Goal: Information Seeking & Learning: Learn about a topic

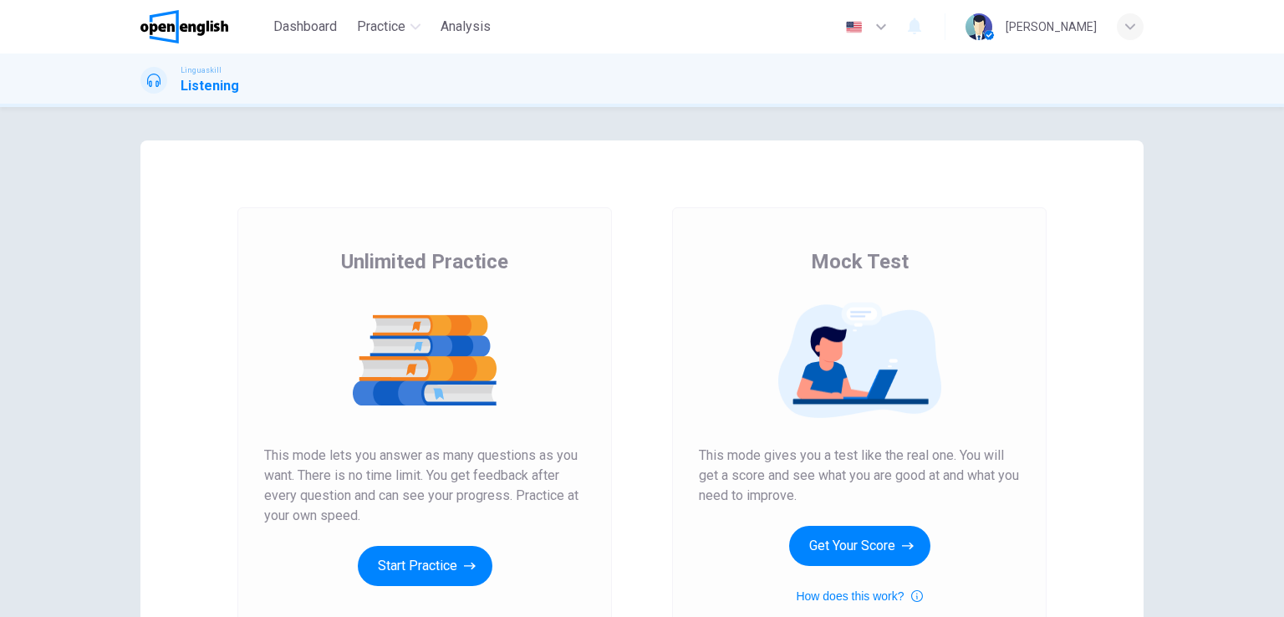
scroll to position [167, 0]
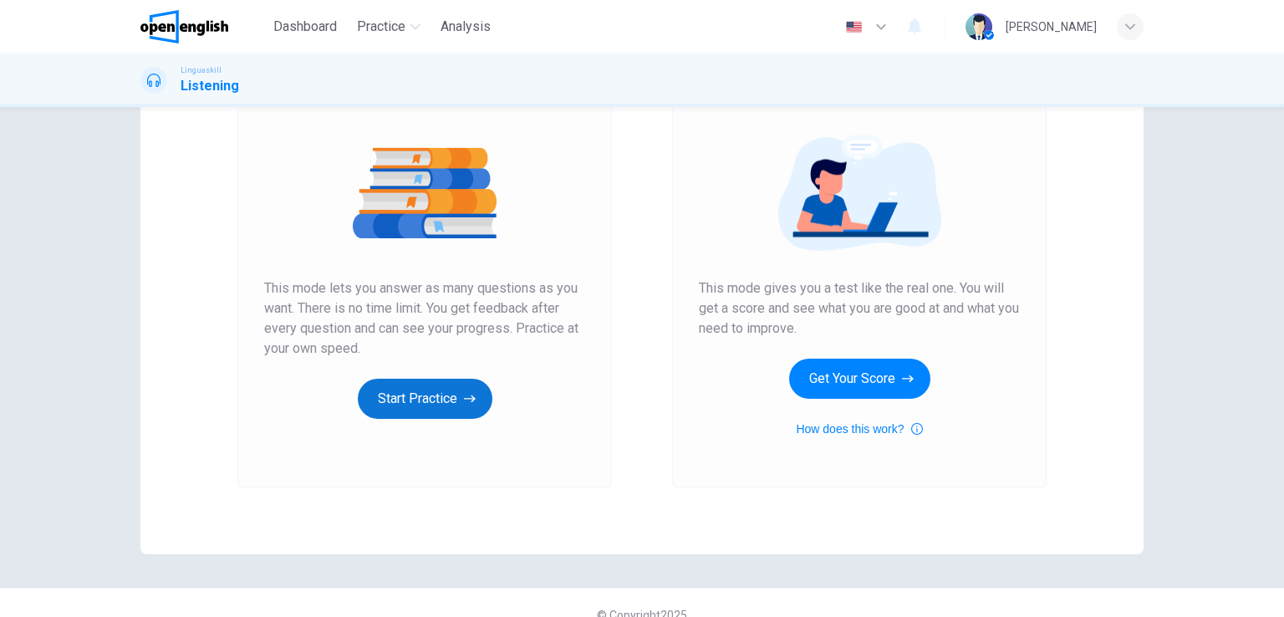
click at [406, 393] on button "Start Practice" at bounding box center [425, 399] width 135 height 40
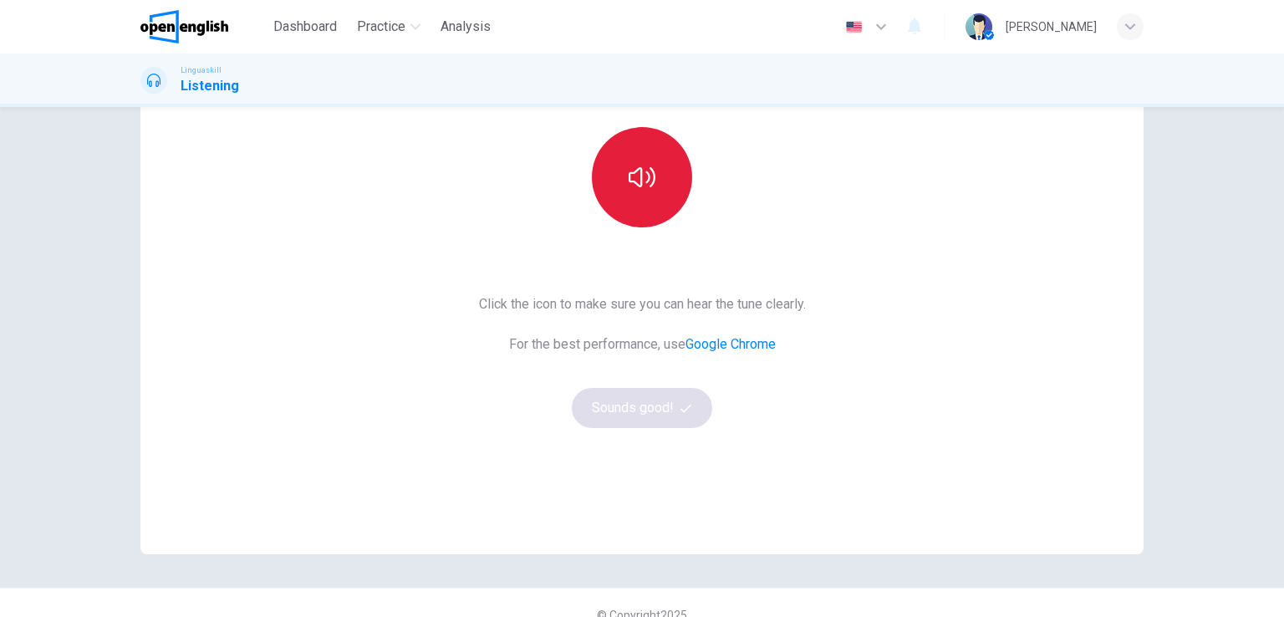
click at [625, 202] on button "button" at bounding box center [642, 177] width 100 height 100
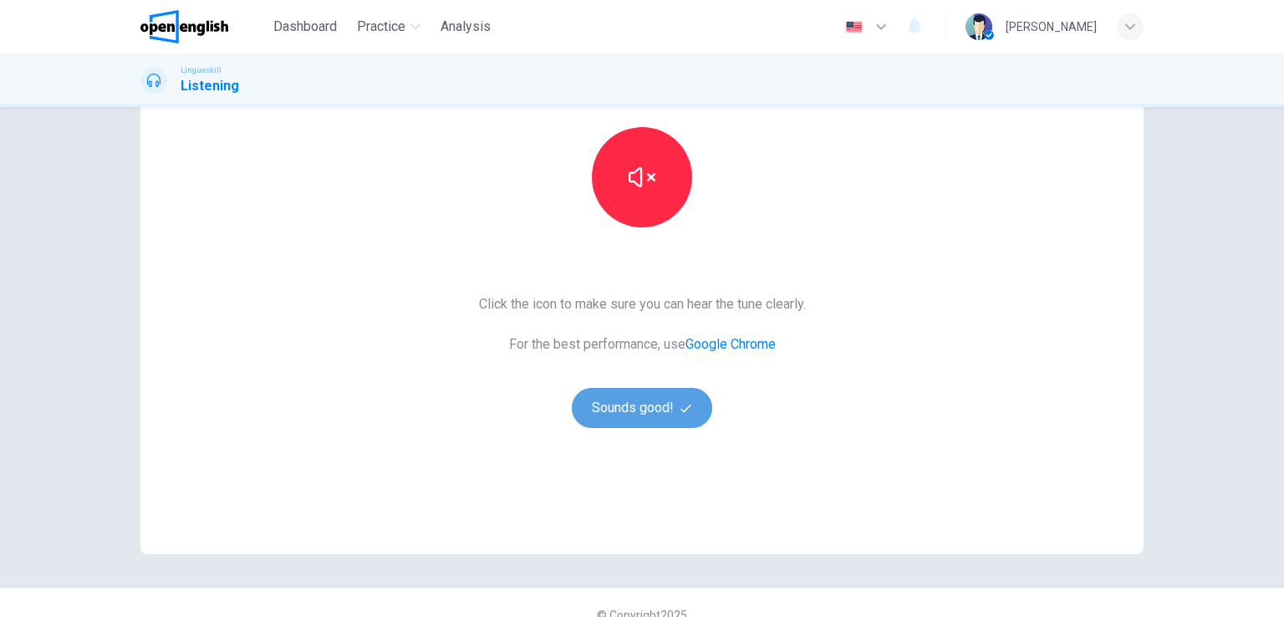
click at [658, 417] on button "Sounds good!" at bounding box center [642, 408] width 140 height 40
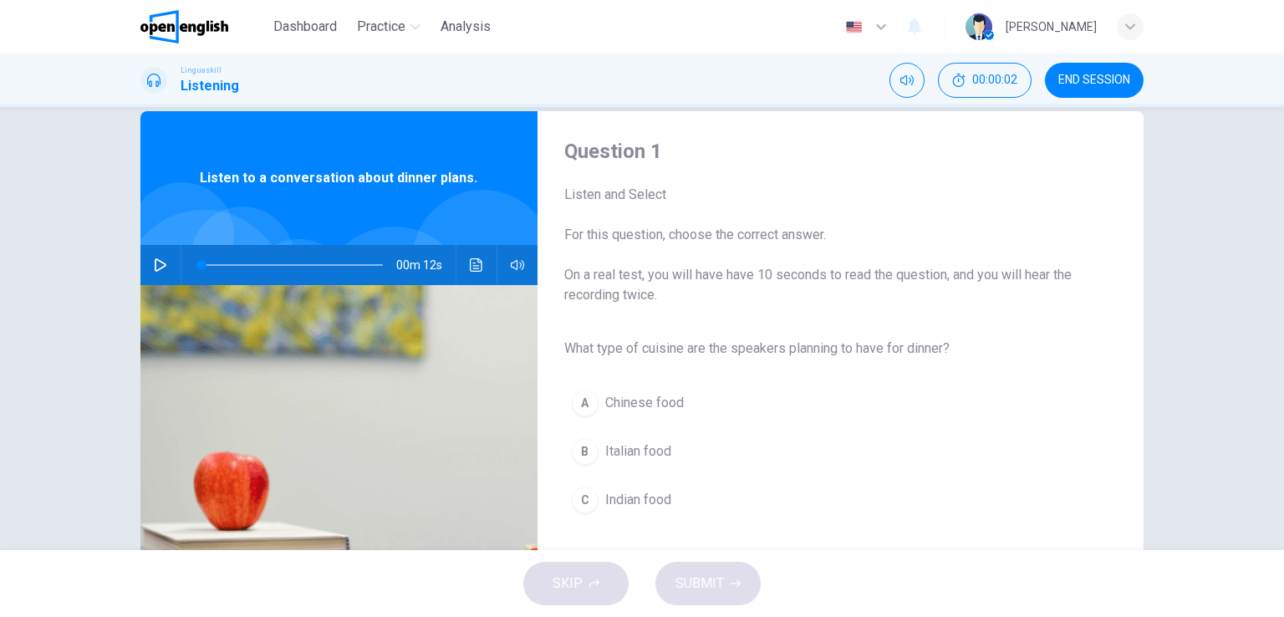
scroll to position [0, 0]
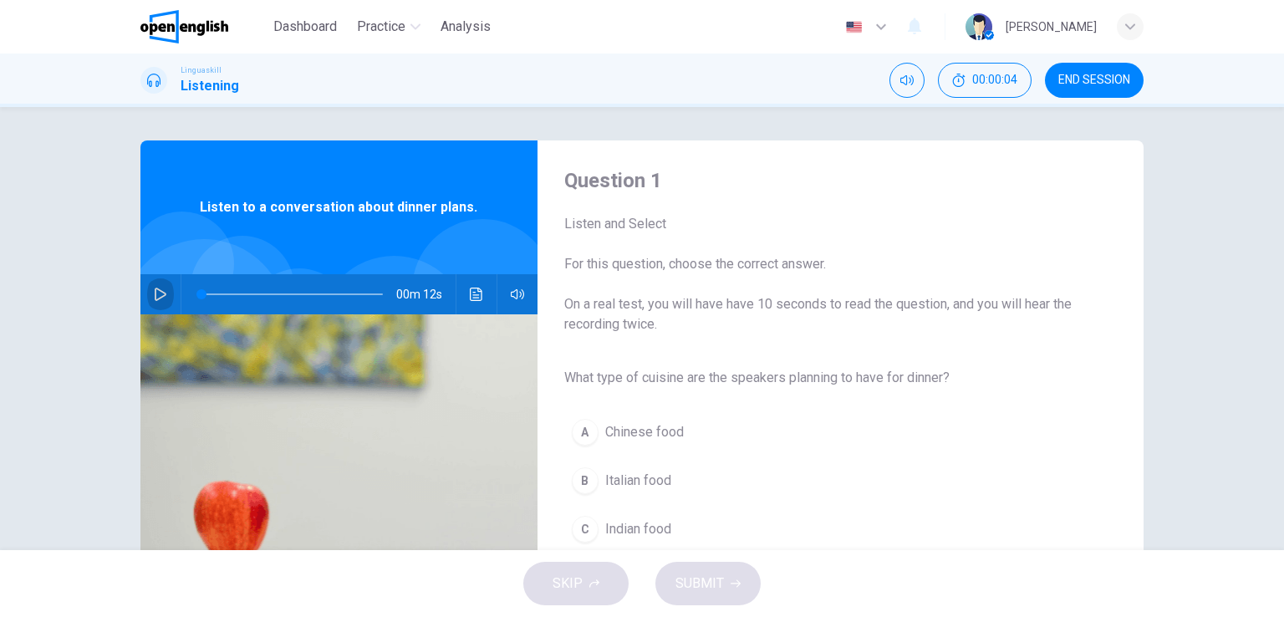
click at [161, 291] on icon "button" at bounding box center [160, 294] width 13 height 13
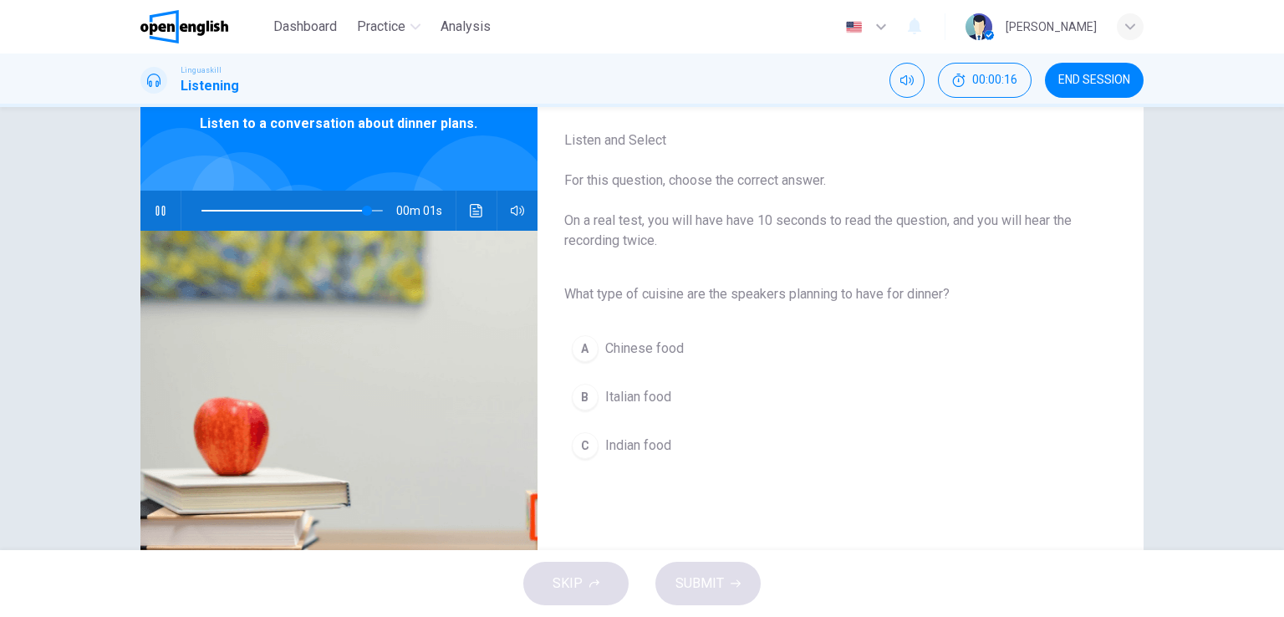
type input "*"
click at [648, 395] on span "Italian food" at bounding box center [638, 397] width 66 height 20
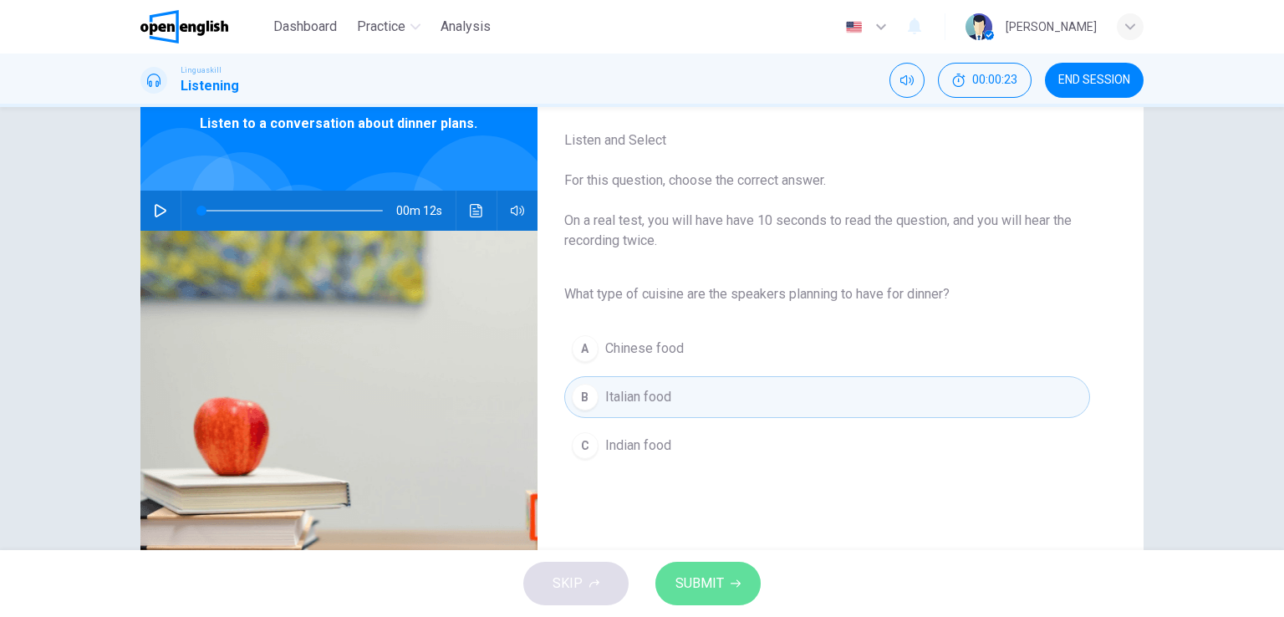
click at [705, 583] on span "SUBMIT" at bounding box center [699, 583] width 48 height 23
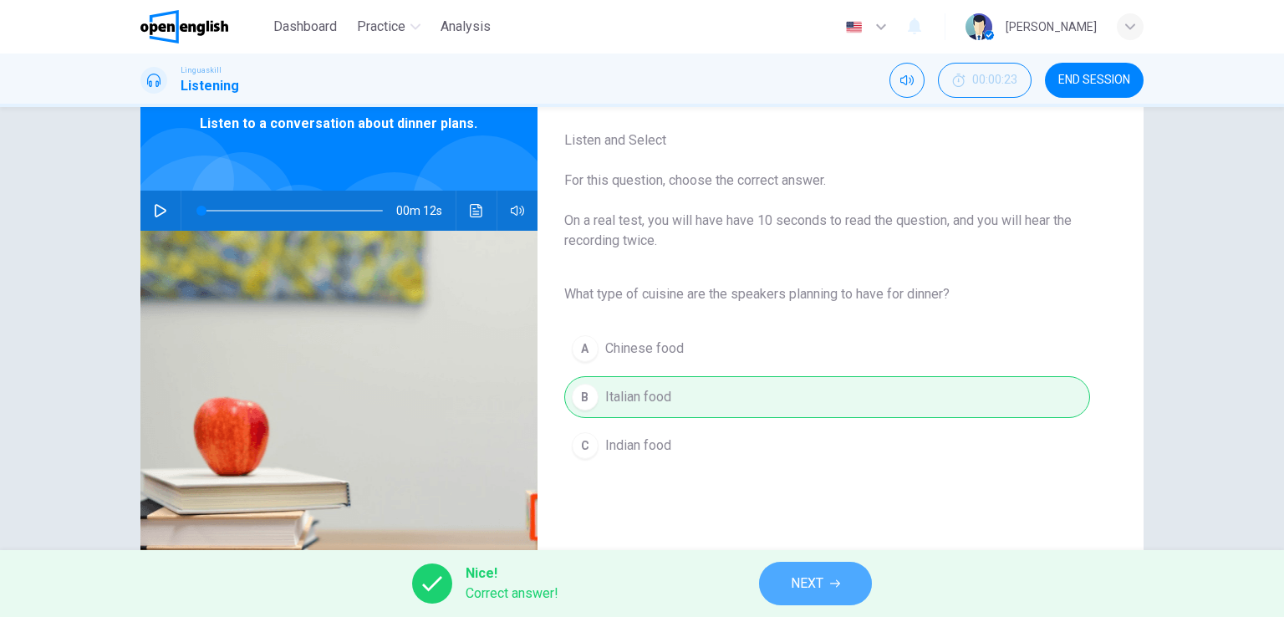
click at [813, 588] on span "NEXT" at bounding box center [807, 583] width 33 height 23
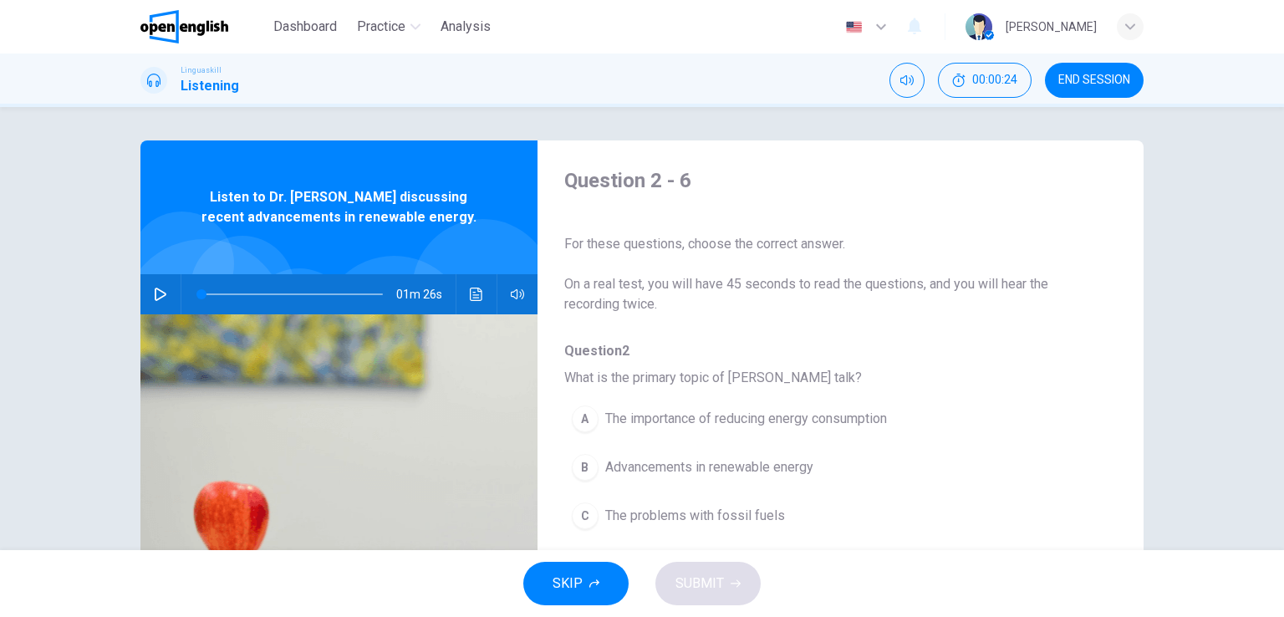
click at [155, 295] on icon "button" at bounding box center [160, 294] width 13 height 13
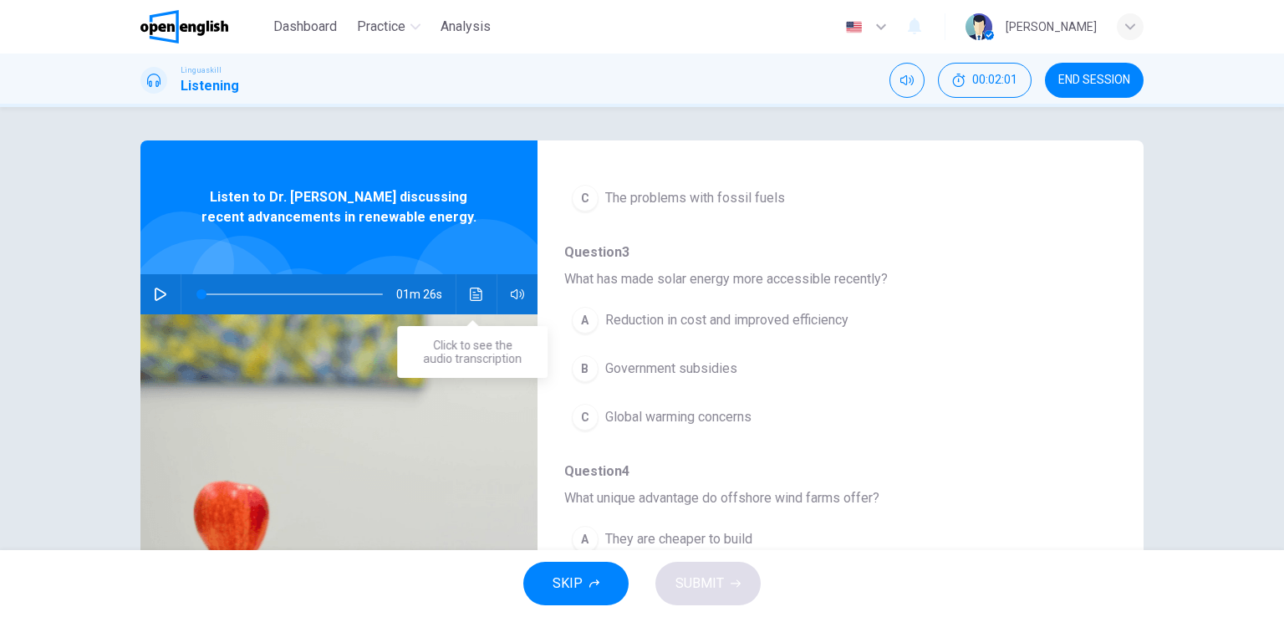
click at [477, 298] on icon "Click to see the audio transcription" at bounding box center [476, 294] width 13 height 13
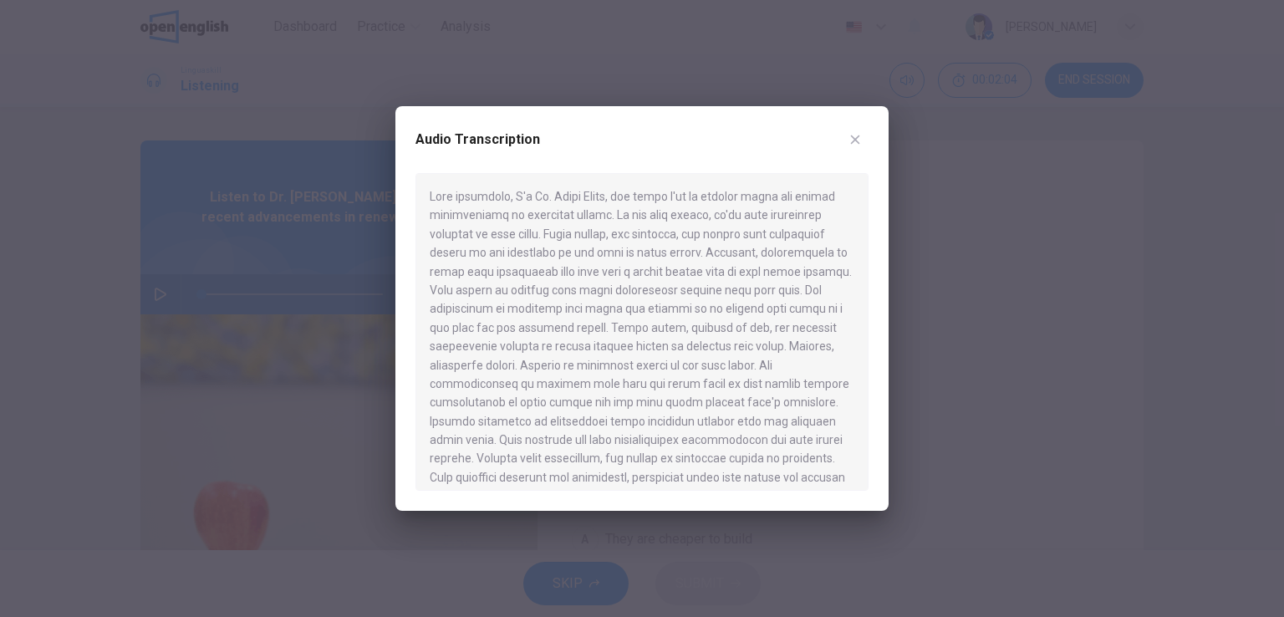
click at [858, 138] on icon "button" at bounding box center [855, 139] width 13 height 13
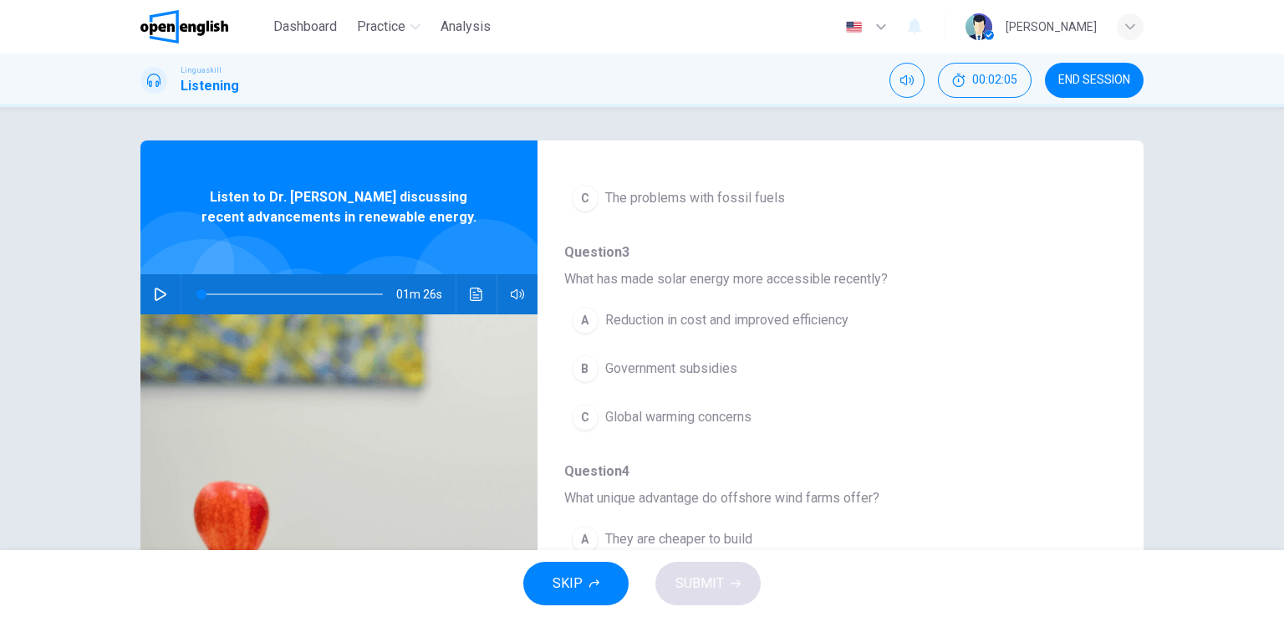
click at [155, 298] on icon "button" at bounding box center [161, 294] width 12 height 13
click at [475, 290] on icon "Click to see the audio transcription" at bounding box center [476, 294] width 13 height 13
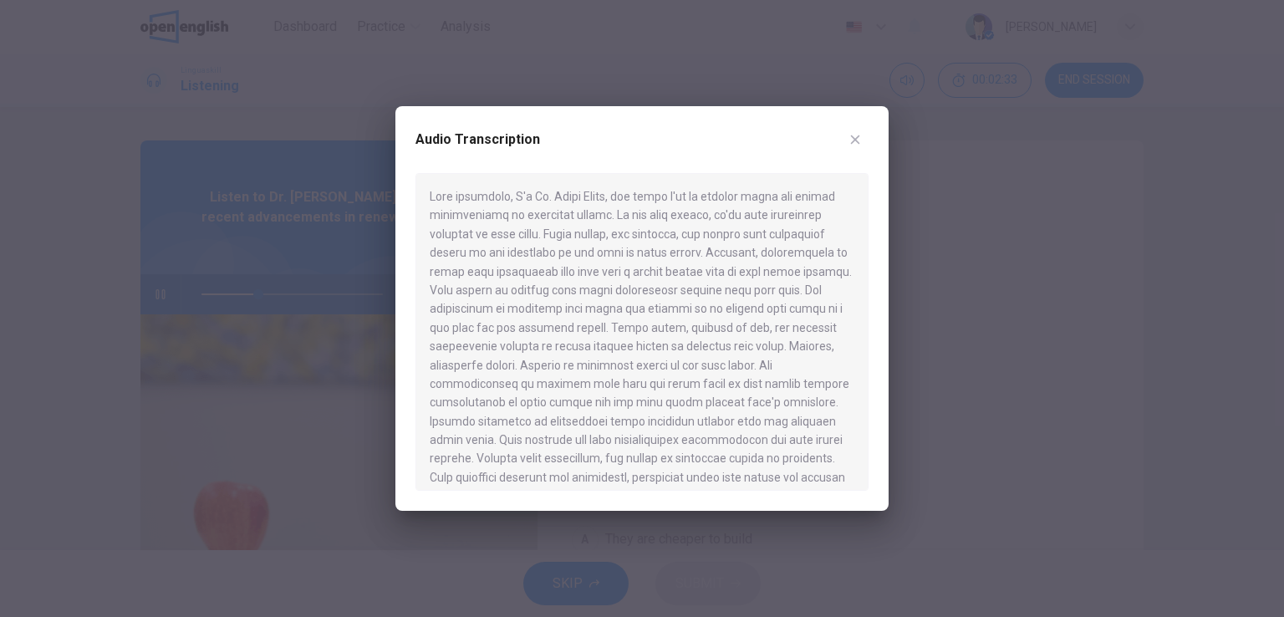
click at [634, 268] on div at bounding box center [641, 332] width 453 height 318
drag, startPoint x: 623, startPoint y: 269, endPoint x: 649, endPoint y: 270, distance: 25.9
click at [649, 270] on div at bounding box center [641, 332] width 453 height 318
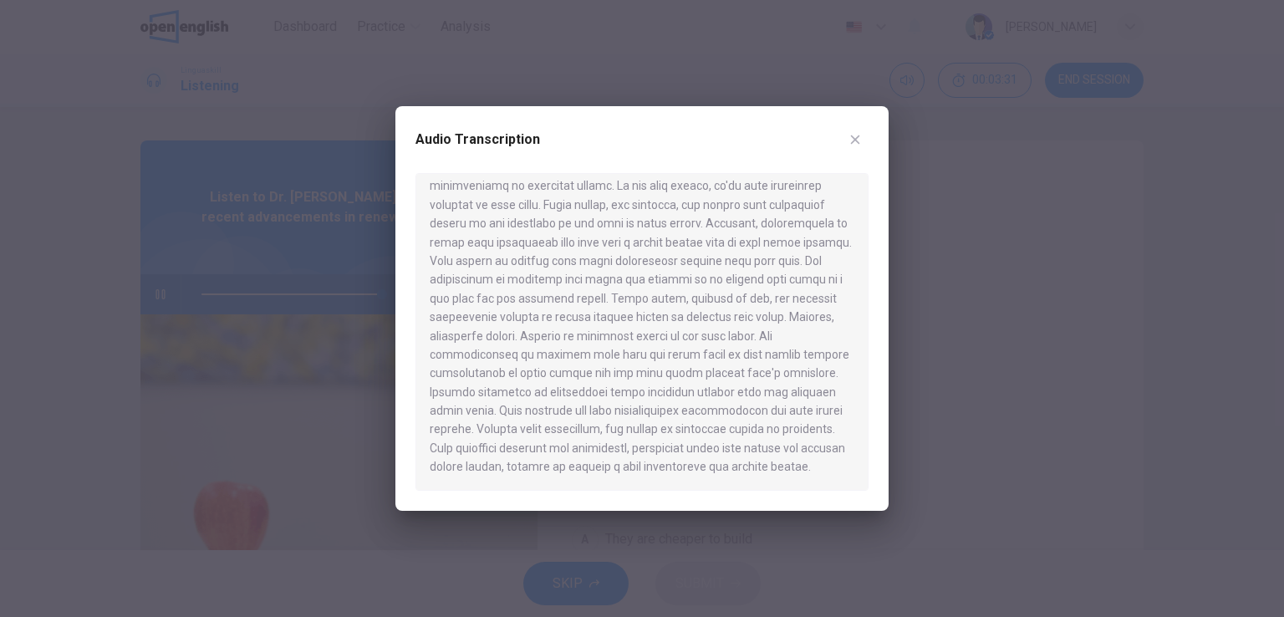
type input "*"
click at [849, 140] on icon "button" at bounding box center [855, 139] width 13 height 13
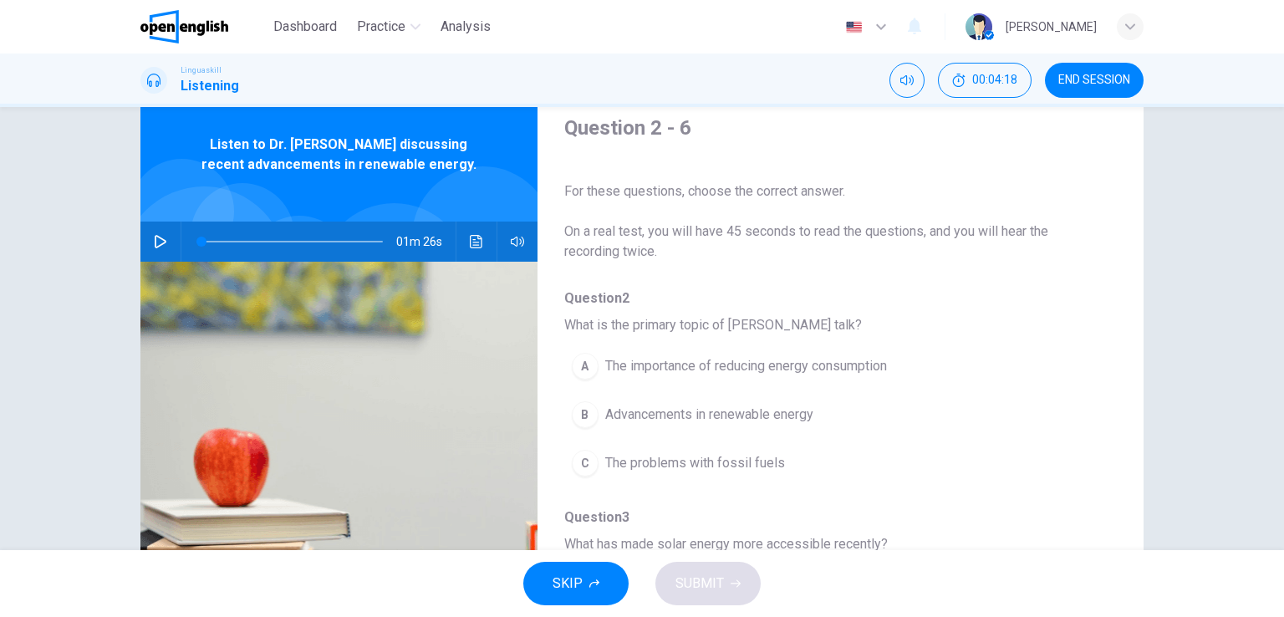
scroll to position [84, 0]
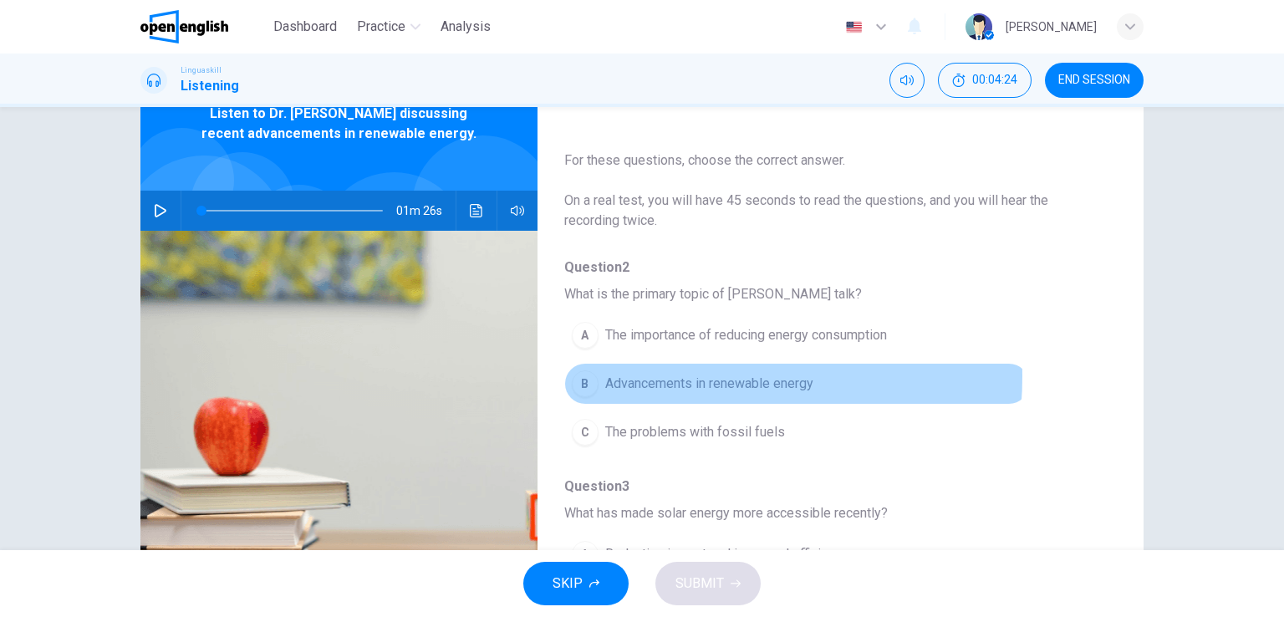
click at [652, 375] on span "Advancements in renewable energy" at bounding box center [709, 384] width 208 height 20
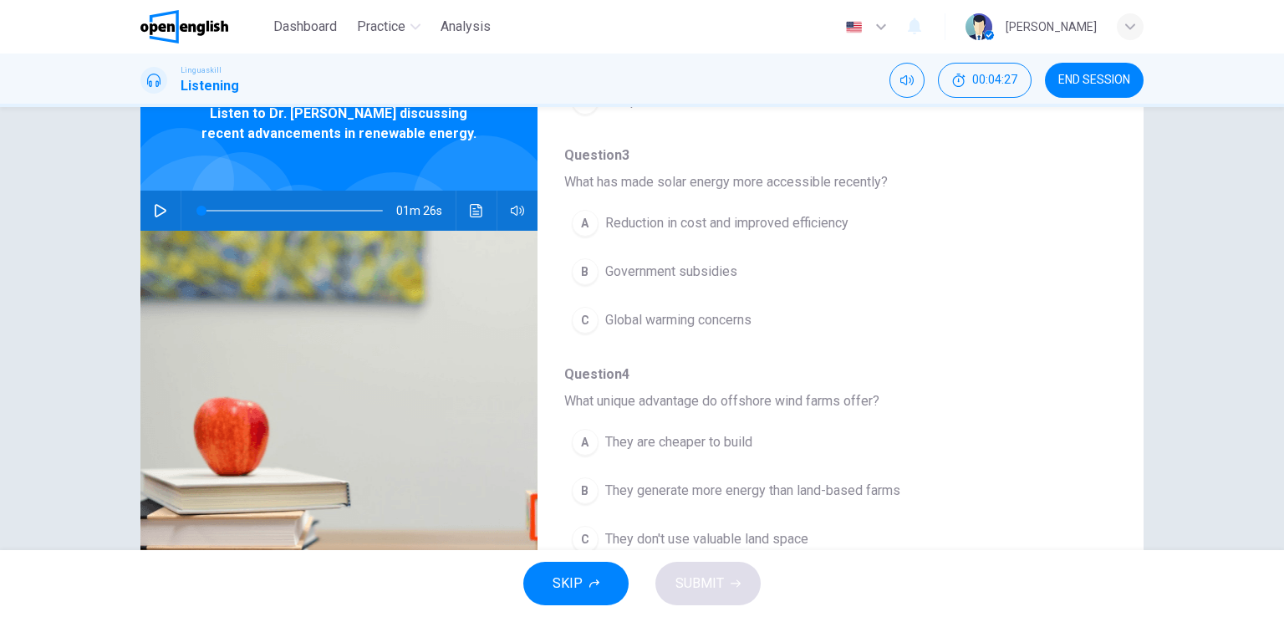
scroll to position [334, 0]
click at [723, 317] on span "Global warming concerns" at bounding box center [678, 317] width 146 height 20
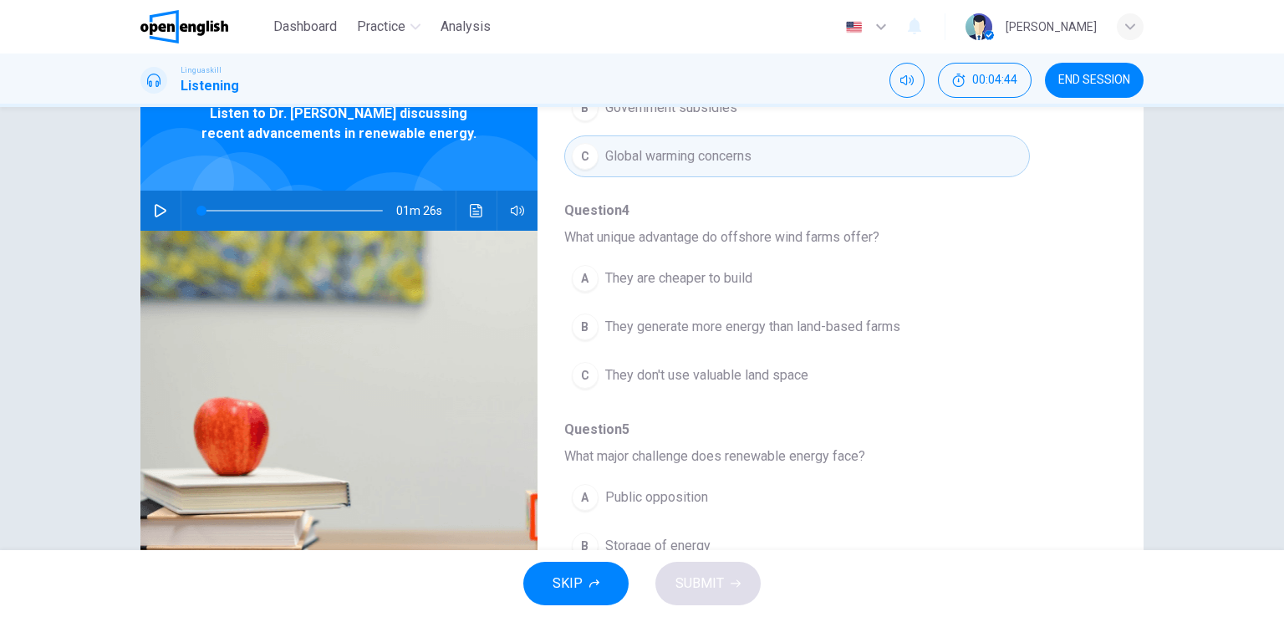
scroll to position [502, 0]
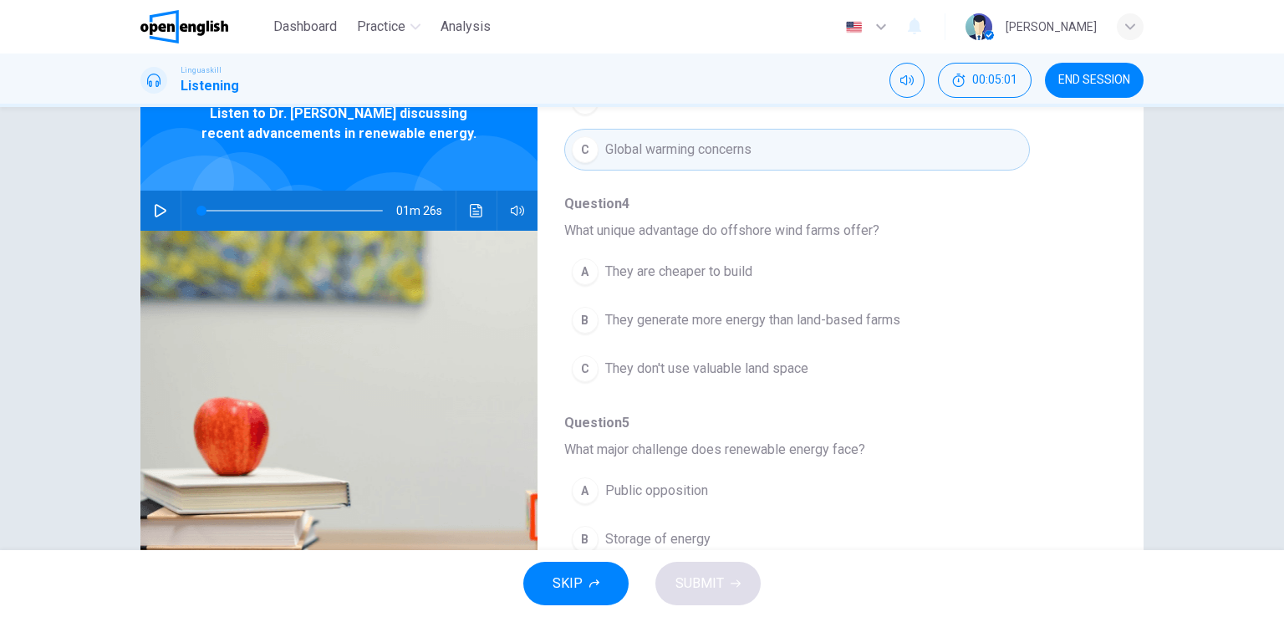
click at [749, 231] on span "What unique advantage do offshore wind farms offer?" at bounding box center [827, 231] width 526 height 20
click at [900, 319] on button "B They generate more energy than land-based farms" at bounding box center [797, 320] width 466 height 42
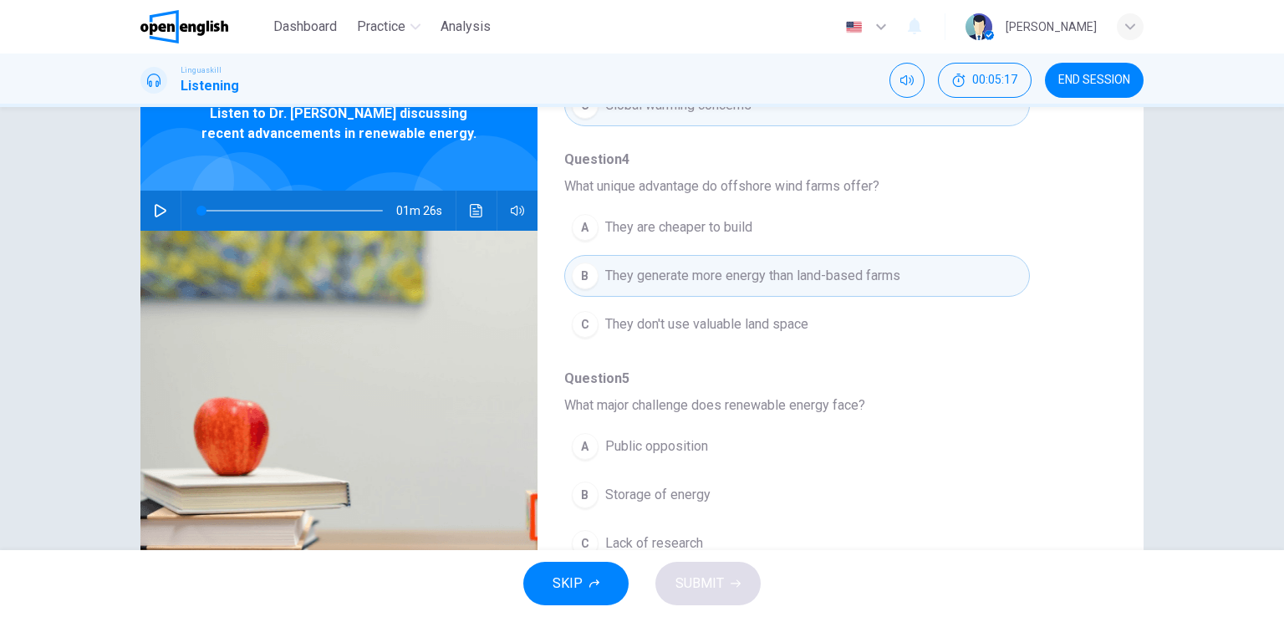
scroll to position [669, 0]
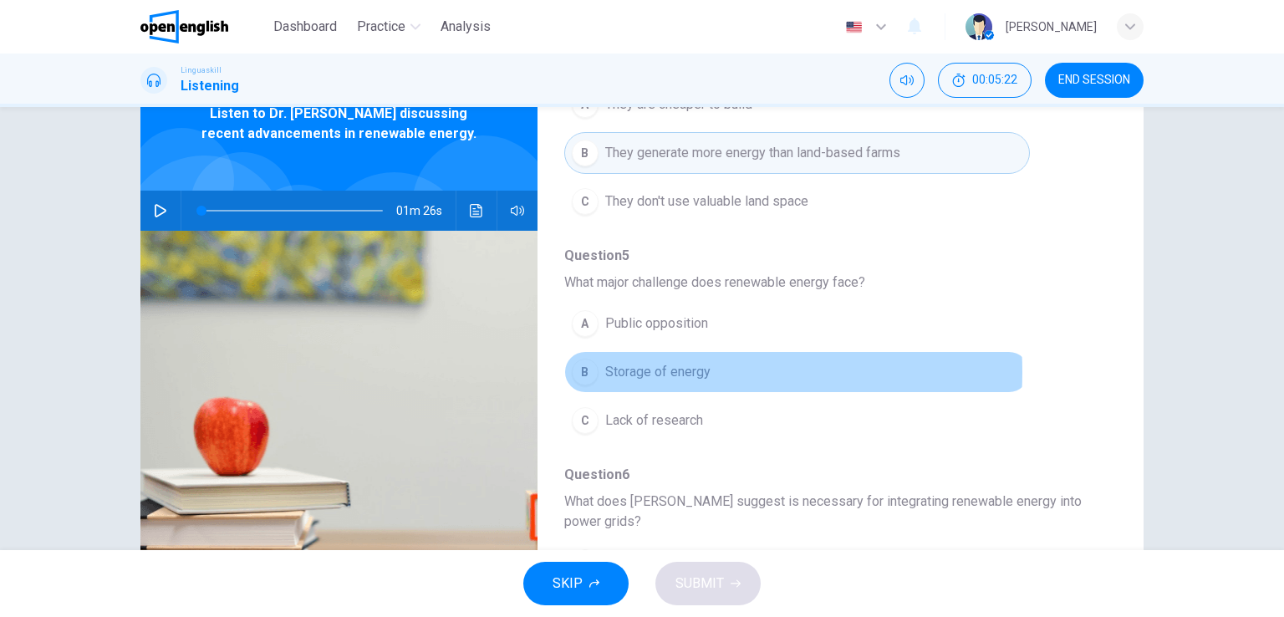
click at [645, 369] on span "Storage of energy" at bounding box center [657, 372] width 105 height 20
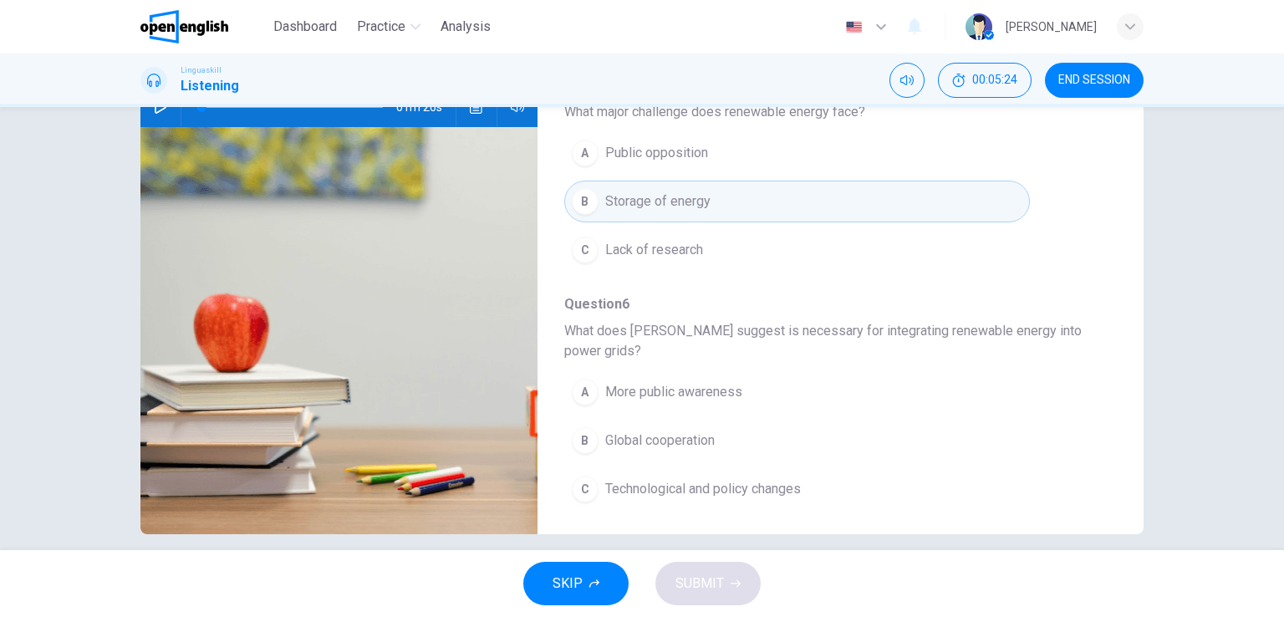
scroll to position [205, 0]
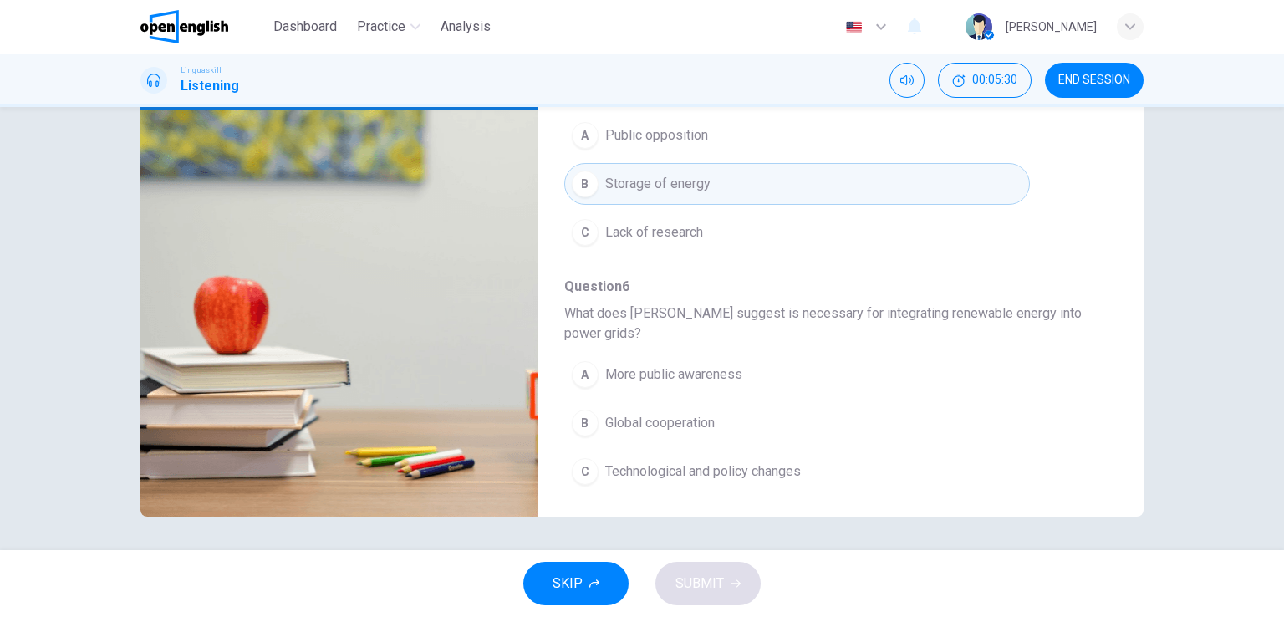
click at [758, 469] on span "Technological and policy changes" at bounding box center [703, 471] width 196 height 20
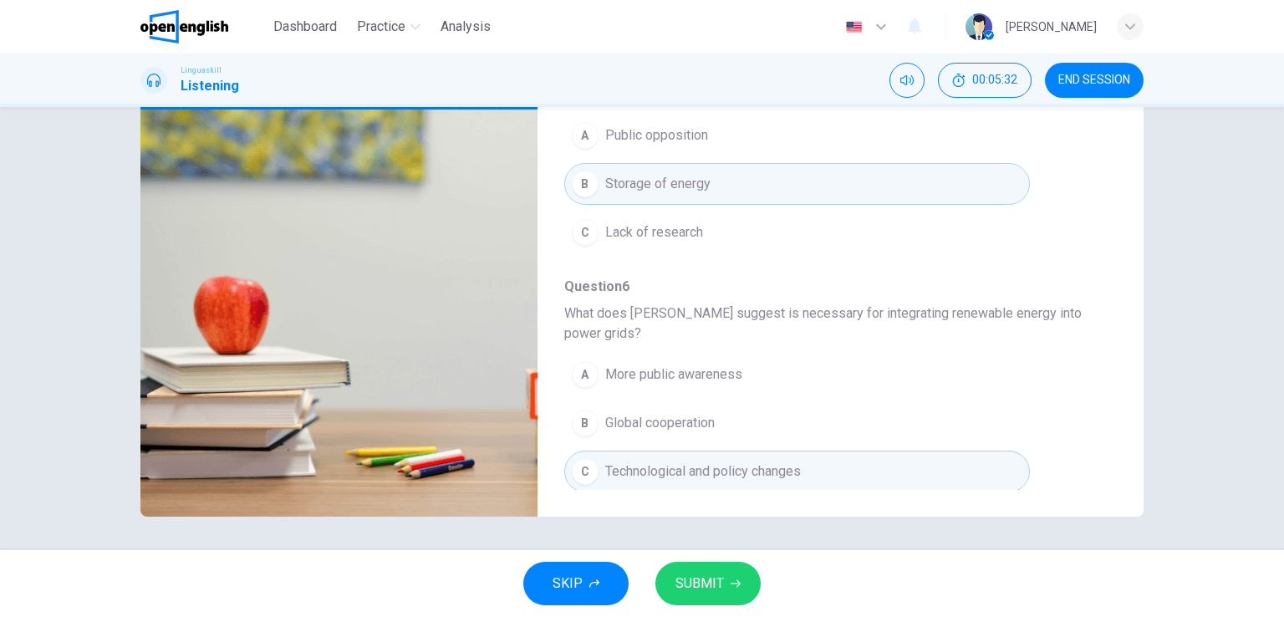
click at [722, 577] on button "SUBMIT" at bounding box center [707, 583] width 105 height 43
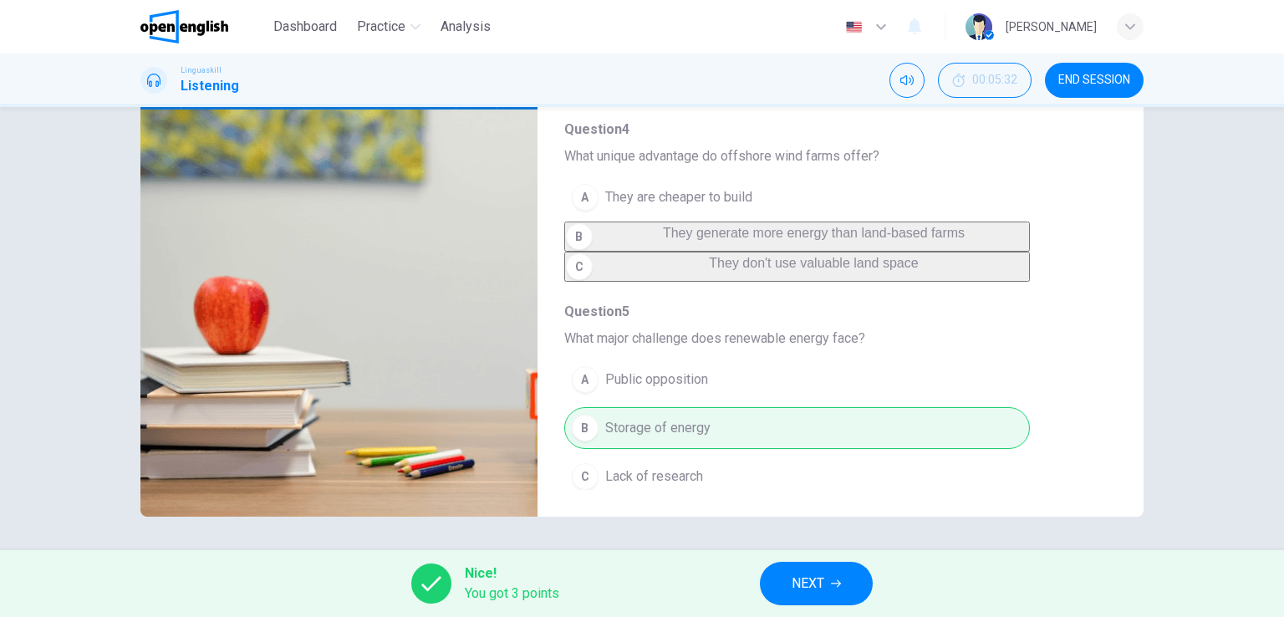
scroll to position [736, 0]
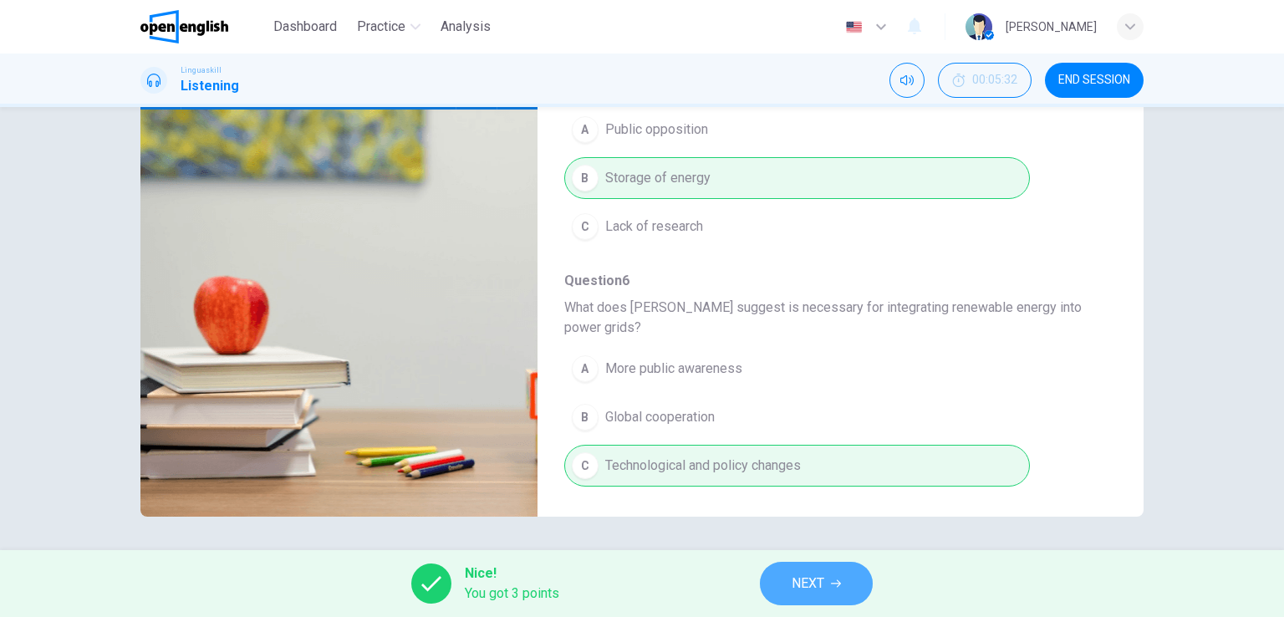
click at [820, 588] on span "NEXT" at bounding box center [808, 583] width 33 height 23
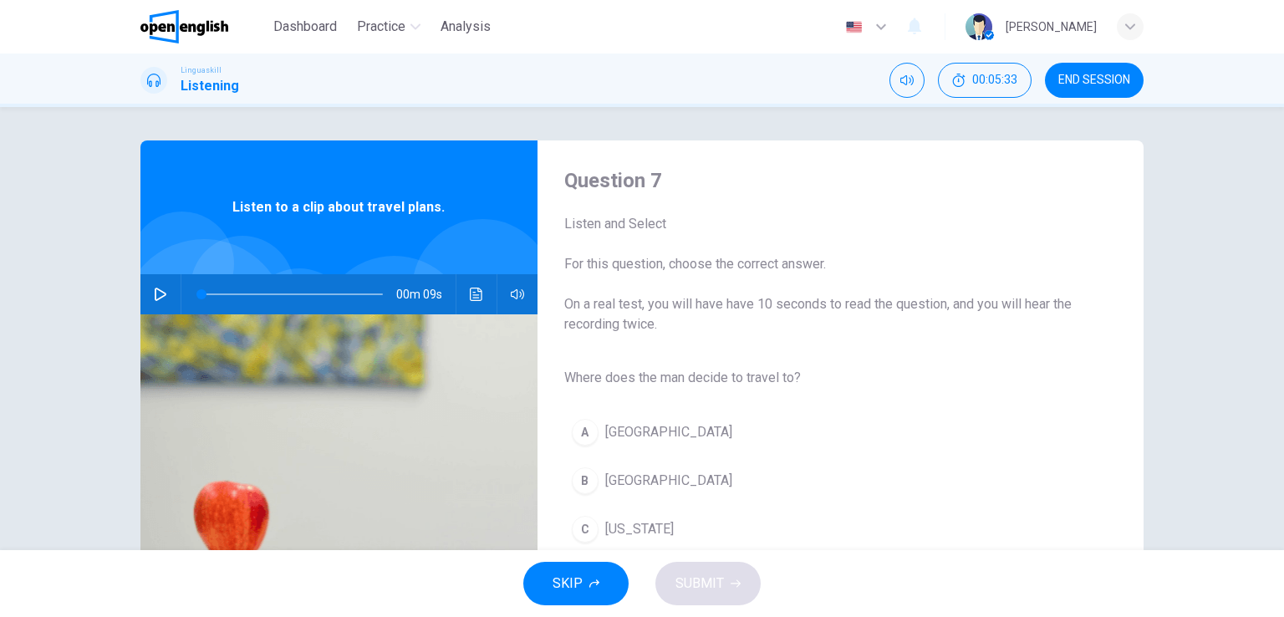
scroll to position [84, 0]
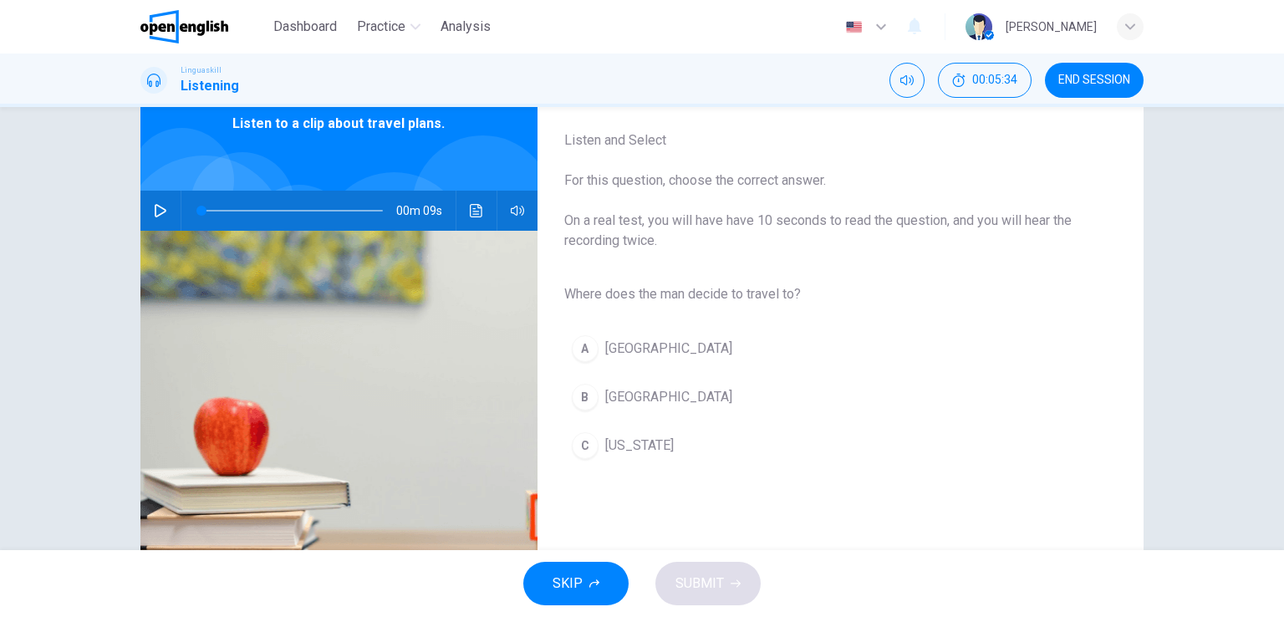
click at [147, 209] on button "button" at bounding box center [160, 211] width 27 height 40
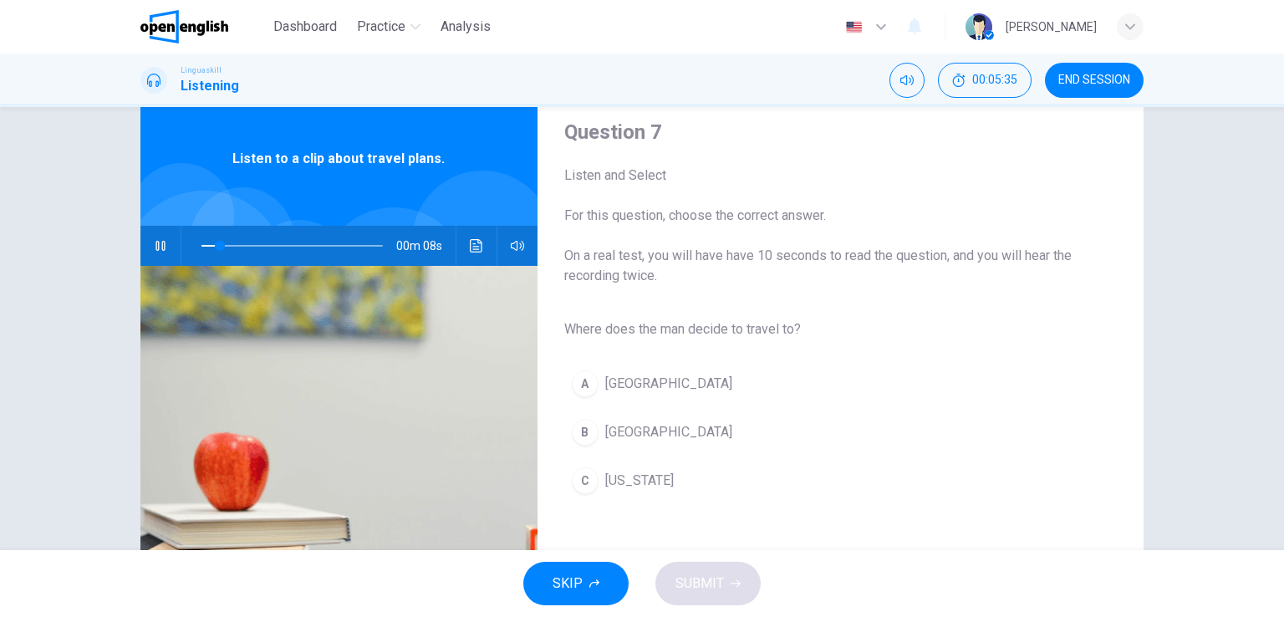
scroll to position [38, 0]
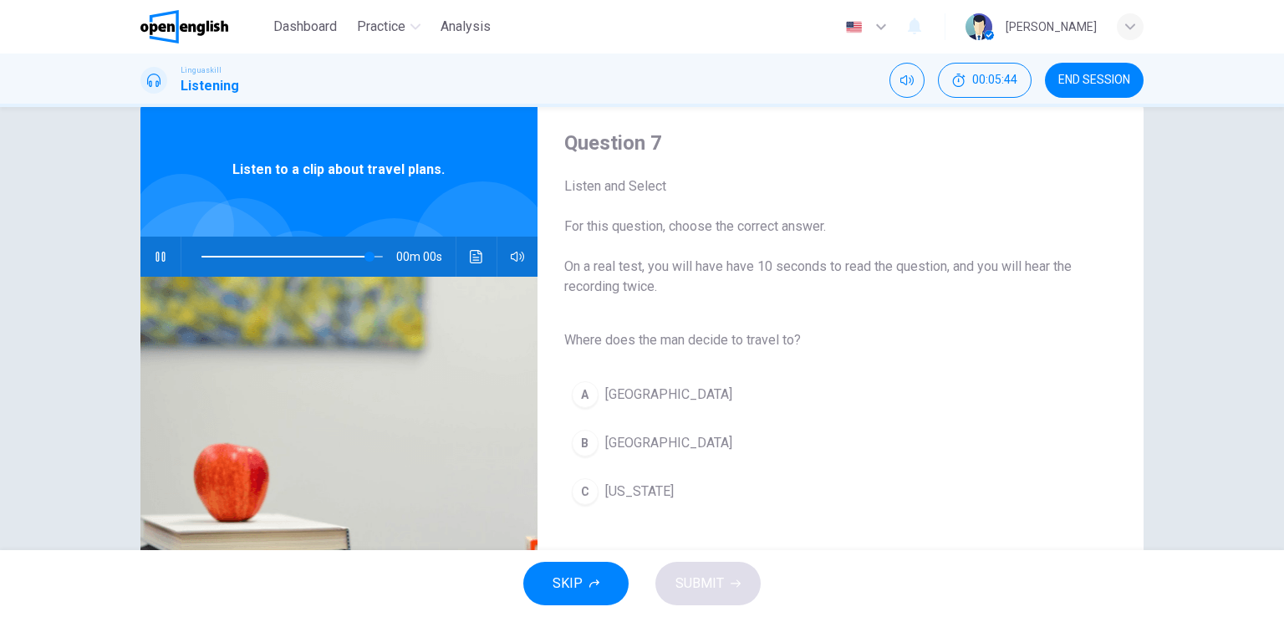
type input "*"
click at [632, 441] on span "Rome" at bounding box center [668, 443] width 127 height 20
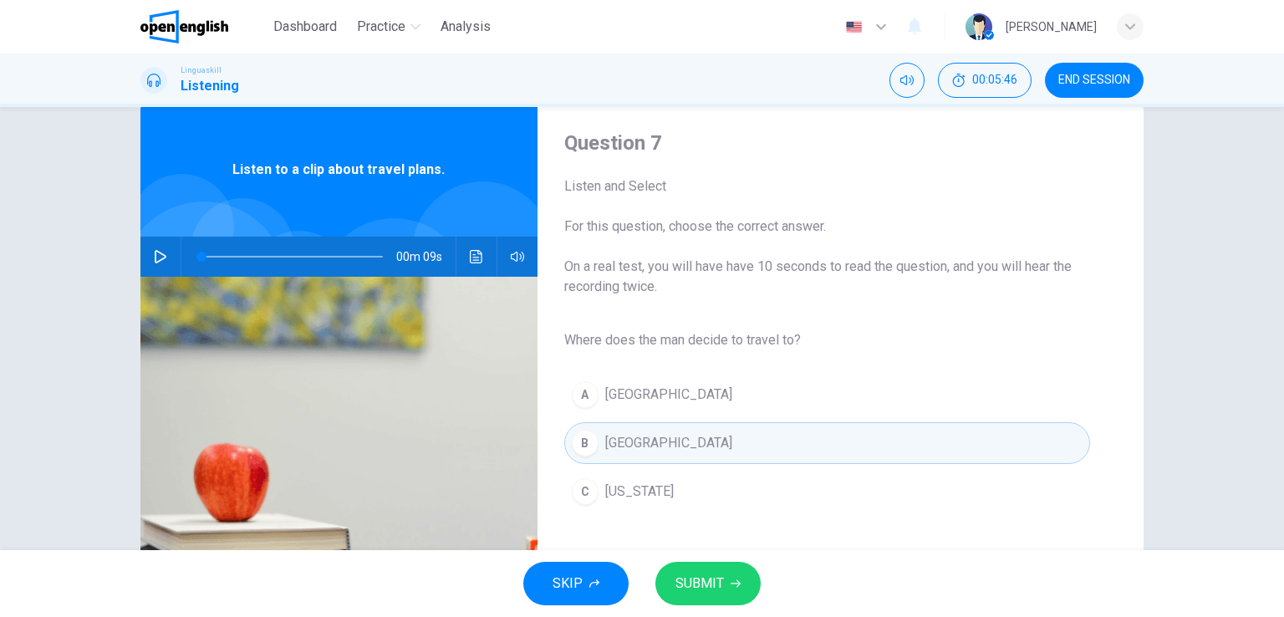
click at [696, 579] on span "SUBMIT" at bounding box center [699, 583] width 48 height 23
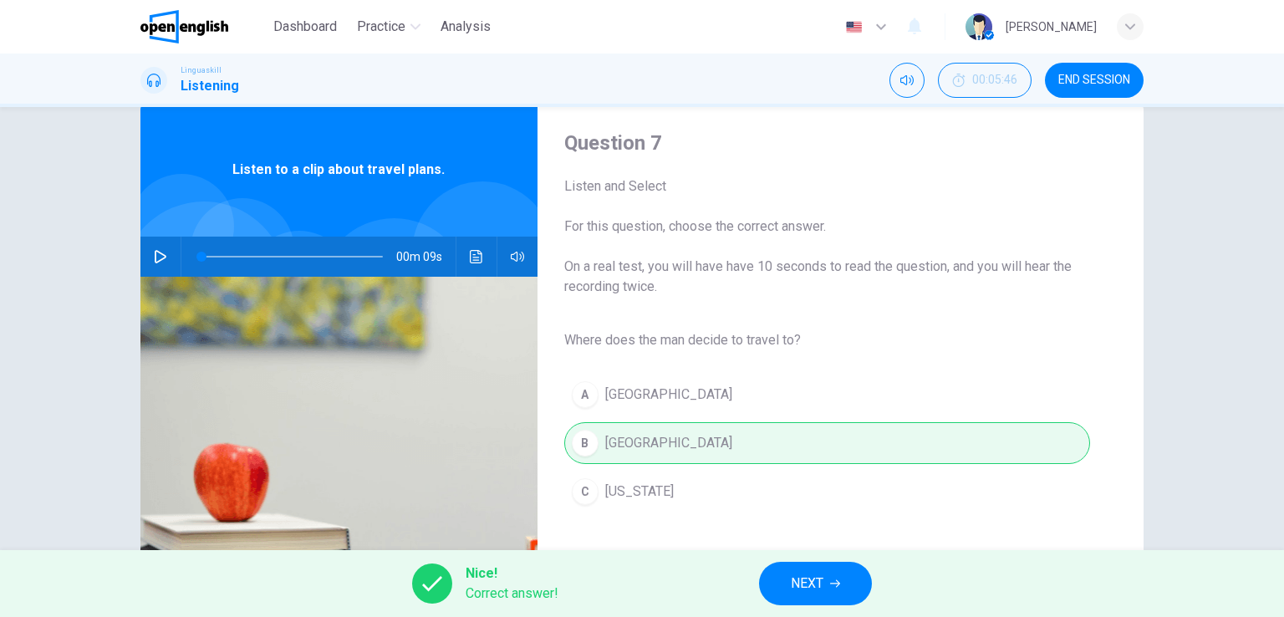
click at [822, 590] on span "NEXT" at bounding box center [807, 583] width 33 height 23
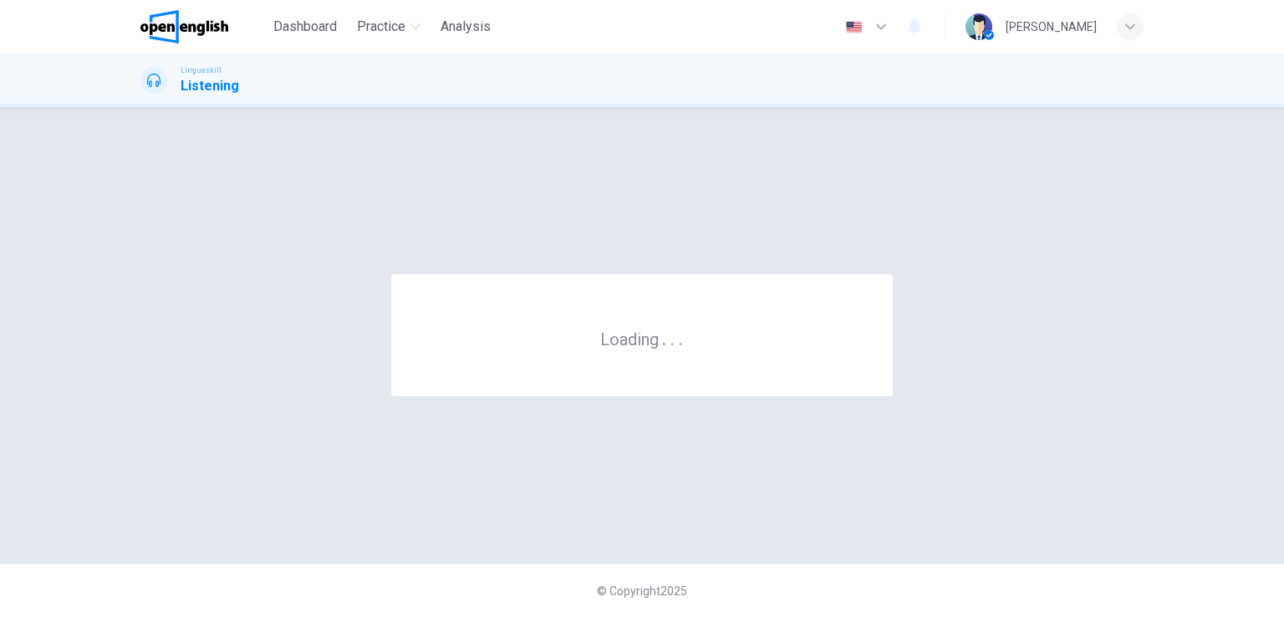
scroll to position [0, 0]
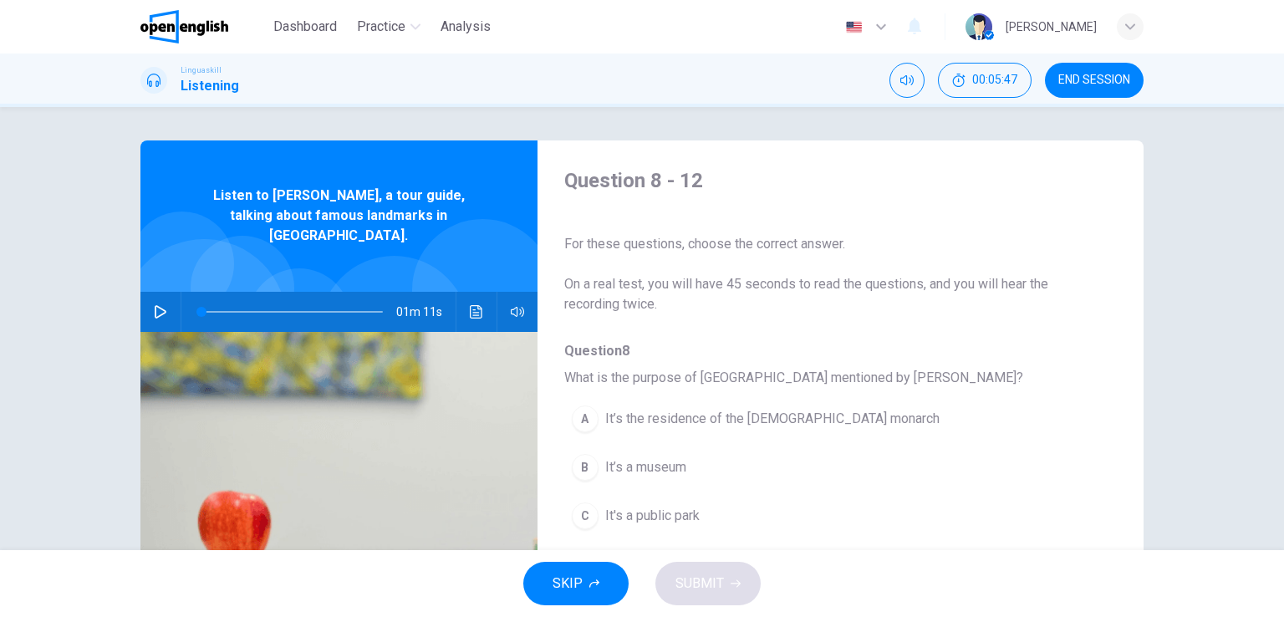
click at [163, 295] on button "button" at bounding box center [160, 312] width 27 height 40
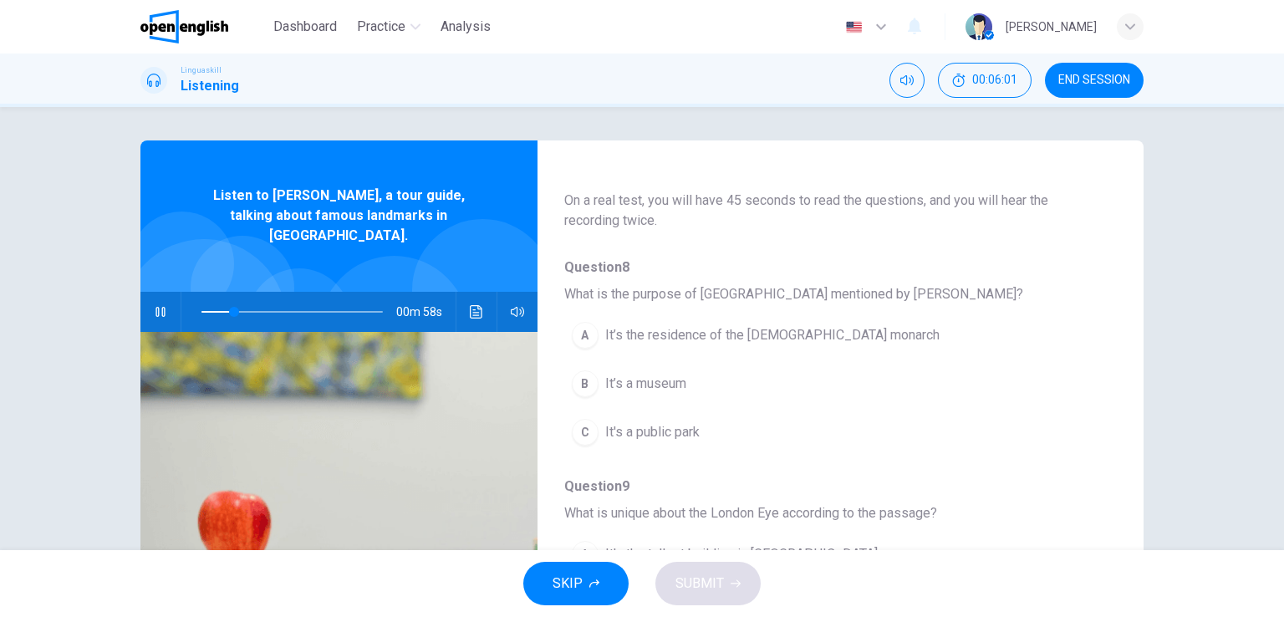
type input "**"
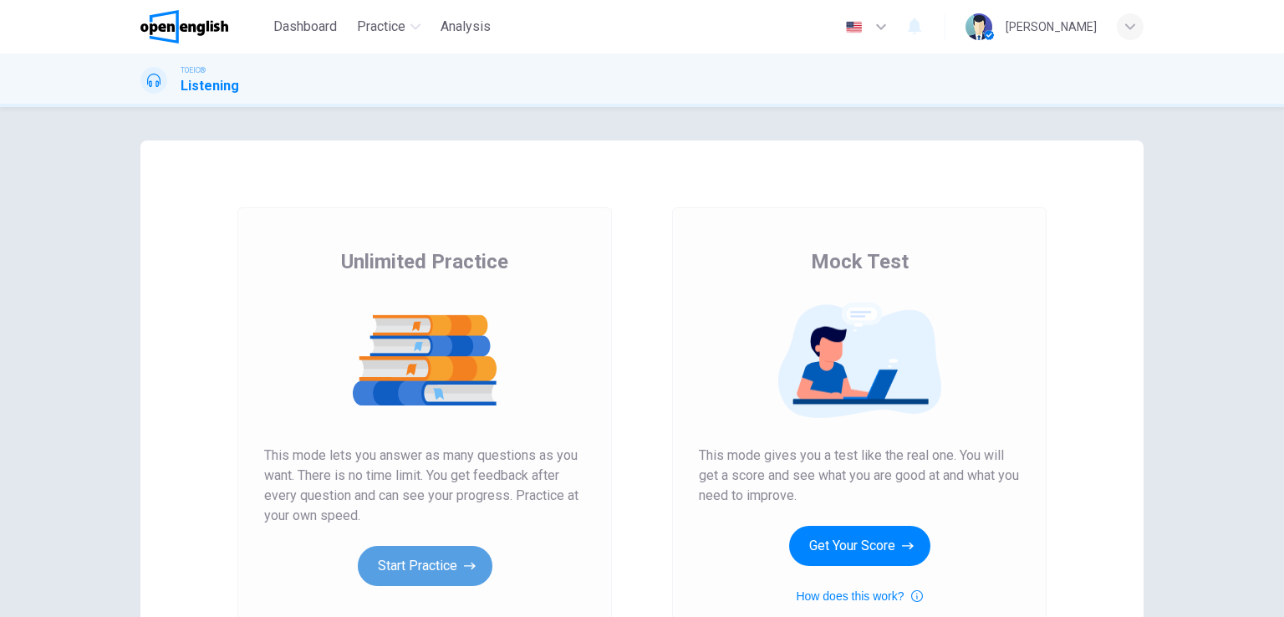
click at [436, 575] on button "Start Practice" at bounding box center [425, 566] width 135 height 40
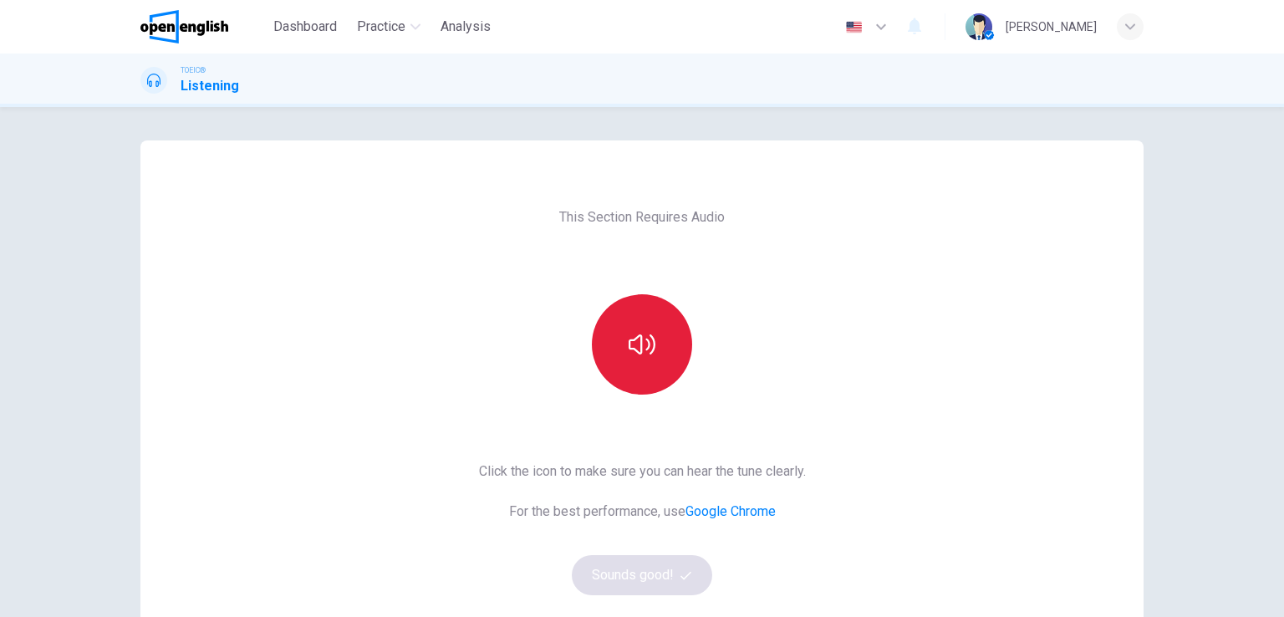
click at [663, 329] on button "button" at bounding box center [642, 344] width 100 height 100
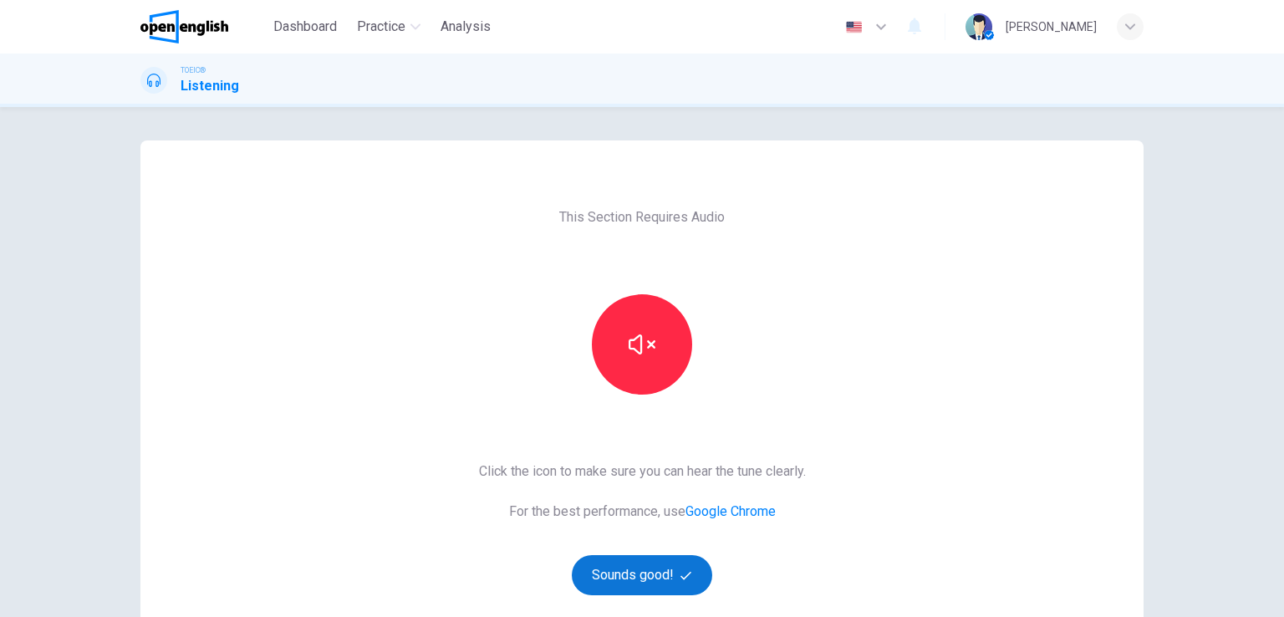
click at [662, 573] on button "Sounds good!" at bounding box center [642, 575] width 140 height 40
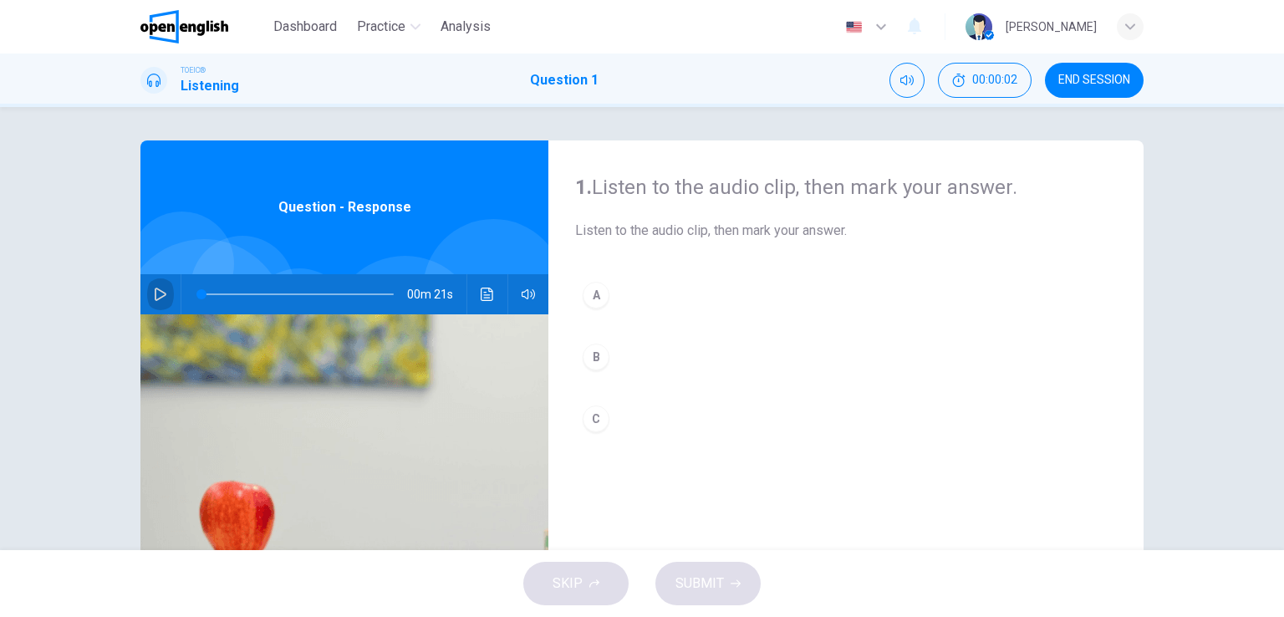
click at [154, 295] on icon "button" at bounding box center [160, 294] width 13 height 13
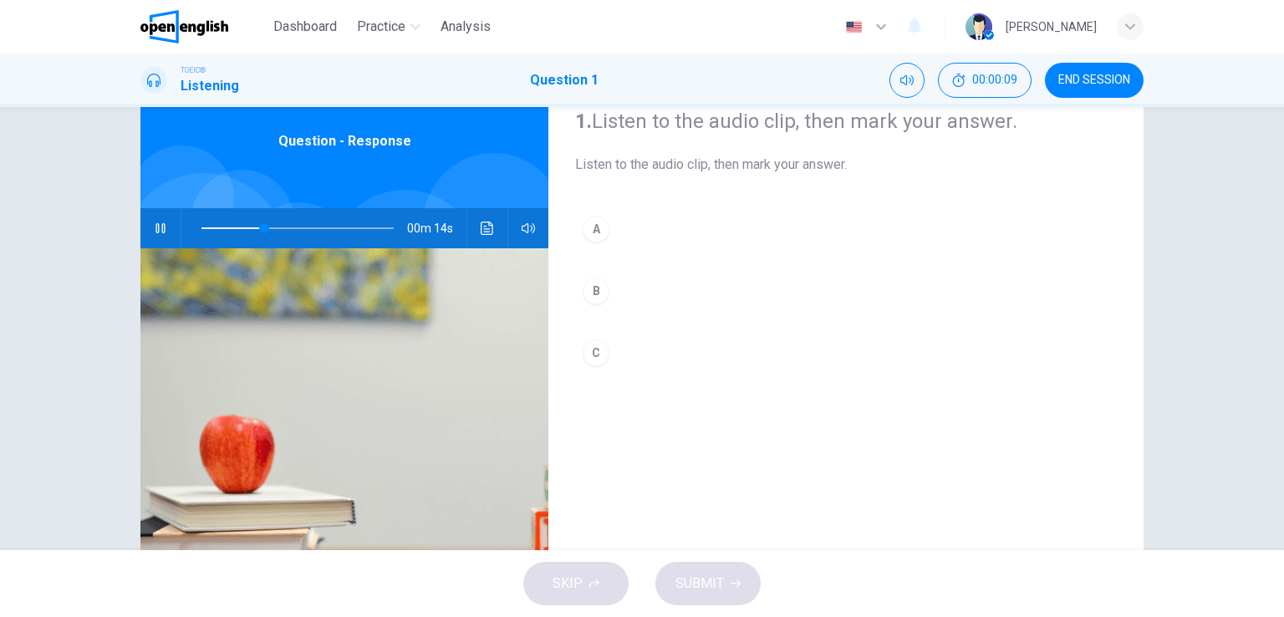
scroll to position [38, 0]
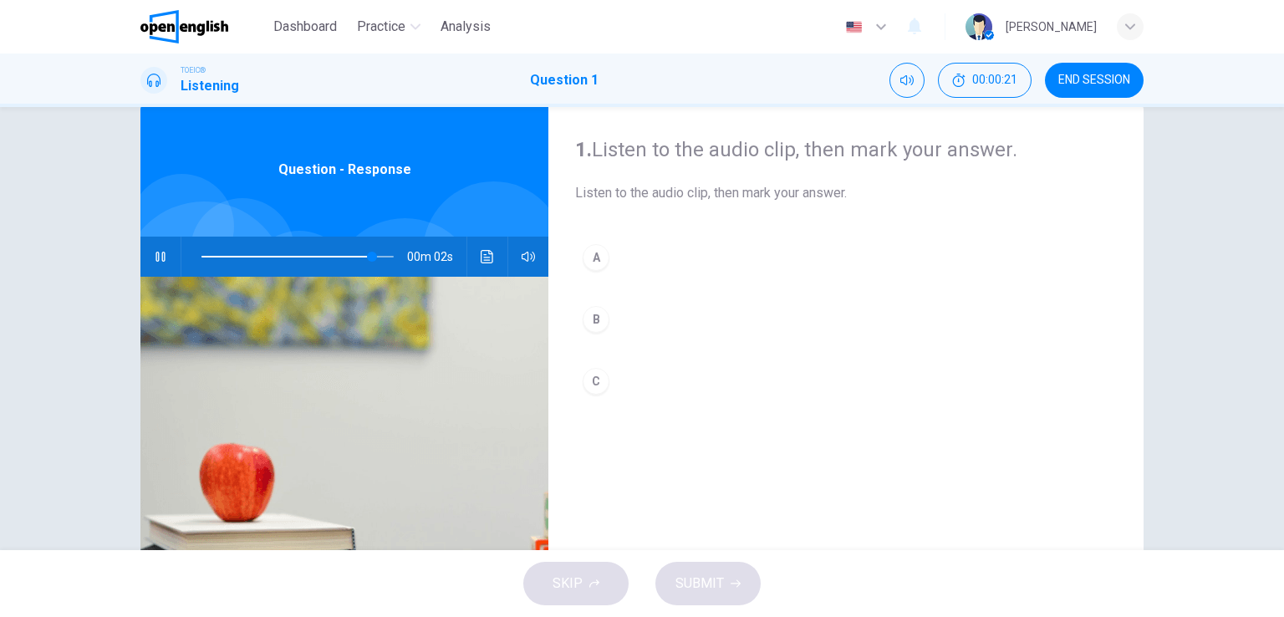
click at [594, 377] on div "C" at bounding box center [596, 381] width 27 height 27
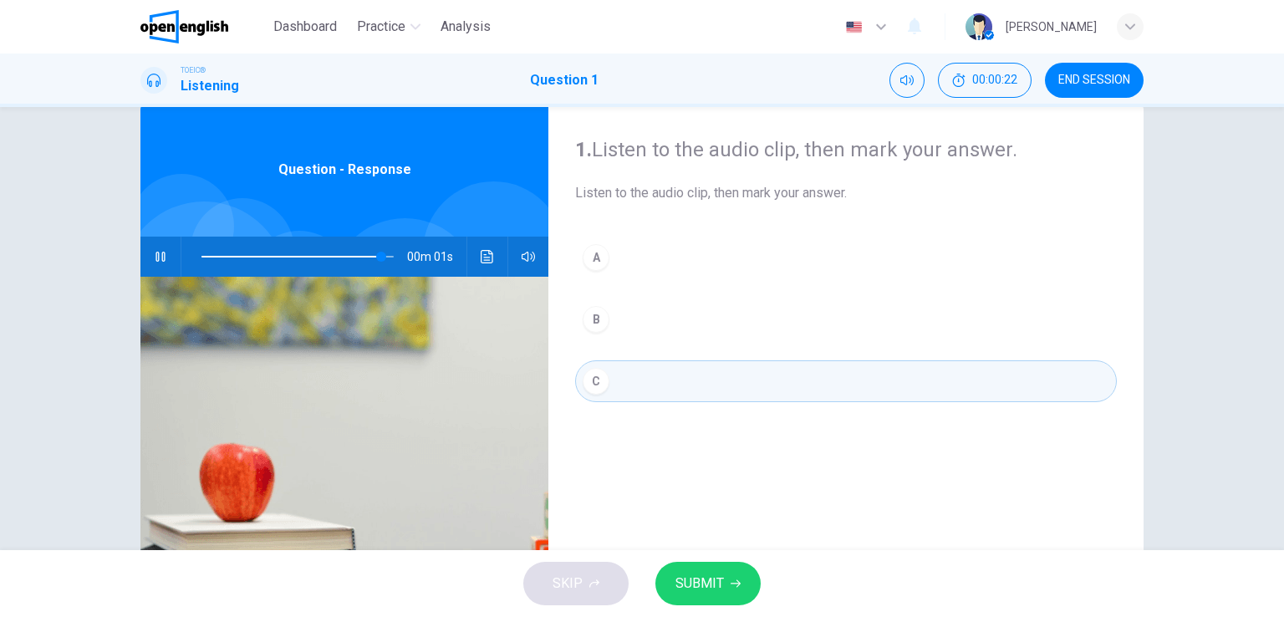
click at [716, 580] on span "SUBMIT" at bounding box center [699, 583] width 48 height 23
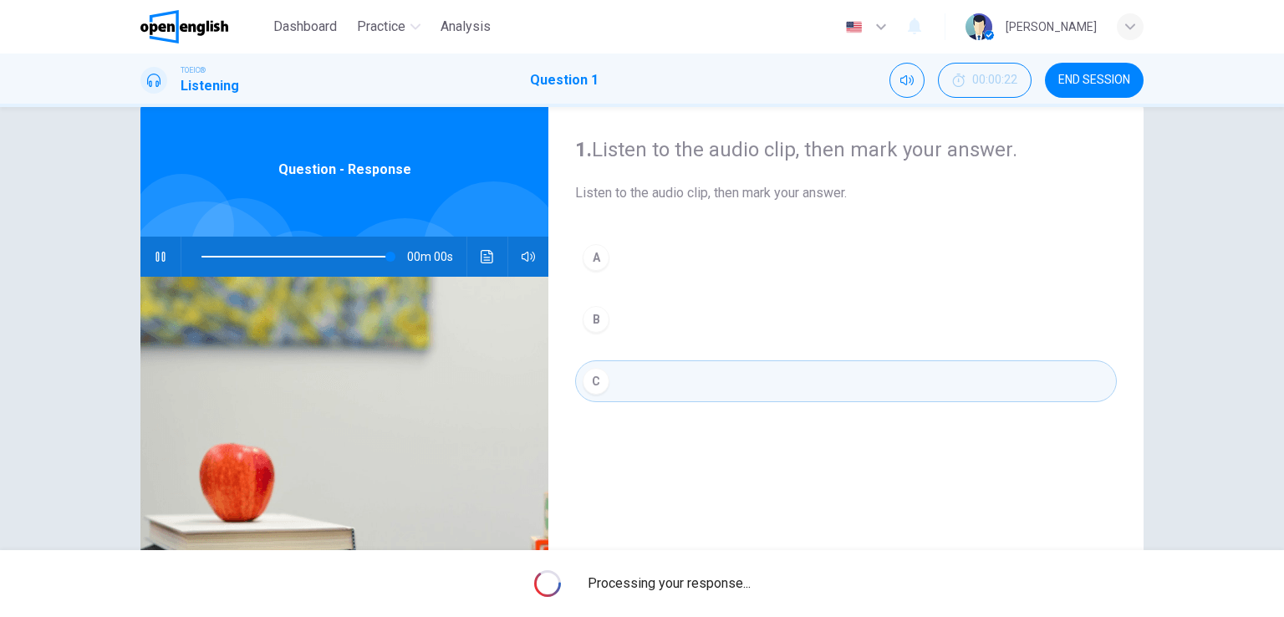
type input "*"
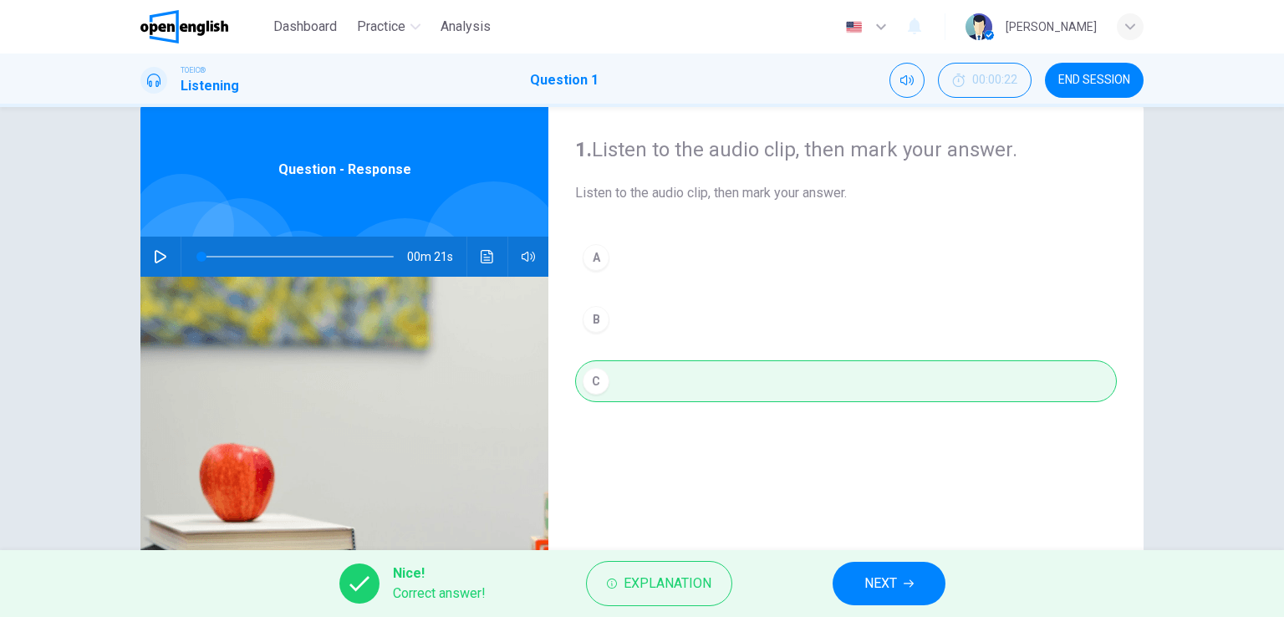
click at [886, 569] on button "NEXT" at bounding box center [889, 583] width 113 height 43
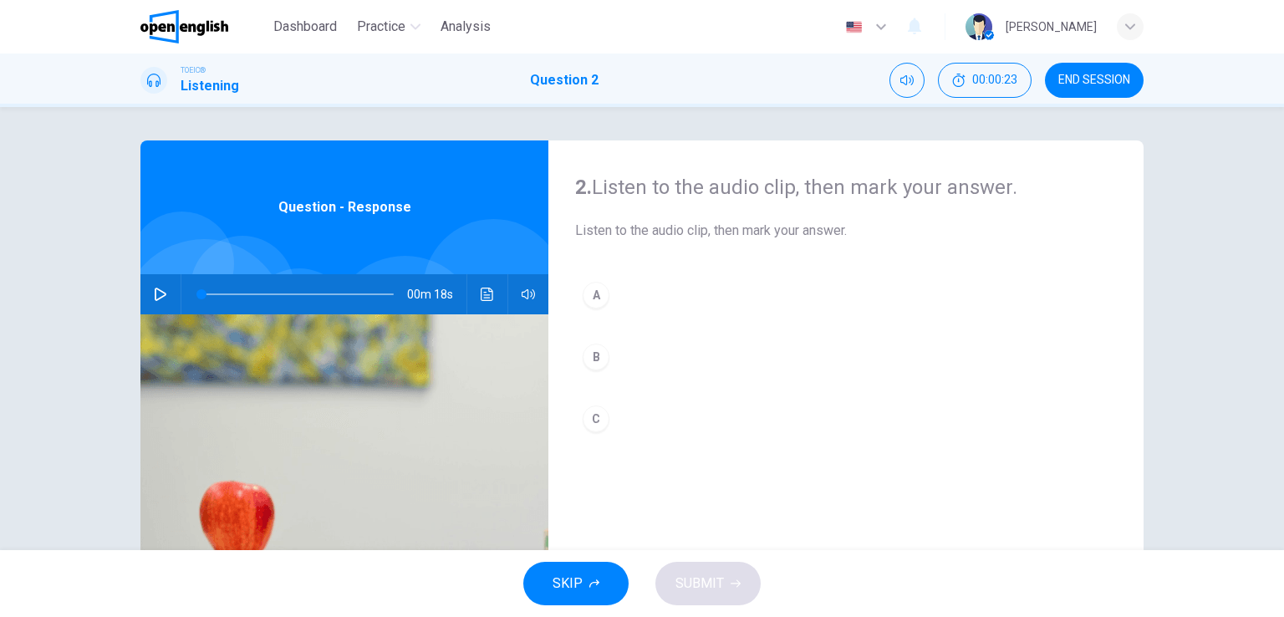
click at [169, 286] on div "00m 18s" at bounding box center [344, 294] width 408 height 40
click at [159, 298] on icon "button" at bounding box center [160, 294] width 13 height 13
click at [590, 419] on div "C" at bounding box center [596, 418] width 27 height 27
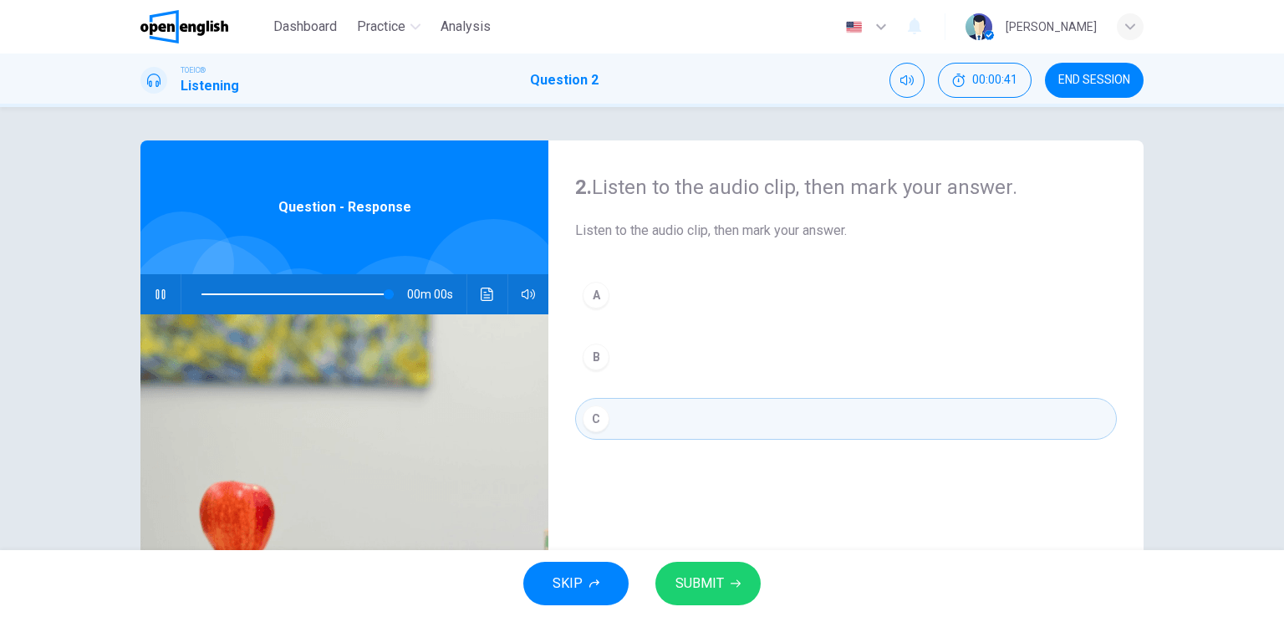
click at [716, 579] on span "SUBMIT" at bounding box center [699, 583] width 48 height 23
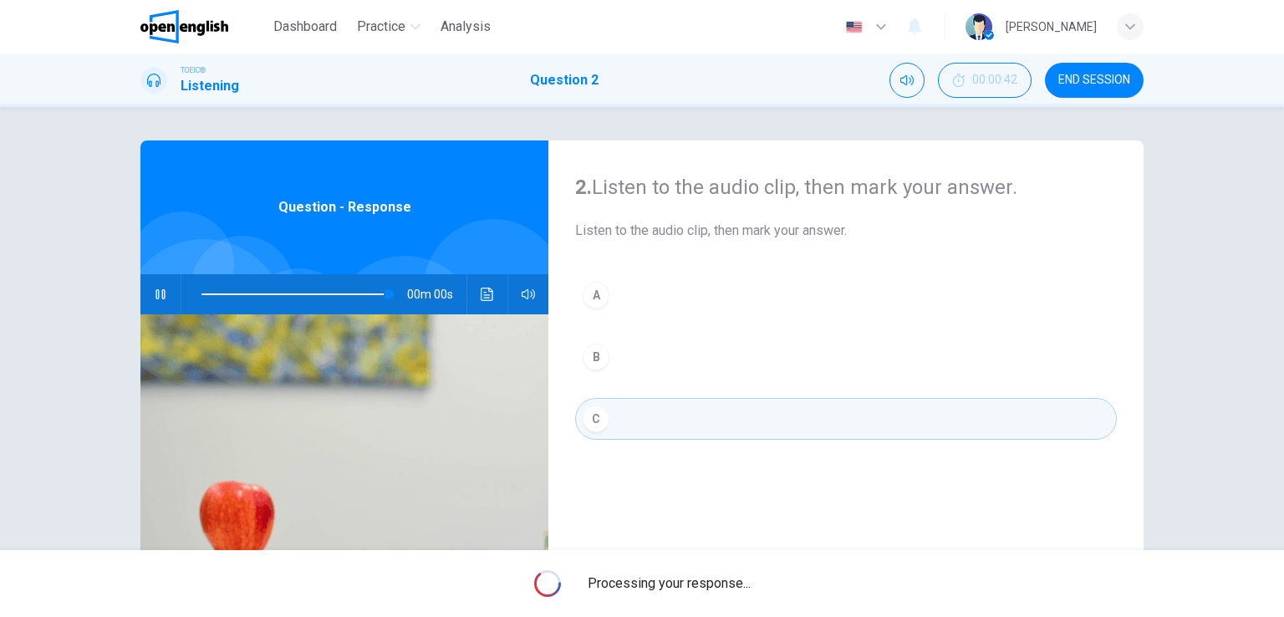
type input "*"
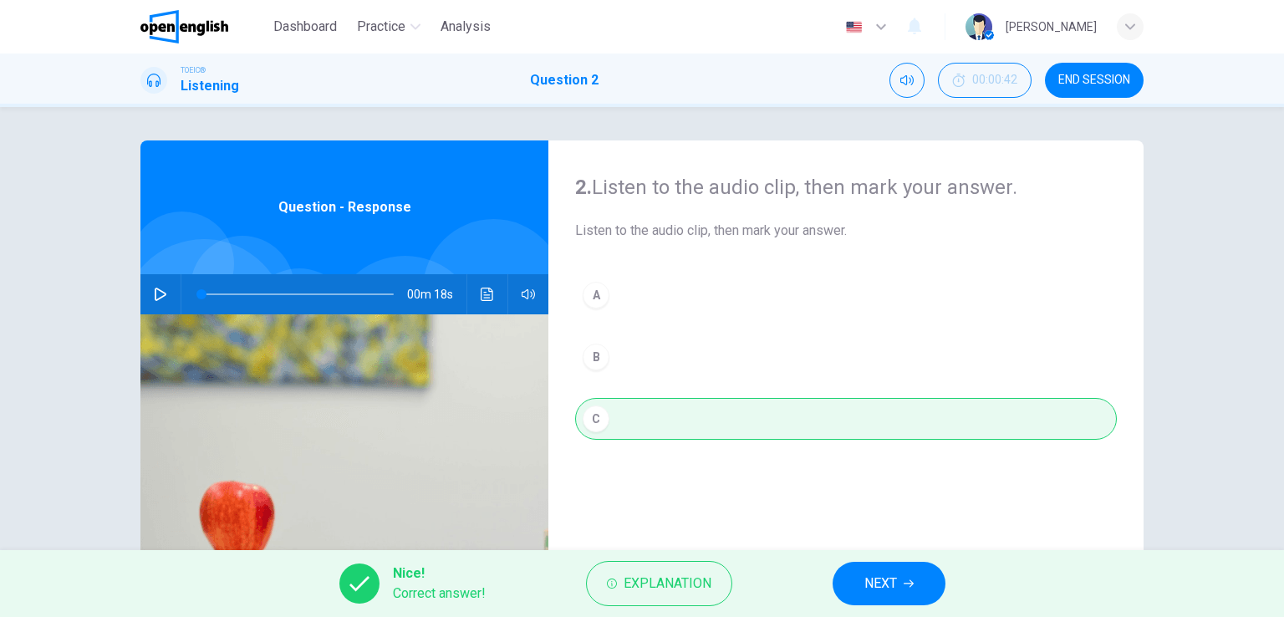
click at [846, 589] on button "NEXT" at bounding box center [889, 583] width 113 height 43
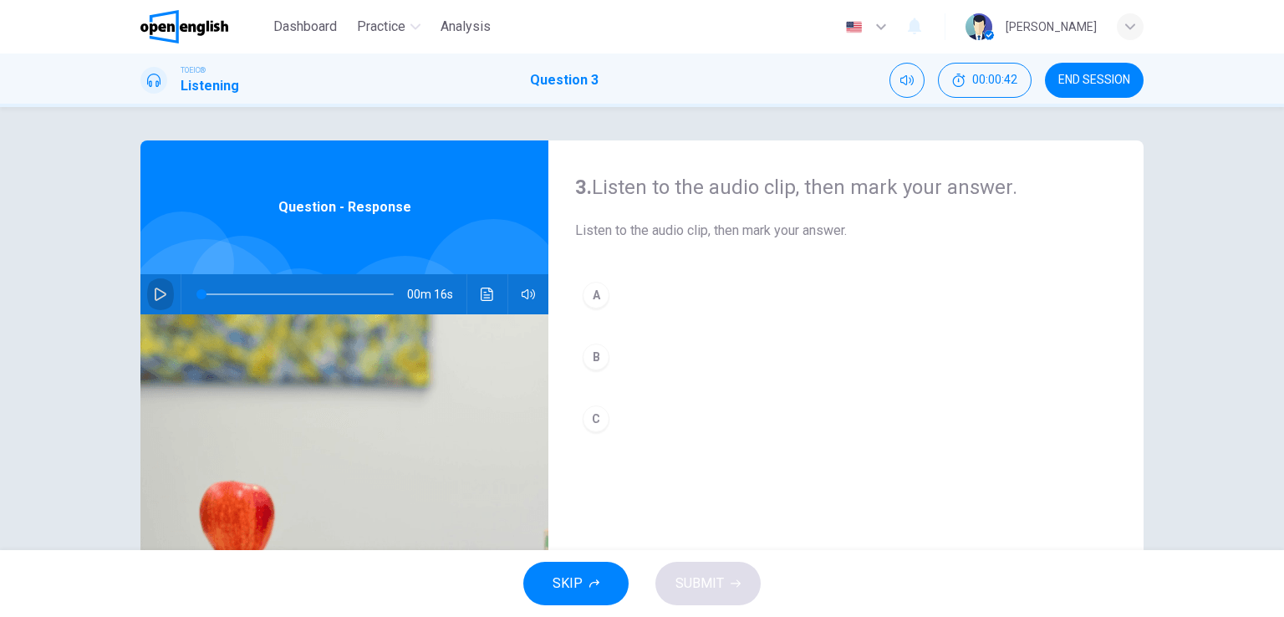
click at [148, 300] on button "button" at bounding box center [160, 294] width 27 height 40
click at [587, 298] on div "A" at bounding box center [596, 295] width 27 height 27
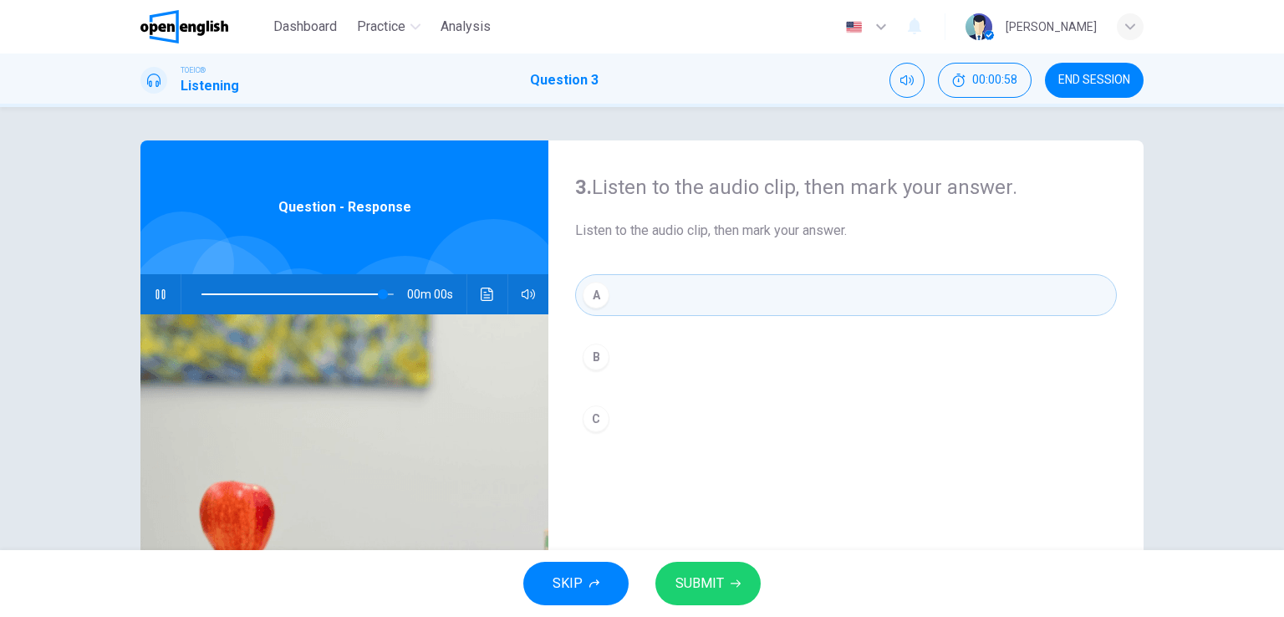
type input "*"
click at [719, 592] on span "SUBMIT" at bounding box center [699, 583] width 48 height 23
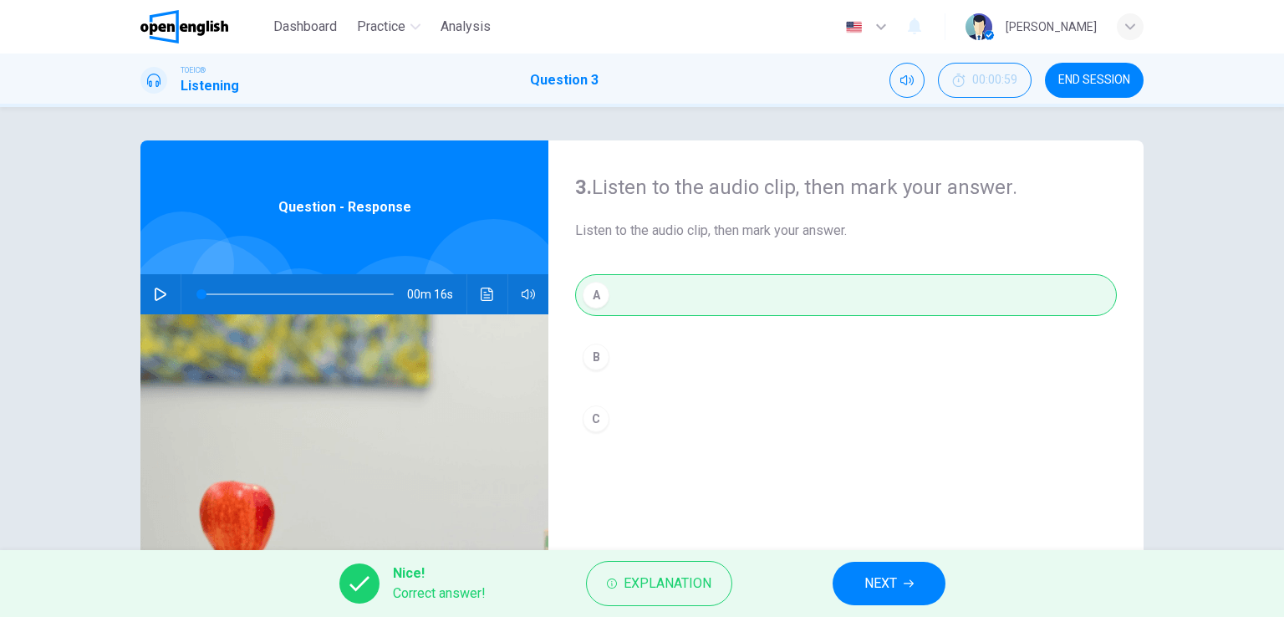
drag, startPoint x: 899, startPoint y: 589, endPoint x: 882, endPoint y: 549, distance: 43.5
click at [899, 589] on button "NEXT" at bounding box center [889, 583] width 113 height 43
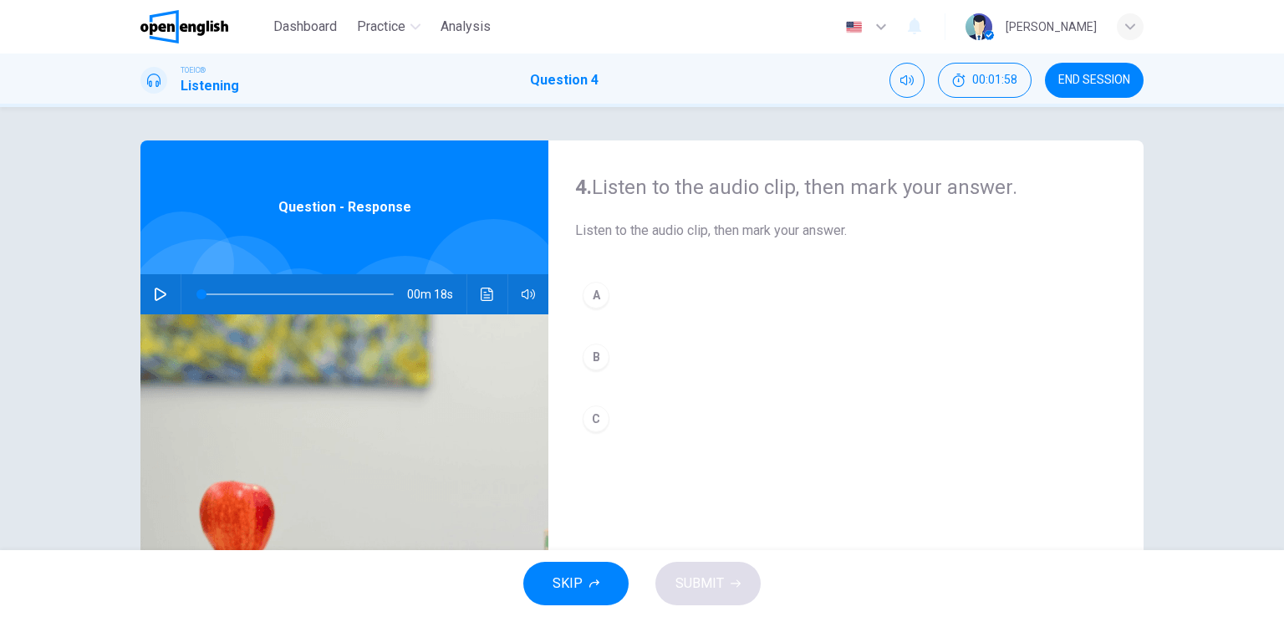
click at [160, 299] on icon "button" at bounding box center [160, 294] width 13 height 13
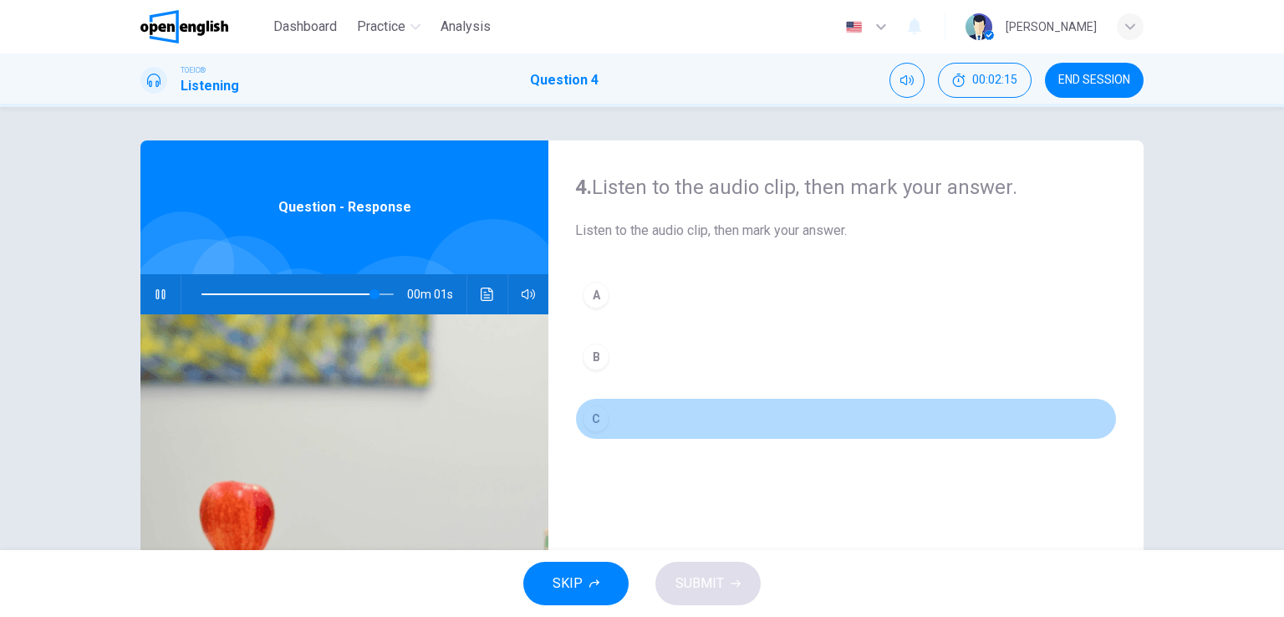
click at [594, 415] on div "C" at bounding box center [596, 418] width 27 height 27
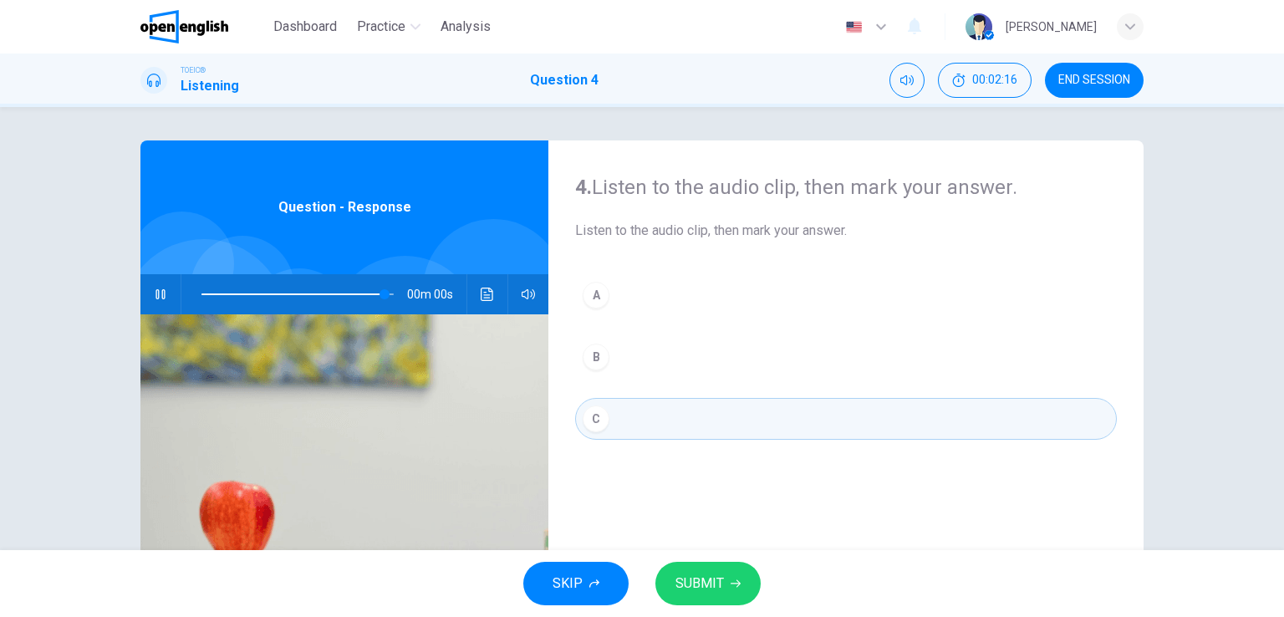
click at [709, 579] on span "SUBMIT" at bounding box center [699, 583] width 48 height 23
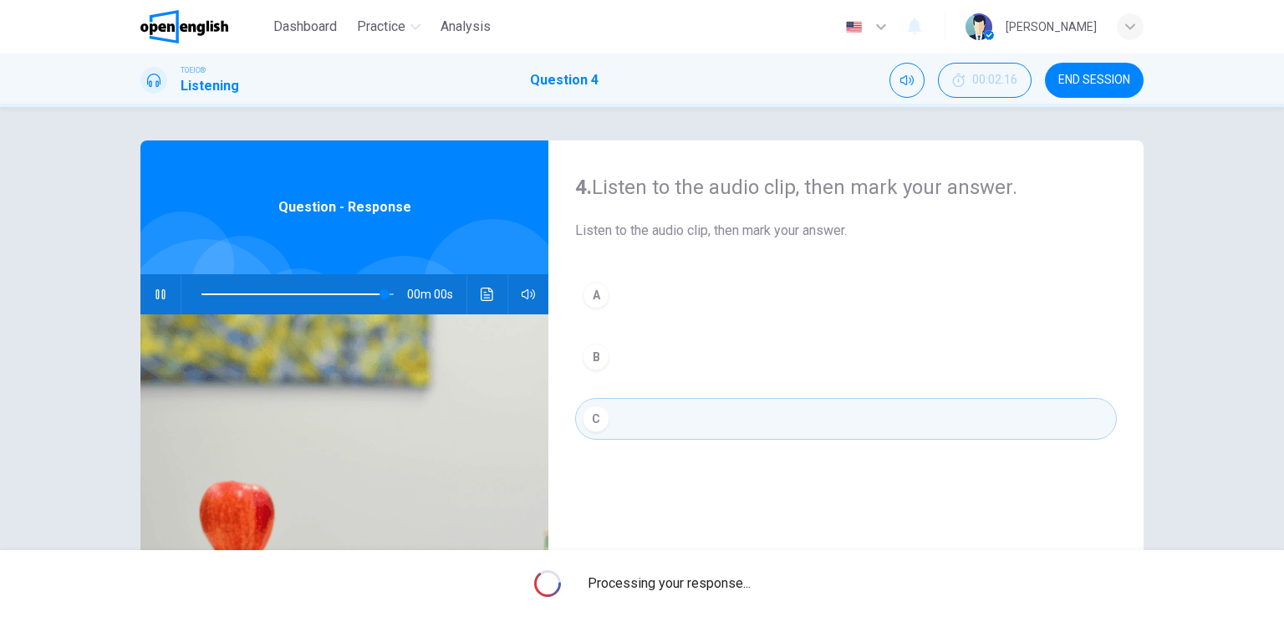
type input "*"
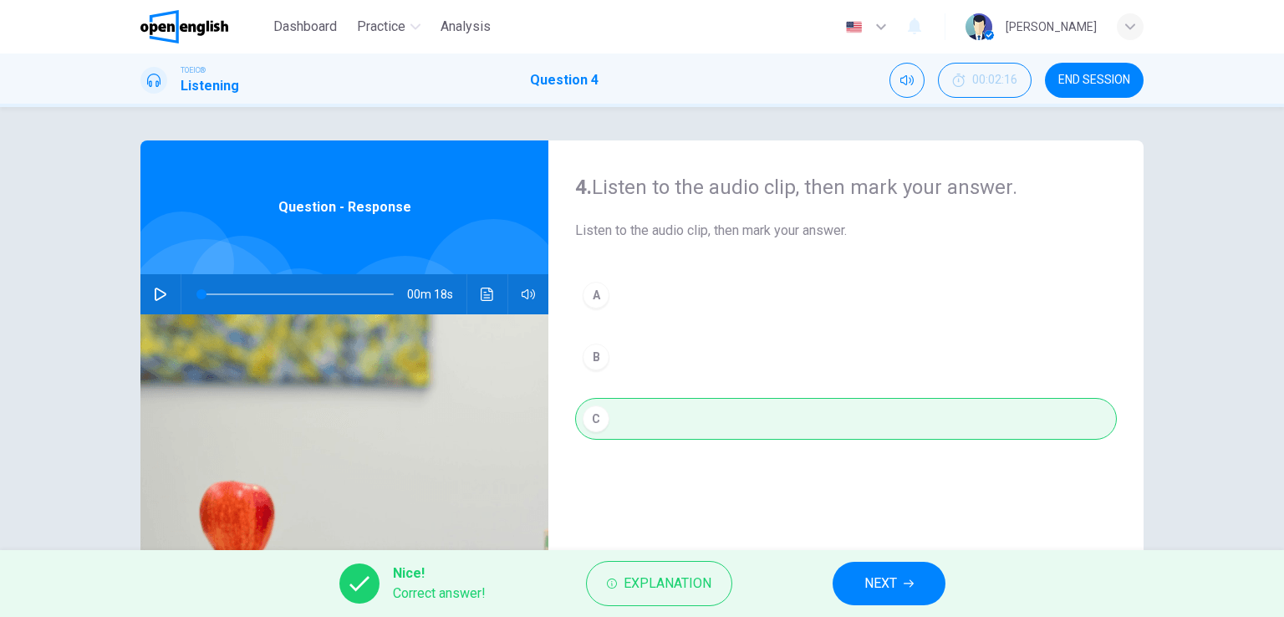
click at [872, 584] on span "NEXT" at bounding box center [880, 583] width 33 height 23
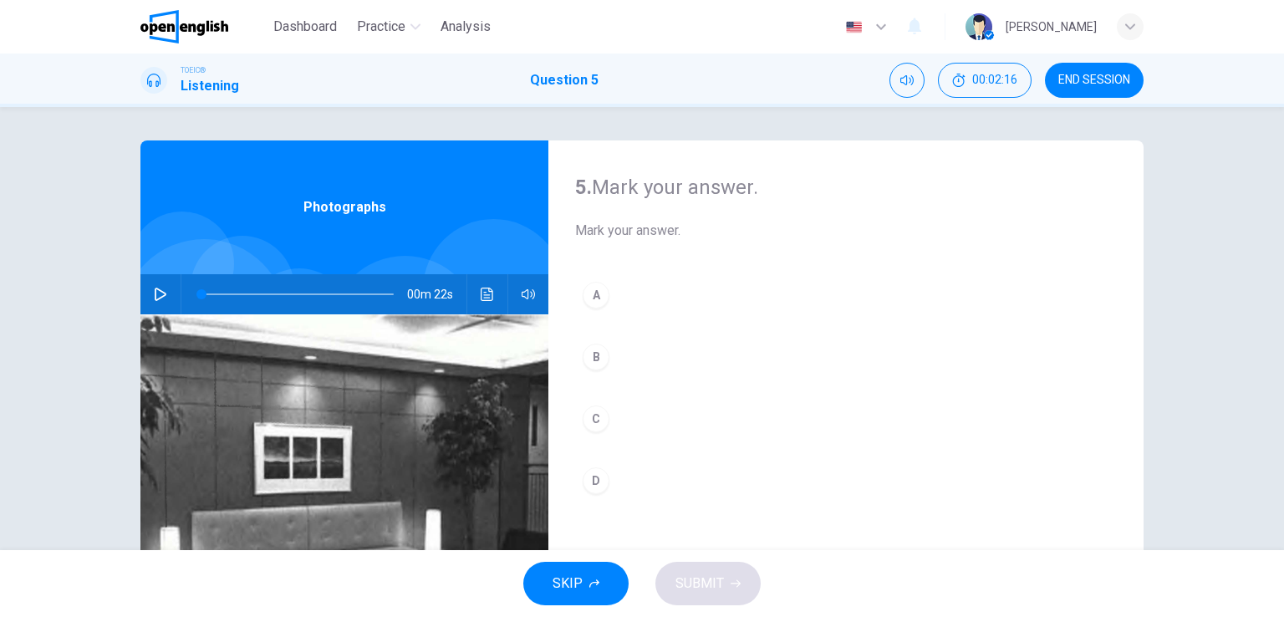
click at [156, 296] on icon "button" at bounding box center [160, 294] width 13 height 13
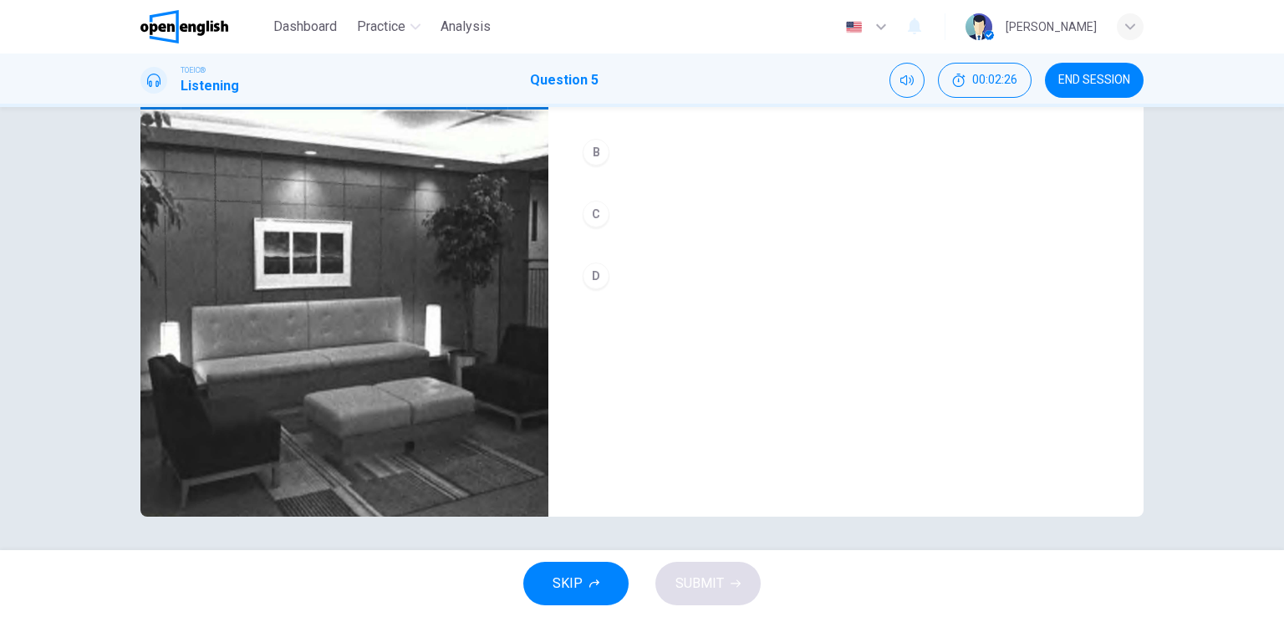
scroll to position [121, 0]
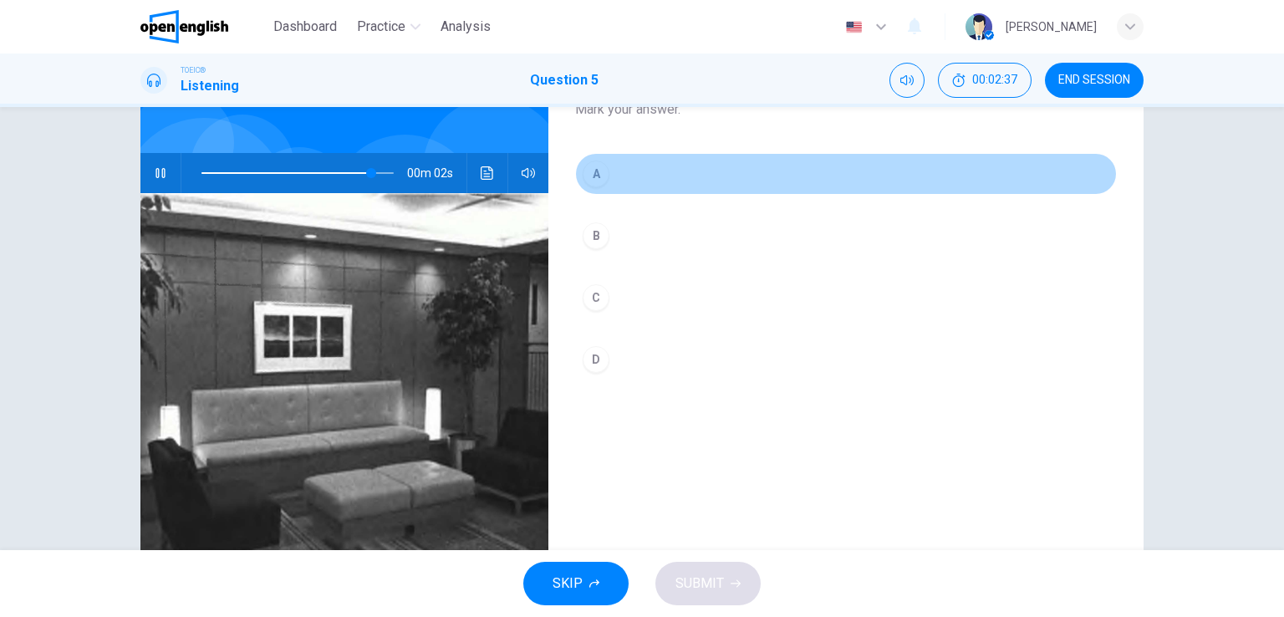
click at [590, 185] on div "A" at bounding box center [596, 174] width 27 height 27
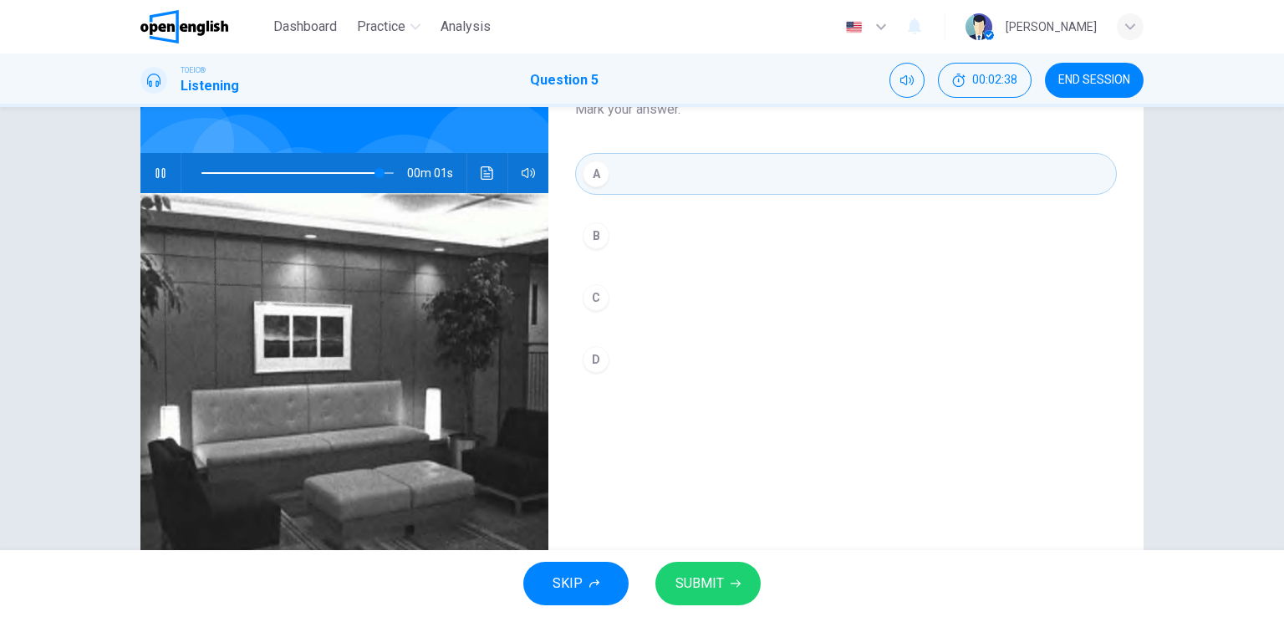
click at [726, 610] on div "SKIP SUBMIT" at bounding box center [642, 583] width 1284 height 67
click at [723, 558] on div "SKIP SUBMIT" at bounding box center [642, 583] width 1284 height 67
type input "*"
click at [726, 582] on button "SUBMIT" at bounding box center [707, 583] width 105 height 43
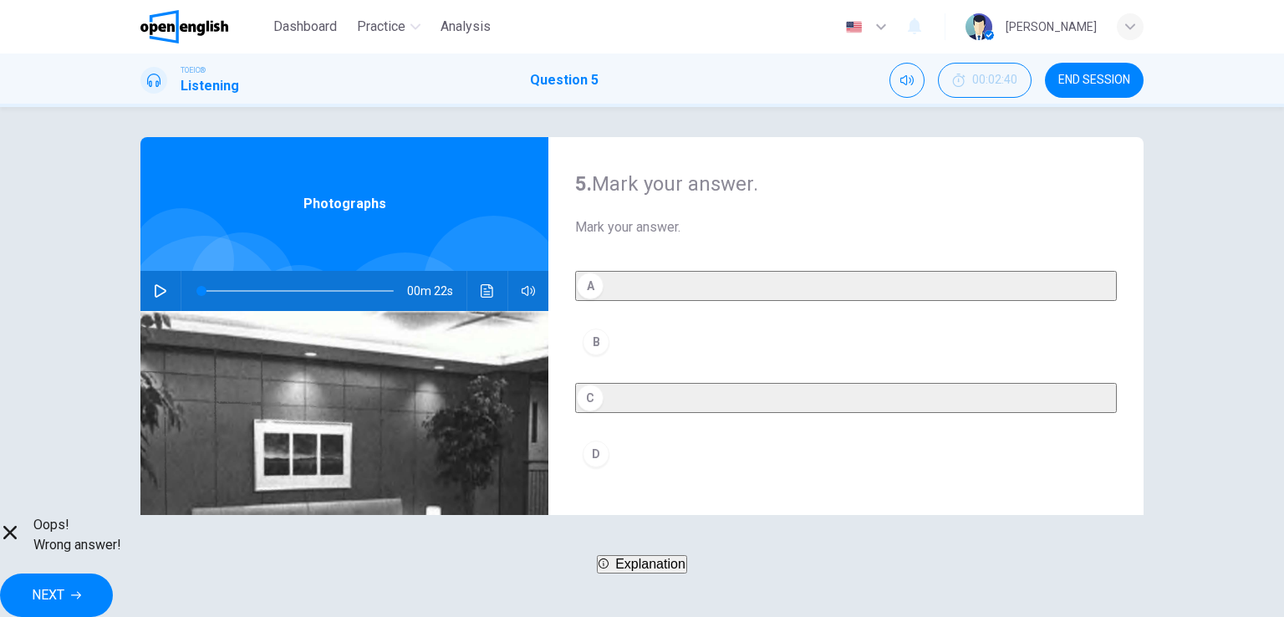
scroll to position [0, 0]
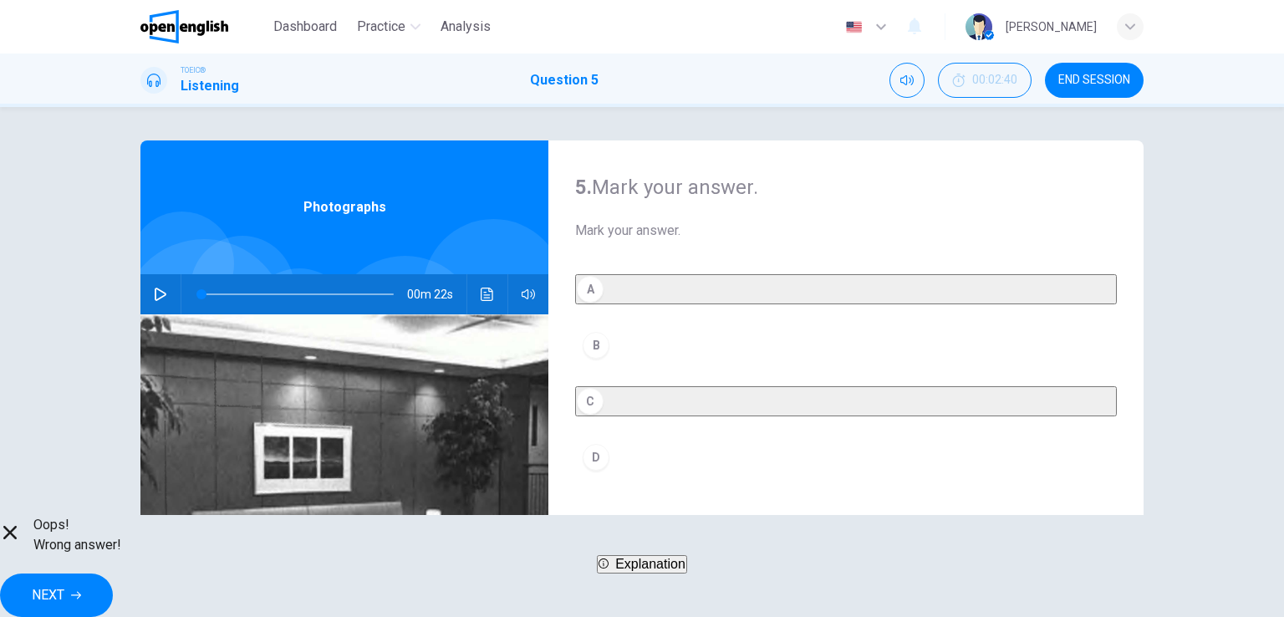
click at [657, 571] on span "Explanation" at bounding box center [650, 564] width 70 height 14
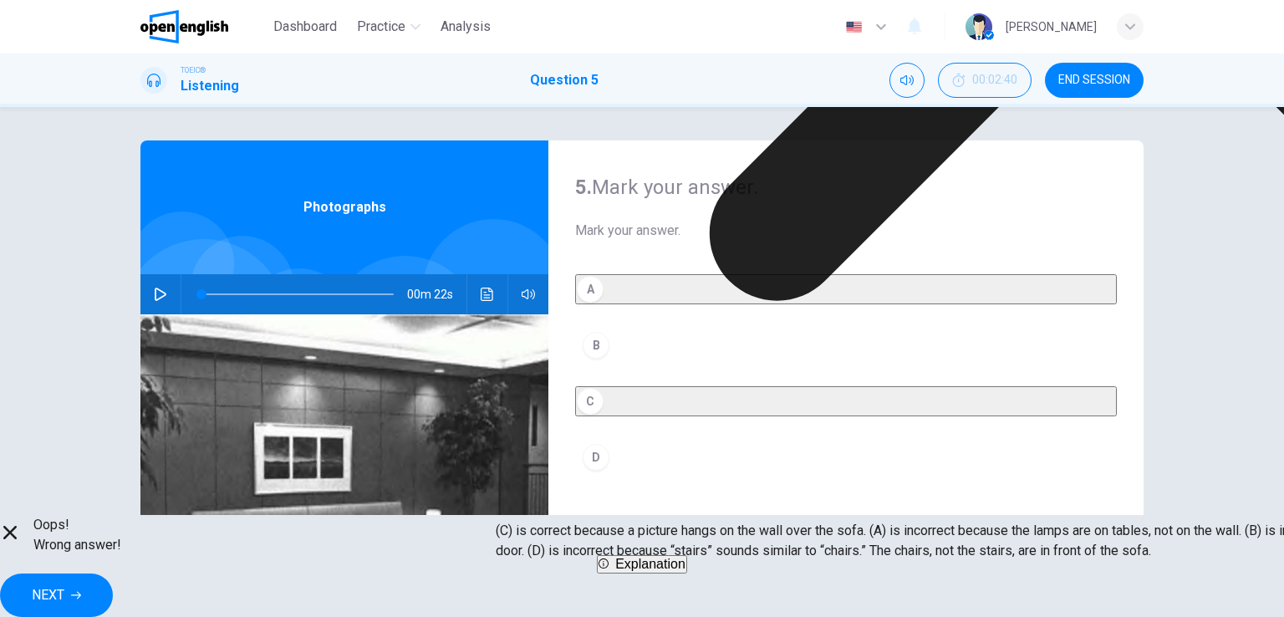
click at [64, 584] on span "NEXT" at bounding box center [48, 595] width 33 height 23
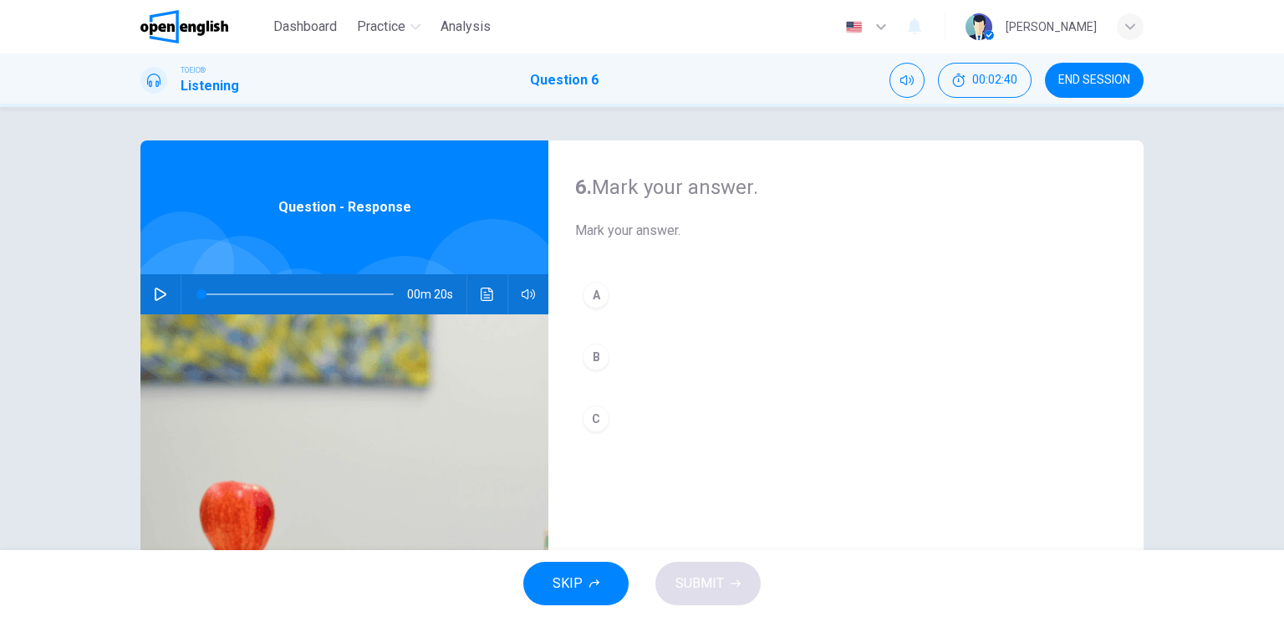
click at [155, 293] on icon "button" at bounding box center [160, 294] width 13 height 13
click at [147, 290] on button "button" at bounding box center [160, 294] width 27 height 40
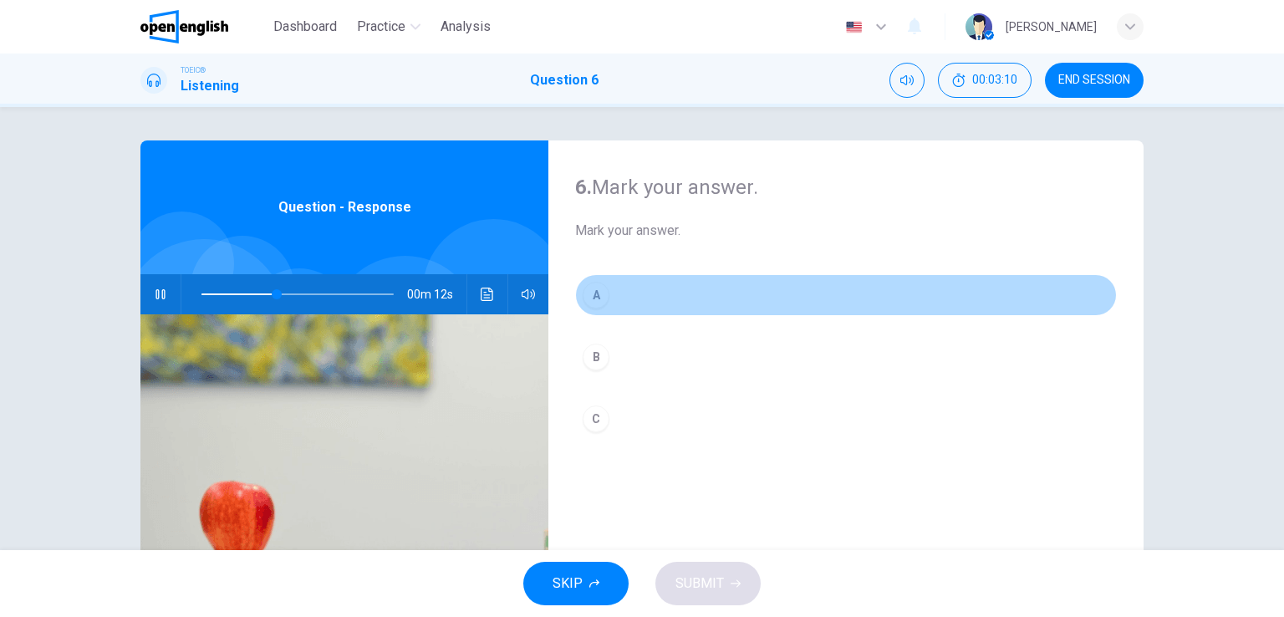
click at [599, 293] on div "A" at bounding box center [596, 295] width 27 height 27
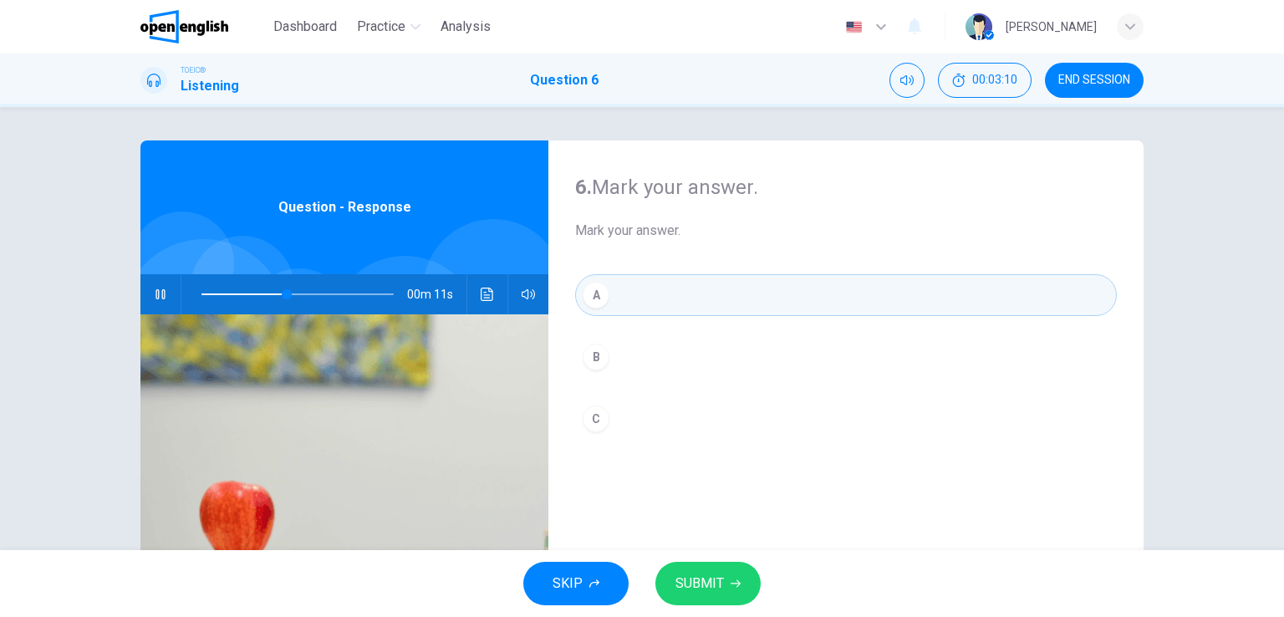
click at [716, 586] on span "SUBMIT" at bounding box center [699, 583] width 48 height 23
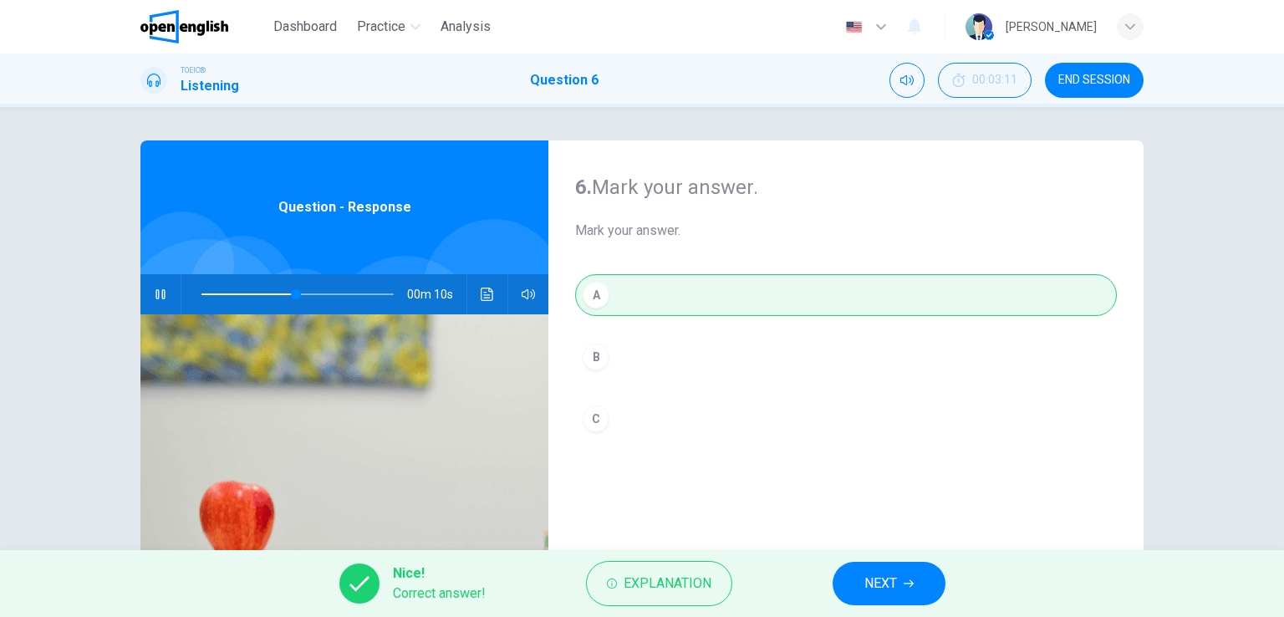
type input "**"
click at [900, 591] on button "NEXT" at bounding box center [889, 583] width 113 height 43
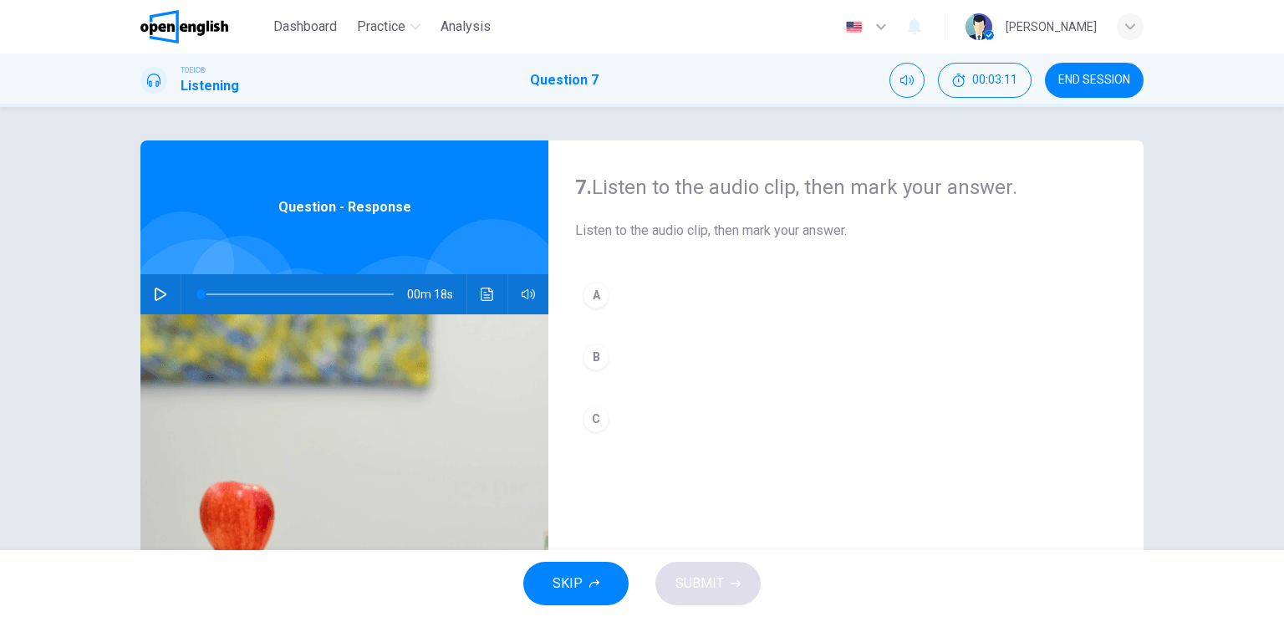
click at [155, 293] on icon "button" at bounding box center [160, 294] width 13 height 13
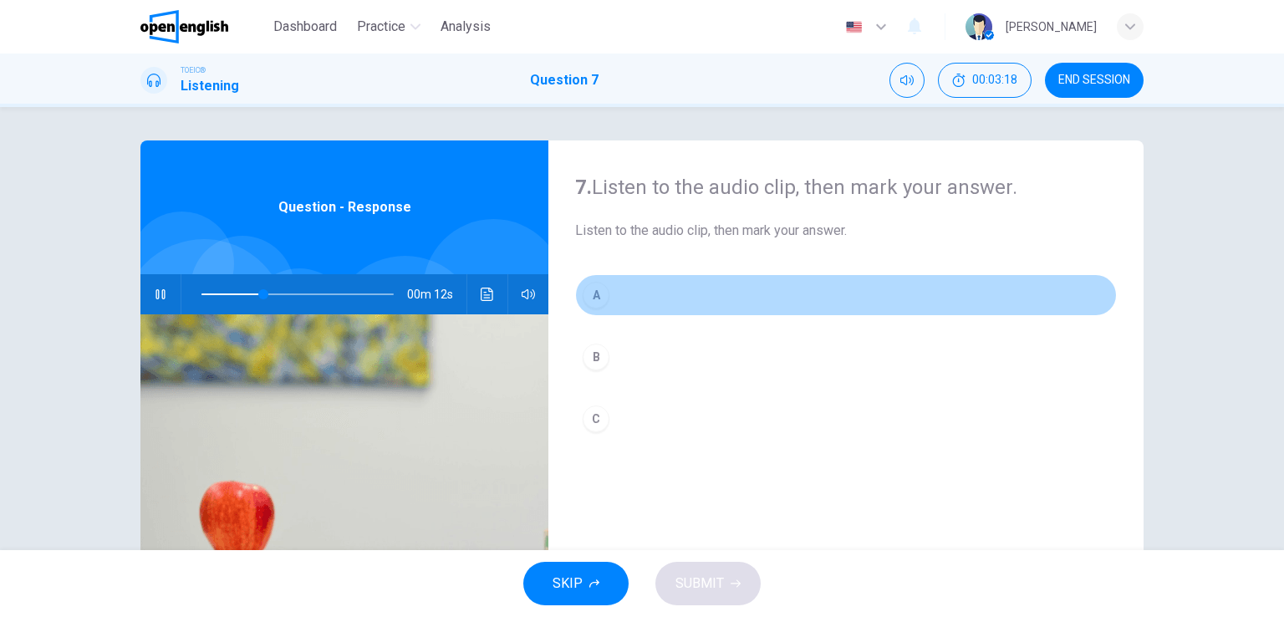
click at [594, 292] on div "A" at bounding box center [596, 295] width 27 height 27
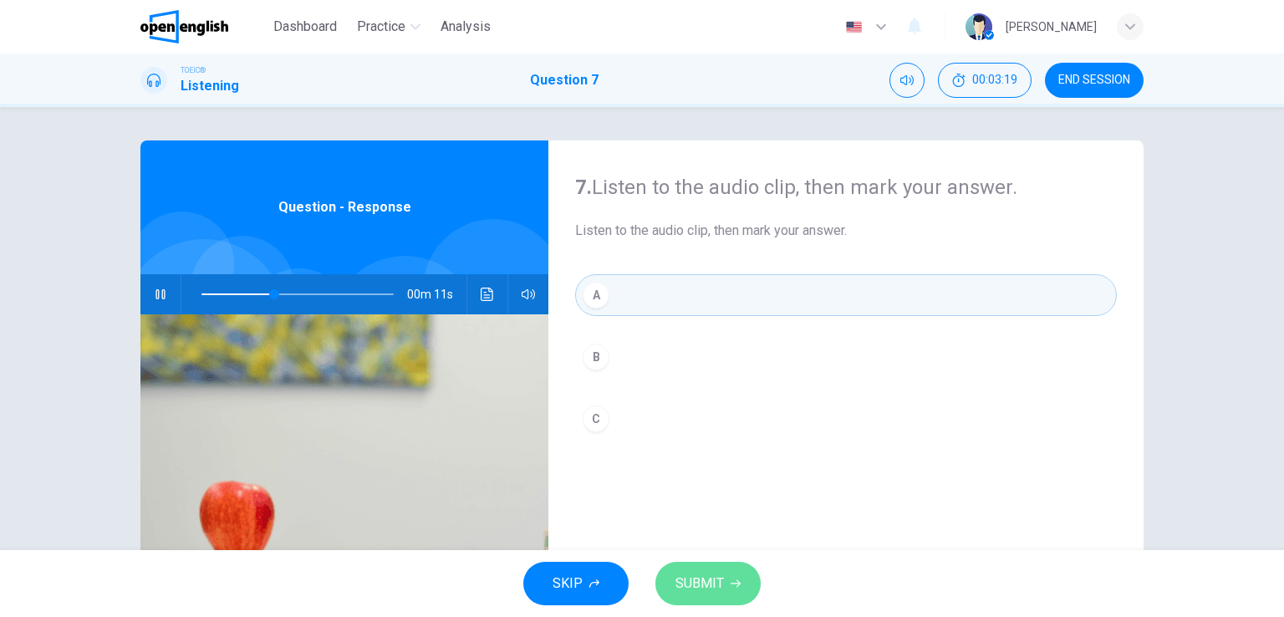
click at [716, 576] on span "SUBMIT" at bounding box center [699, 583] width 48 height 23
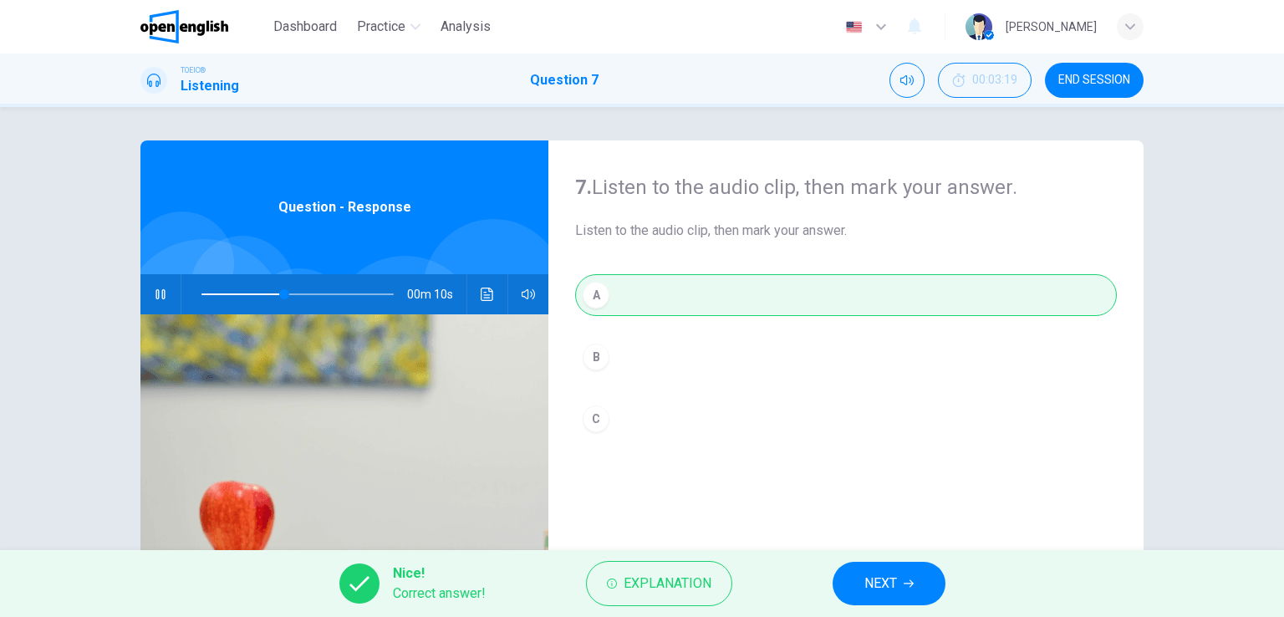
type input "**"
click at [879, 597] on button "NEXT" at bounding box center [889, 583] width 113 height 43
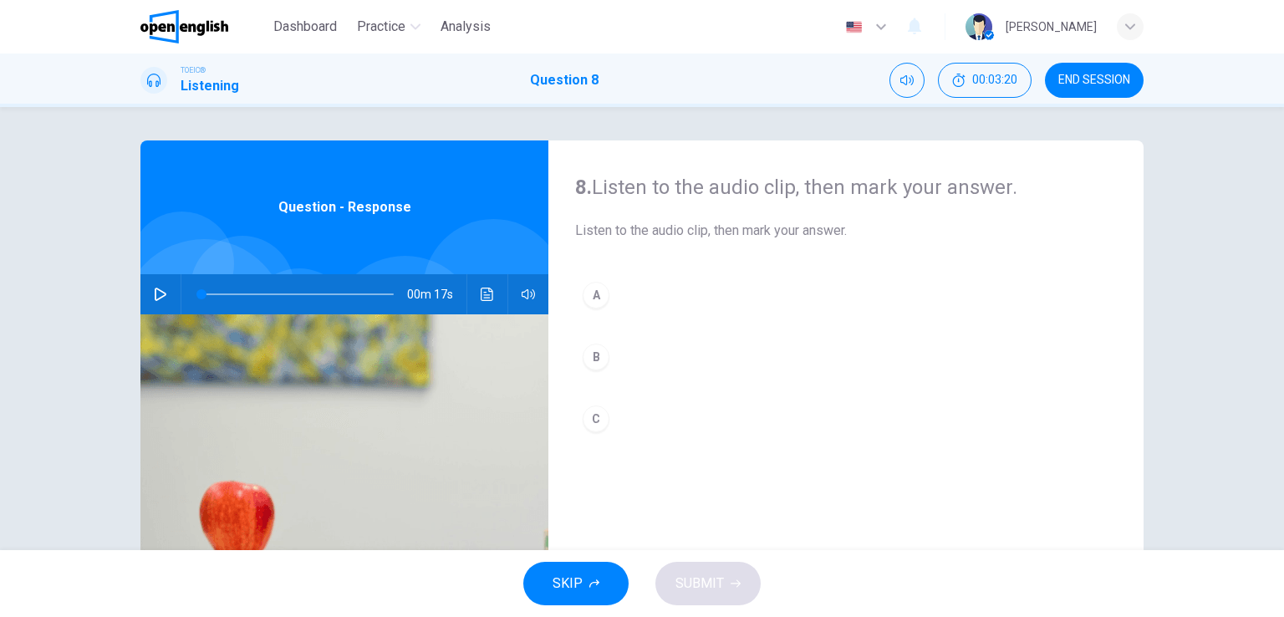
click at [154, 299] on icon "button" at bounding box center [160, 294] width 13 height 13
click at [589, 298] on div "A" at bounding box center [596, 295] width 27 height 27
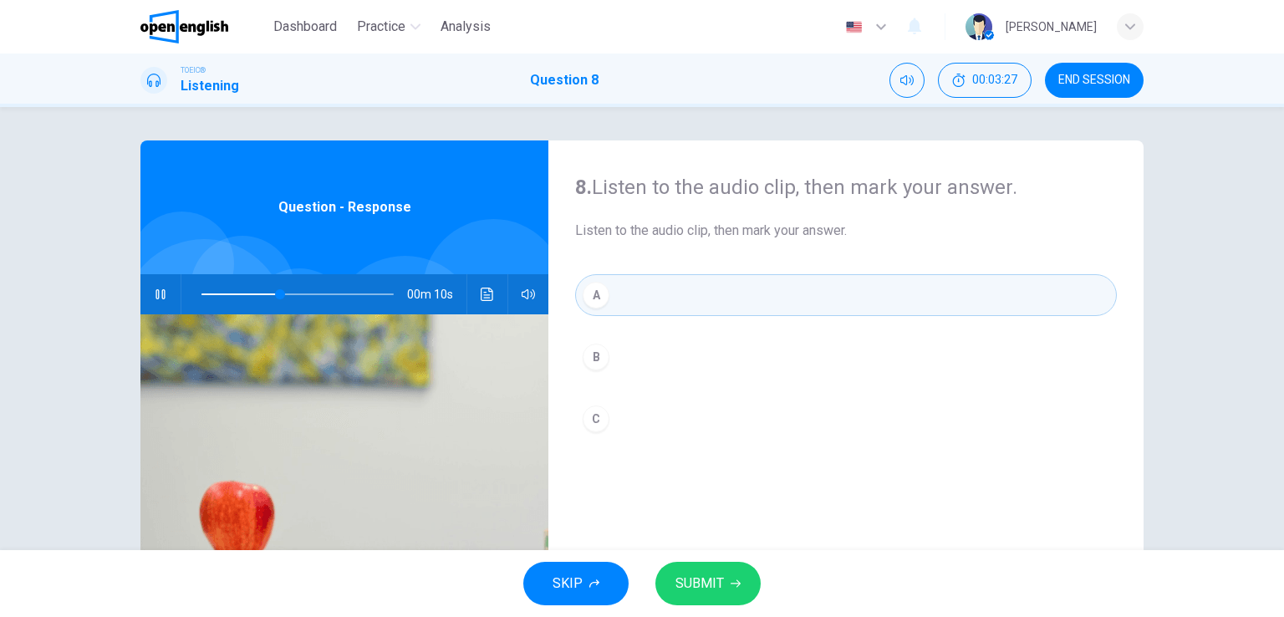
click at [716, 569] on button "SUBMIT" at bounding box center [707, 583] width 105 height 43
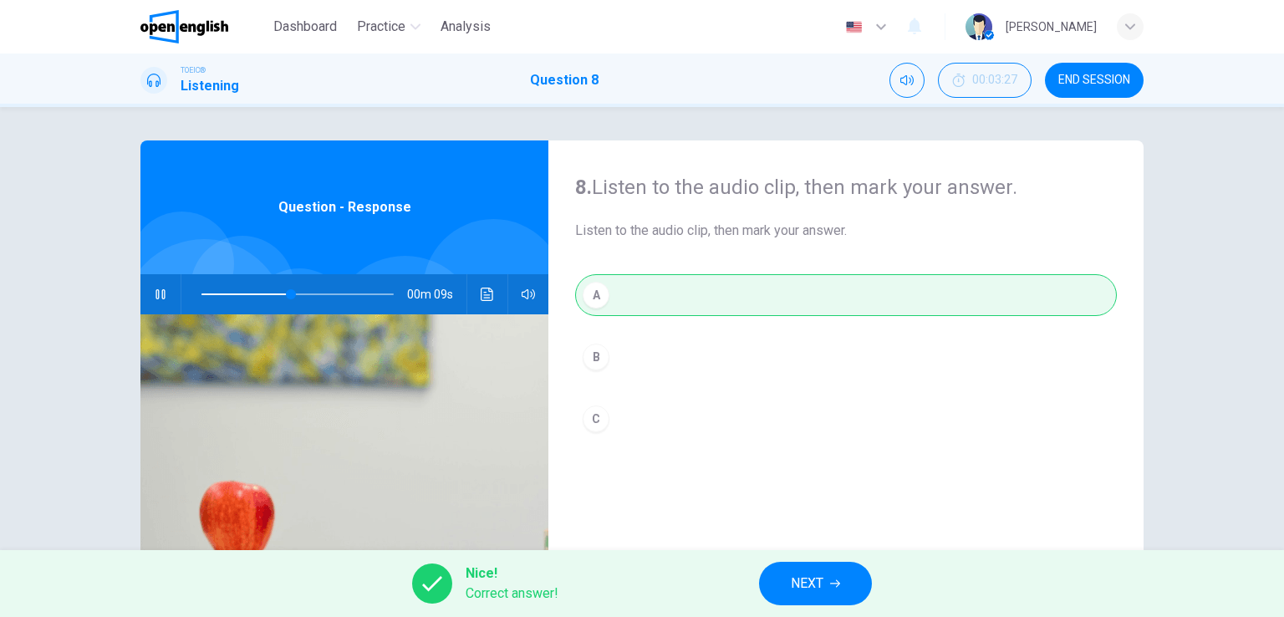
type input "**"
click at [817, 604] on button "NEXT" at bounding box center [815, 583] width 113 height 43
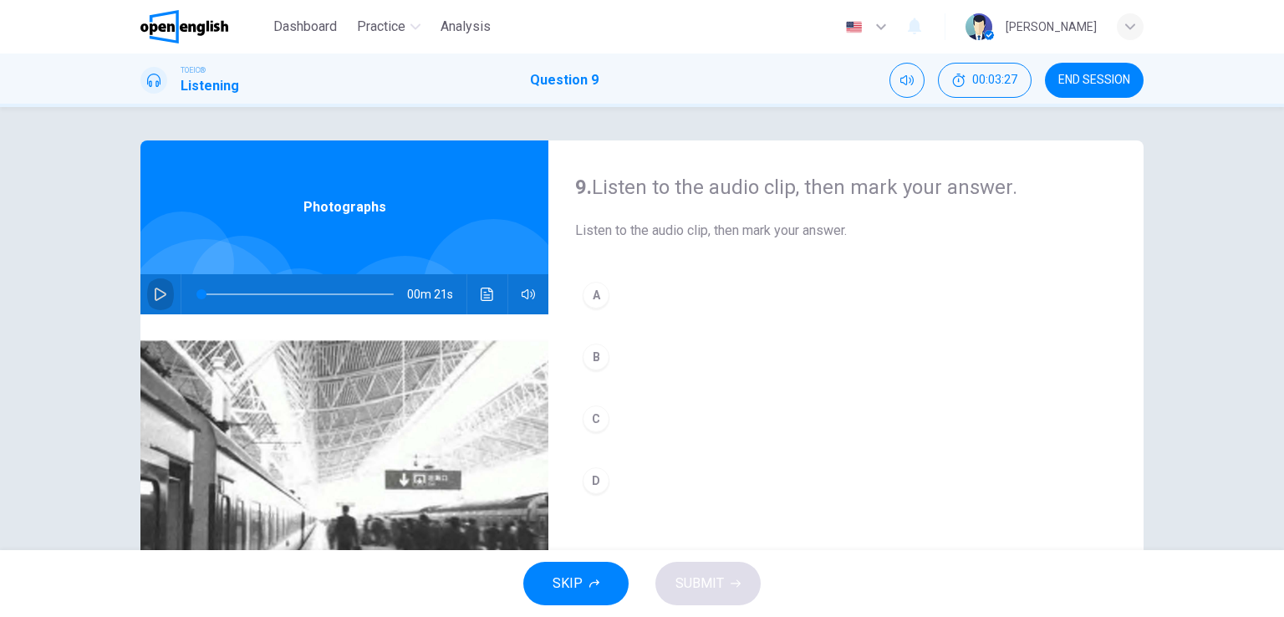
click at [166, 291] on button "button" at bounding box center [160, 294] width 27 height 40
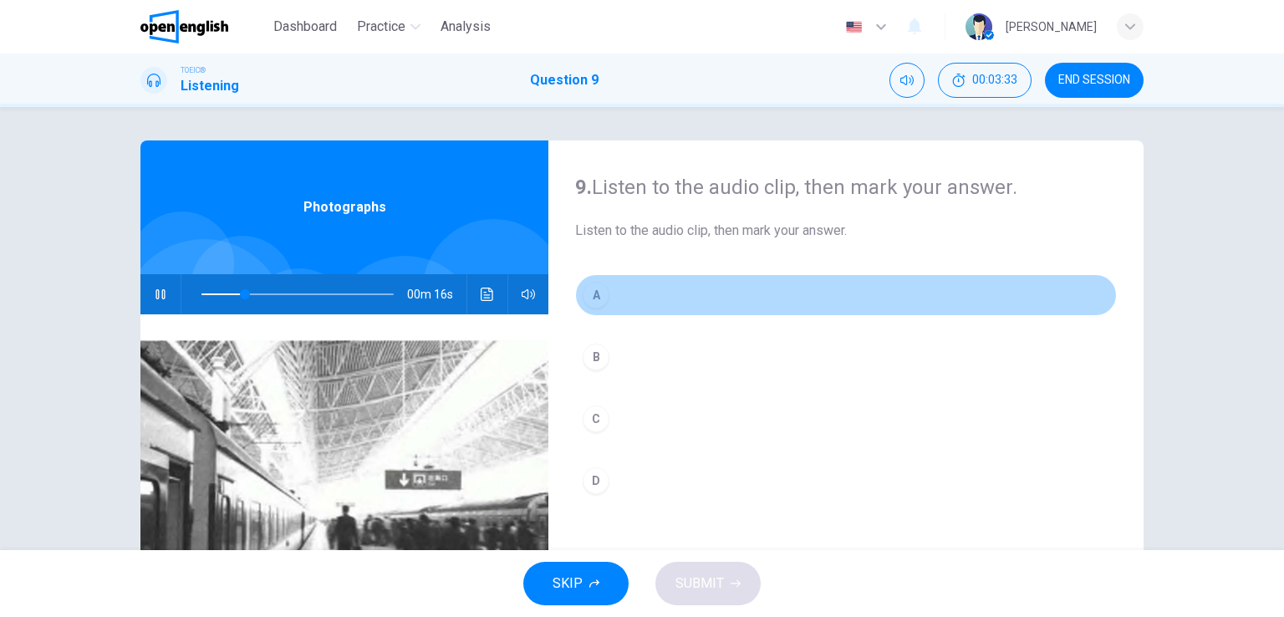
click at [583, 298] on div "A" at bounding box center [596, 295] width 27 height 27
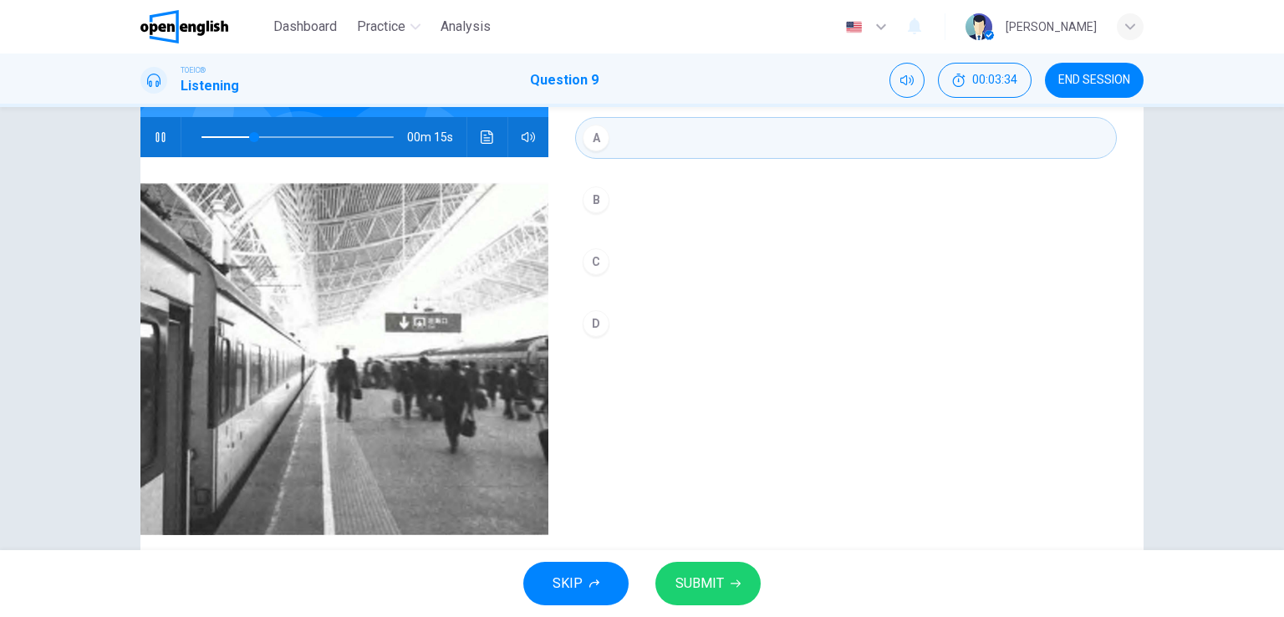
scroll to position [167, 0]
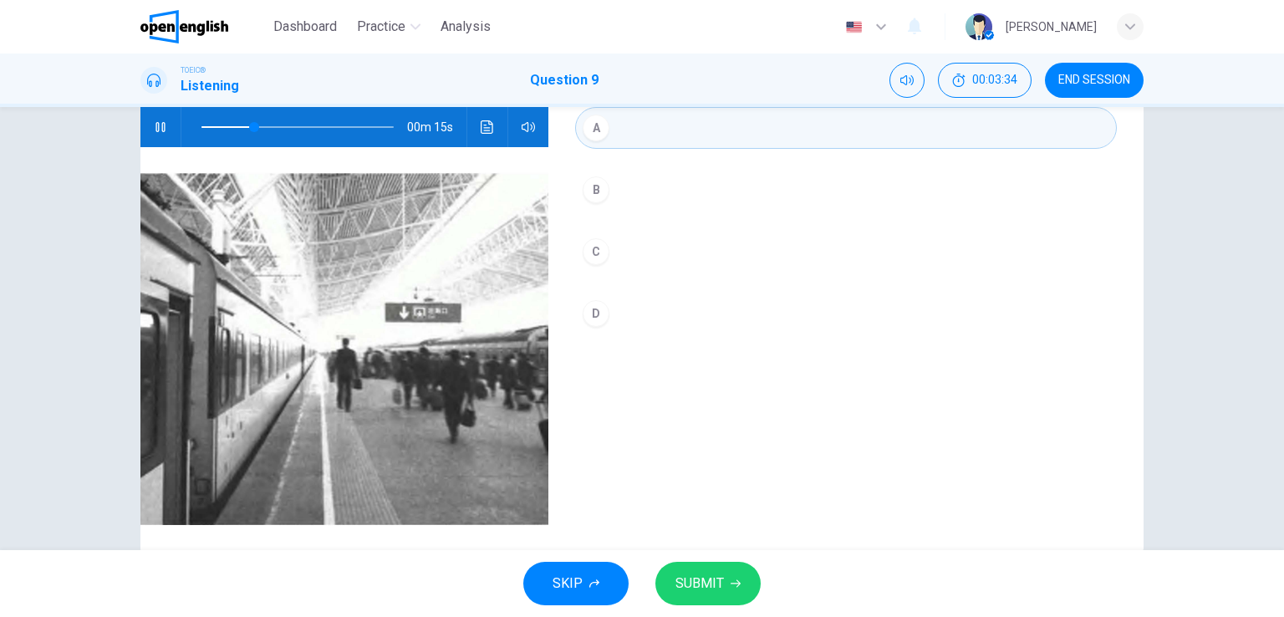
click at [724, 583] on button "SUBMIT" at bounding box center [707, 583] width 105 height 43
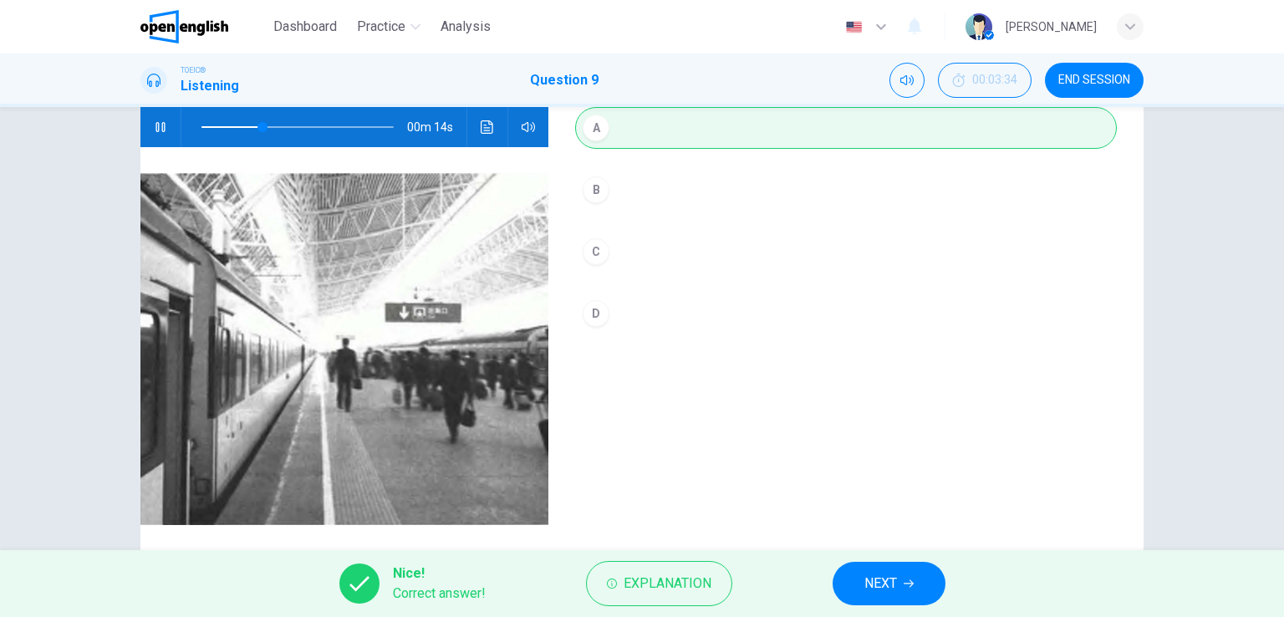
type input "**"
click at [864, 576] on span "NEXT" at bounding box center [880, 583] width 33 height 23
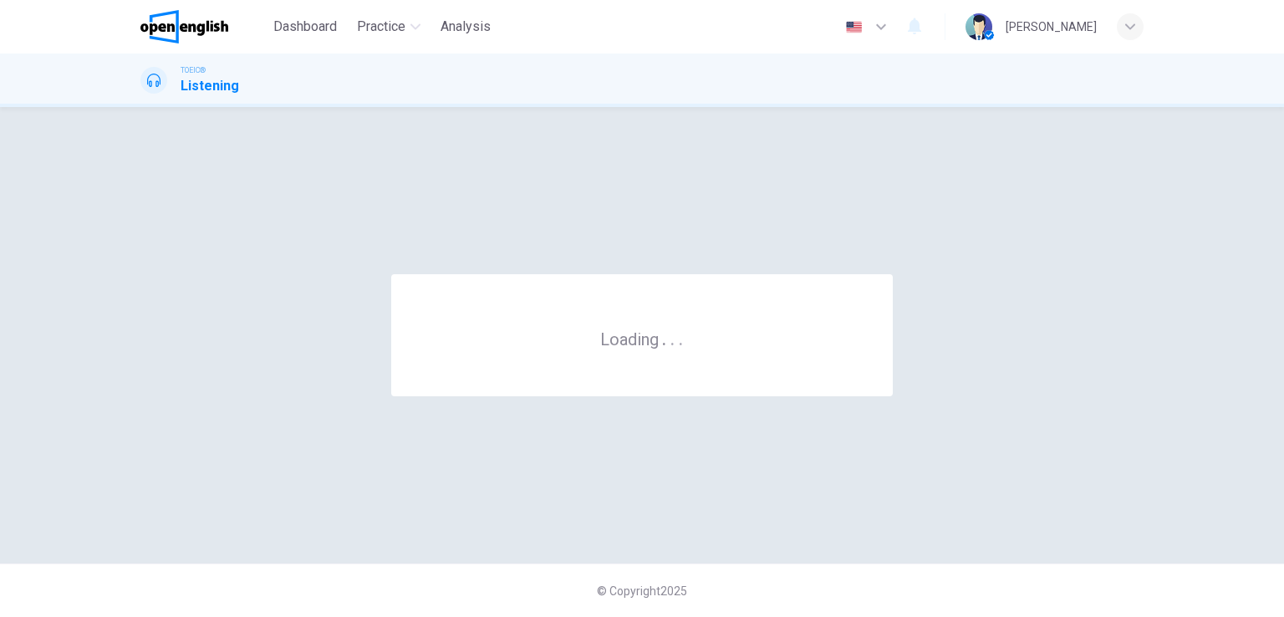
scroll to position [0, 0]
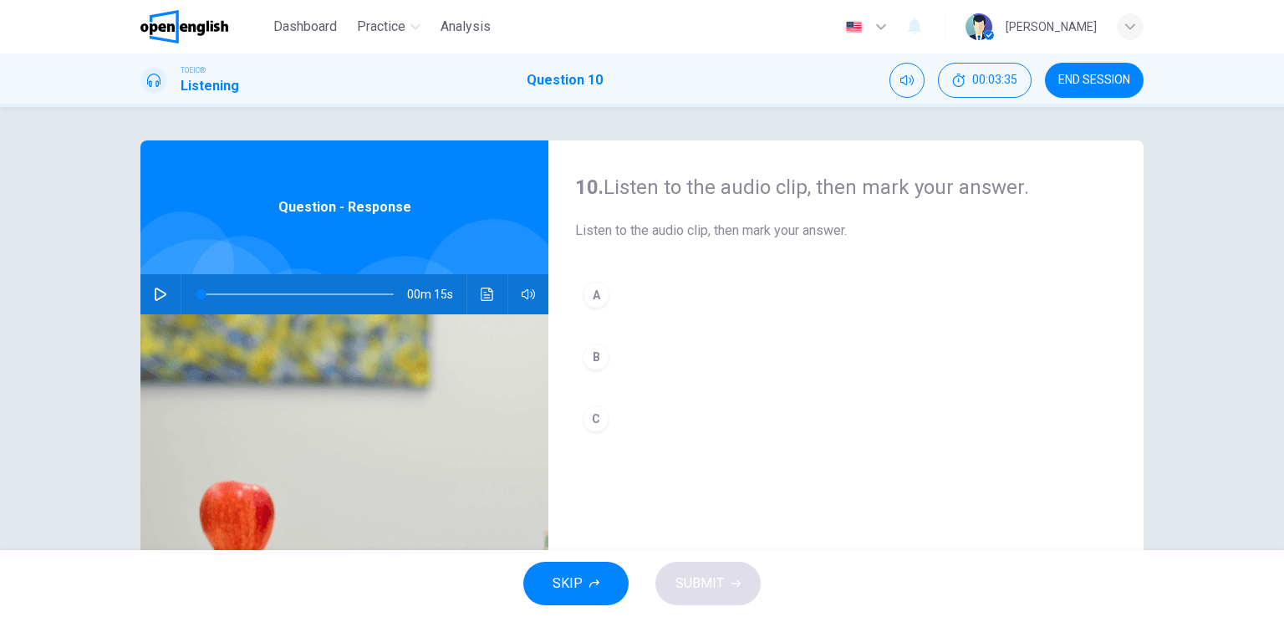
click at [161, 299] on icon "button" at bounding box center [160, 294] width 13 height 13
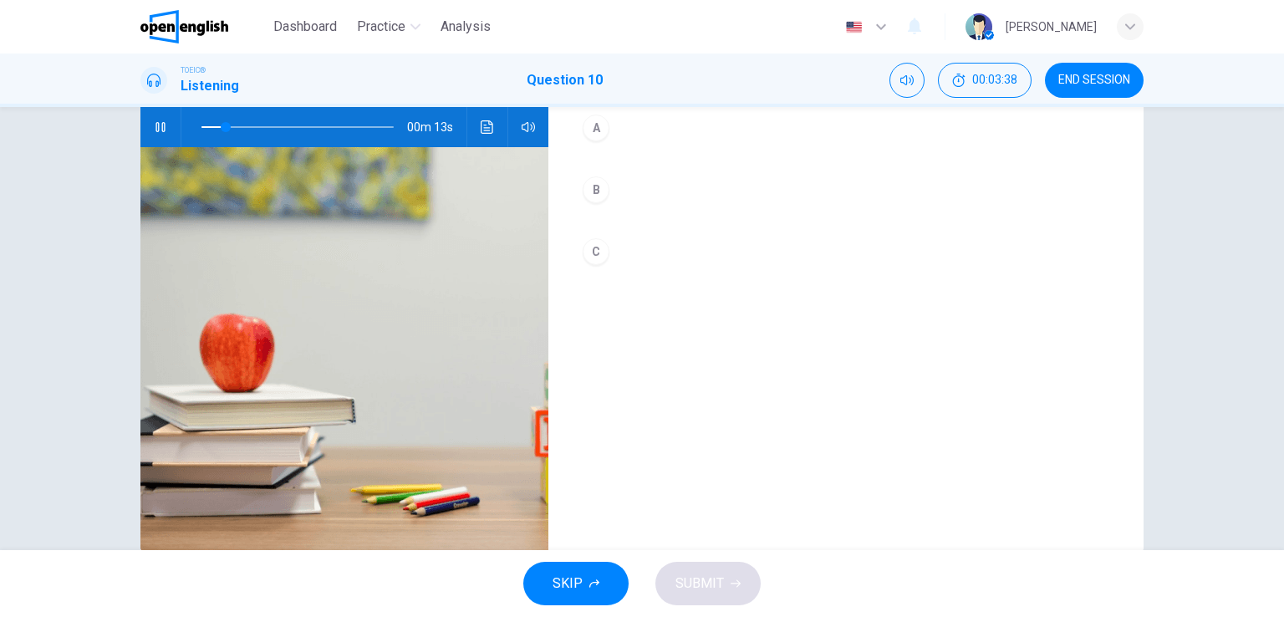
scroll to position [84, 0]
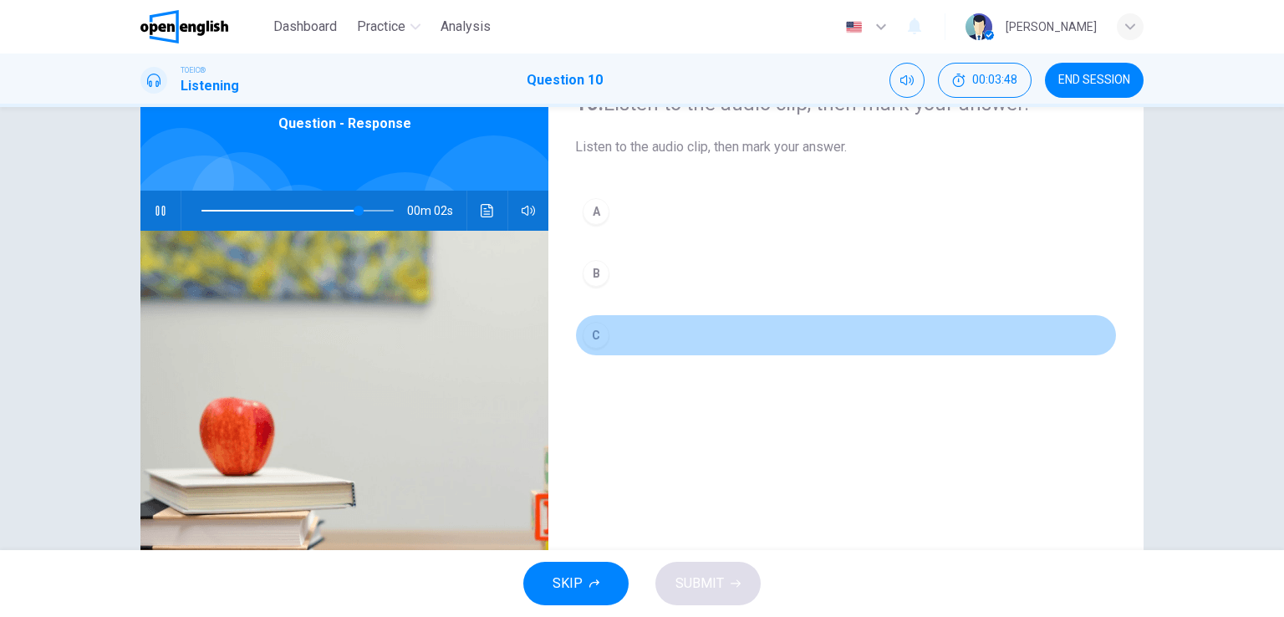
click at [595, 333] on div "C" at bounding box center [596, 335] width 27 height 27
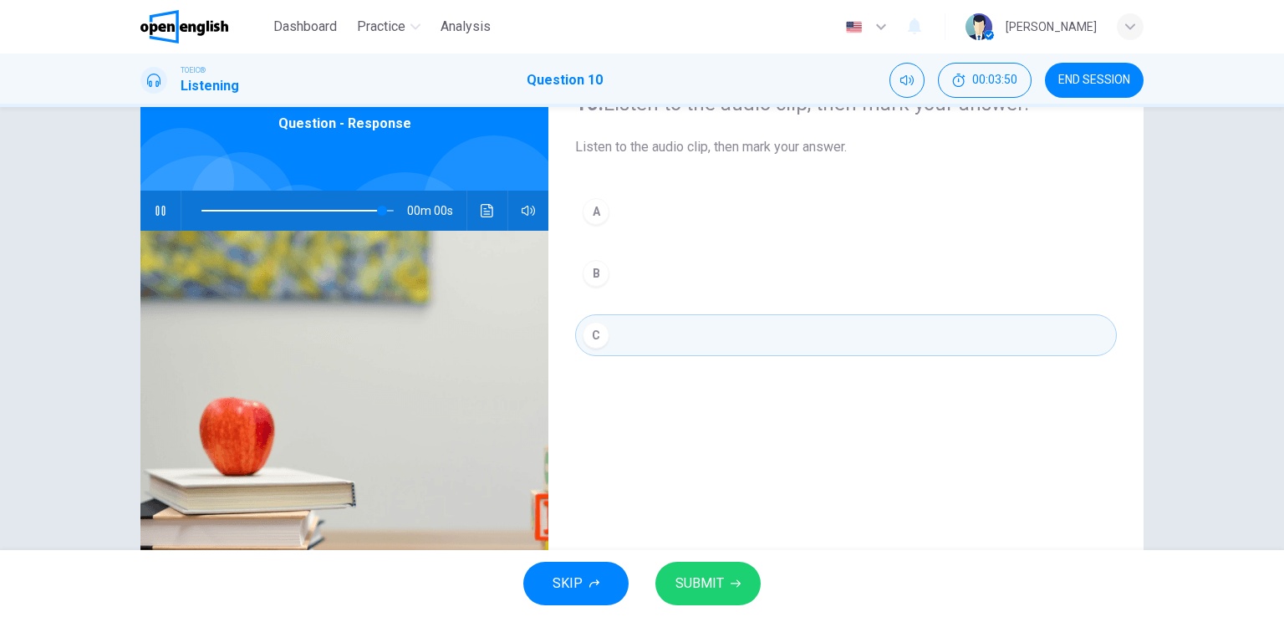
click at [711, 580] on span "SUBMIT" at bounding box center [699, 583] width 48 height 23
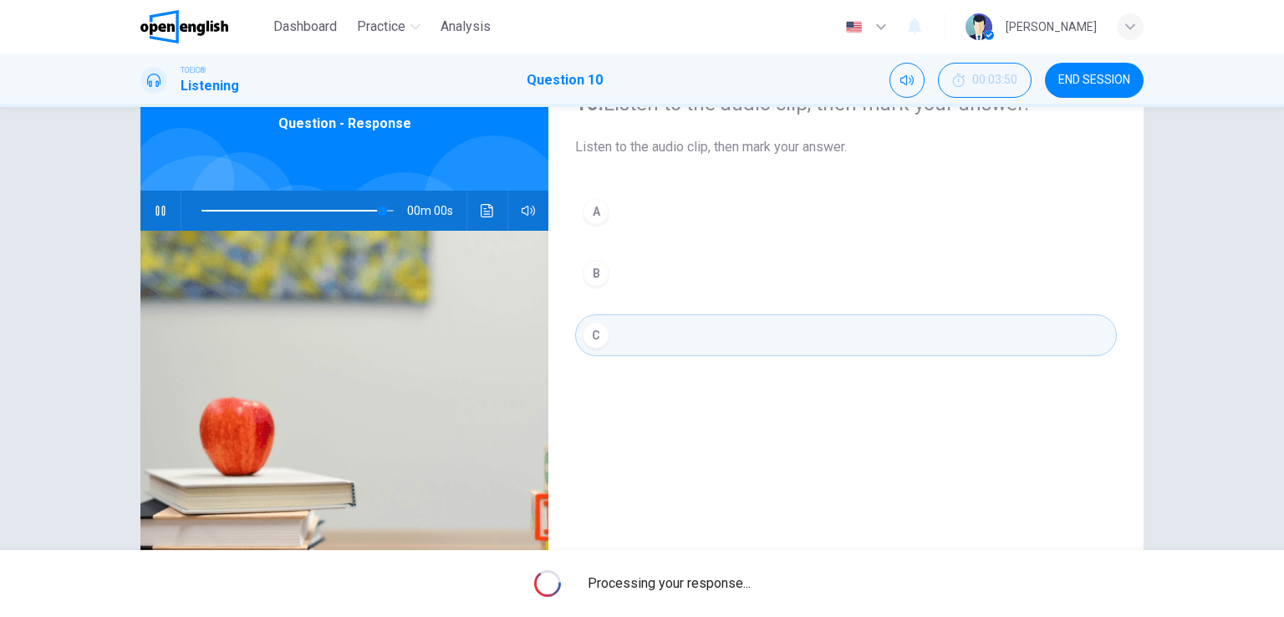
type input "*"
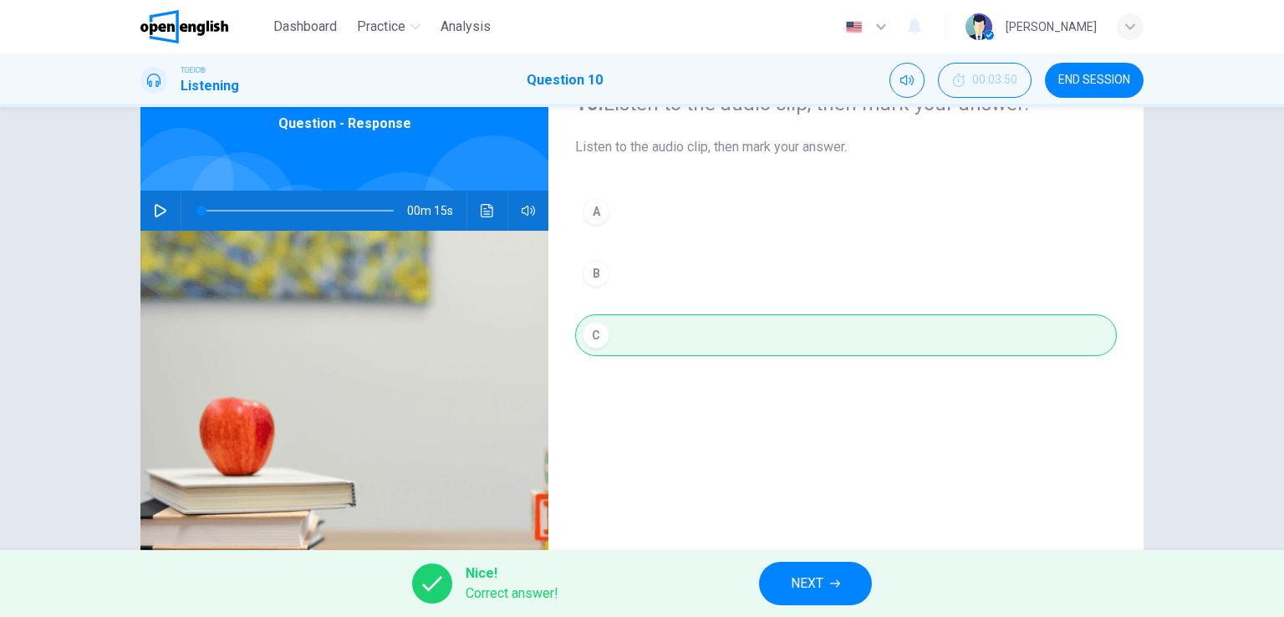
click at [810, 589] on span "NEXT" at bounding box center [807, 583] width 33 height 23
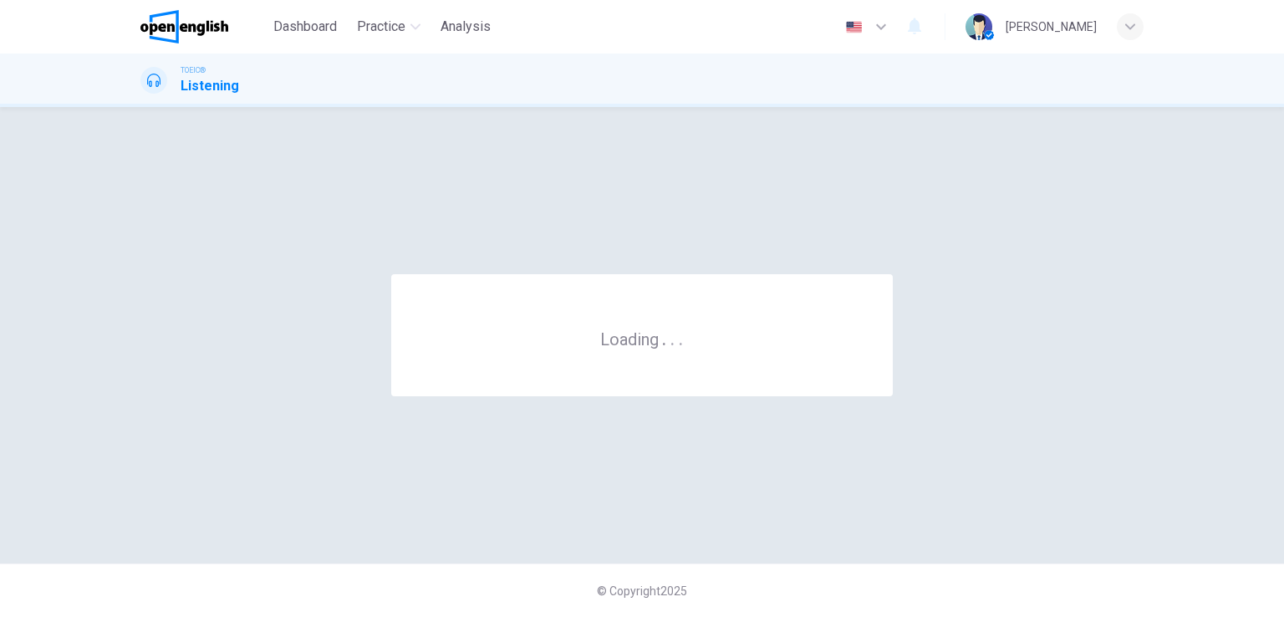
scroll to position [0, 0]
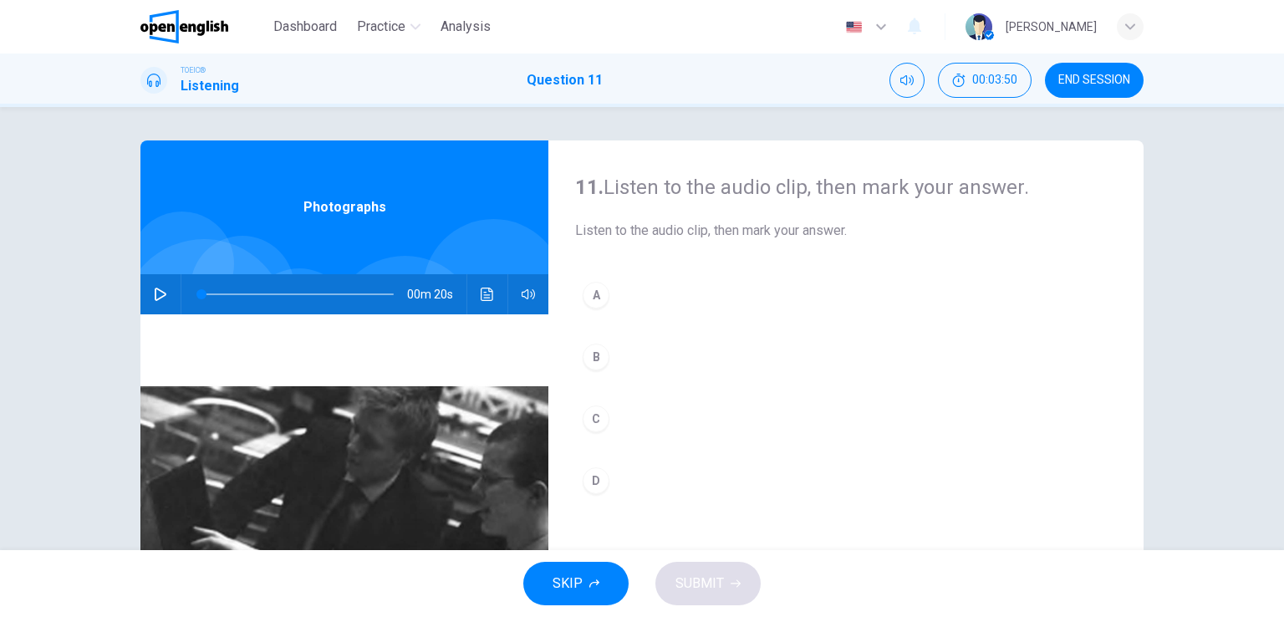
click at [147, 297] on button "button" at bounding box center [160, 294] width 27 height 40
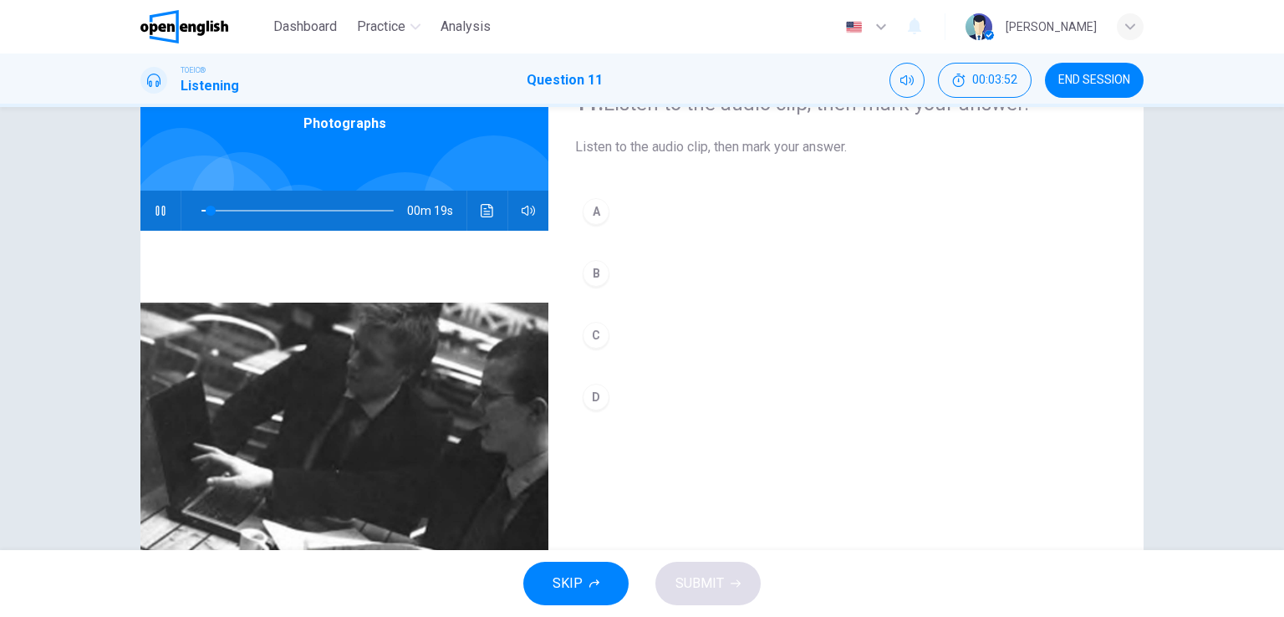
scroll to position [167, 0]
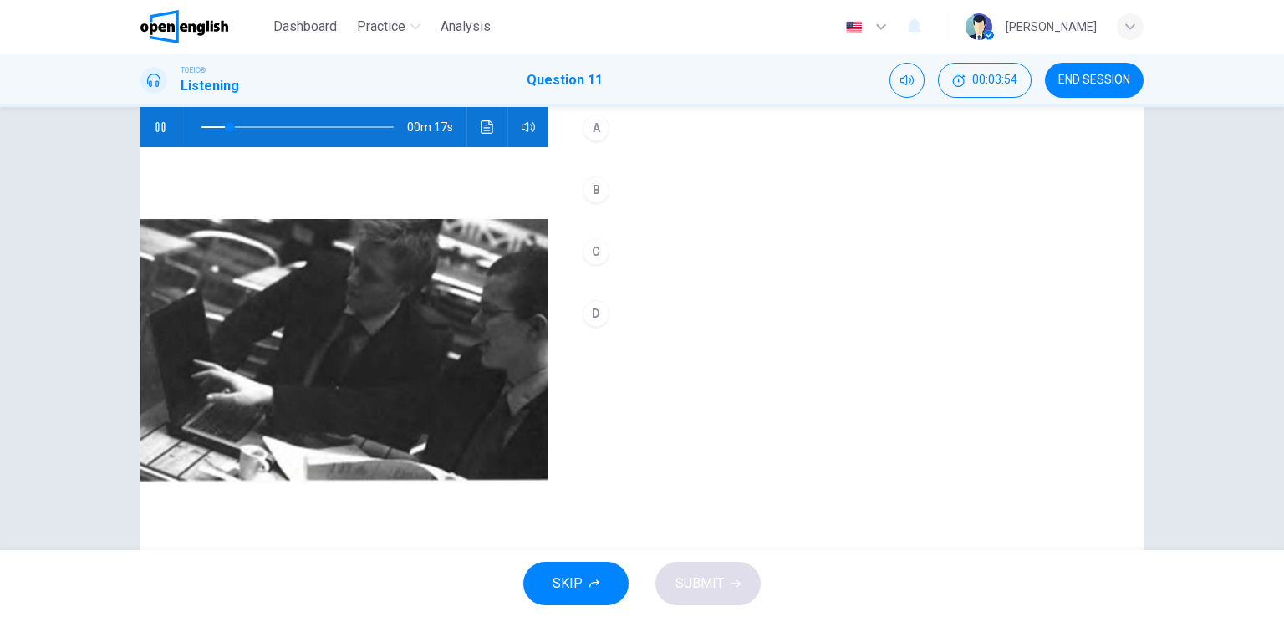
click at [593, 131] on div "A" at bounding box center [596, 128] width 27 height 27
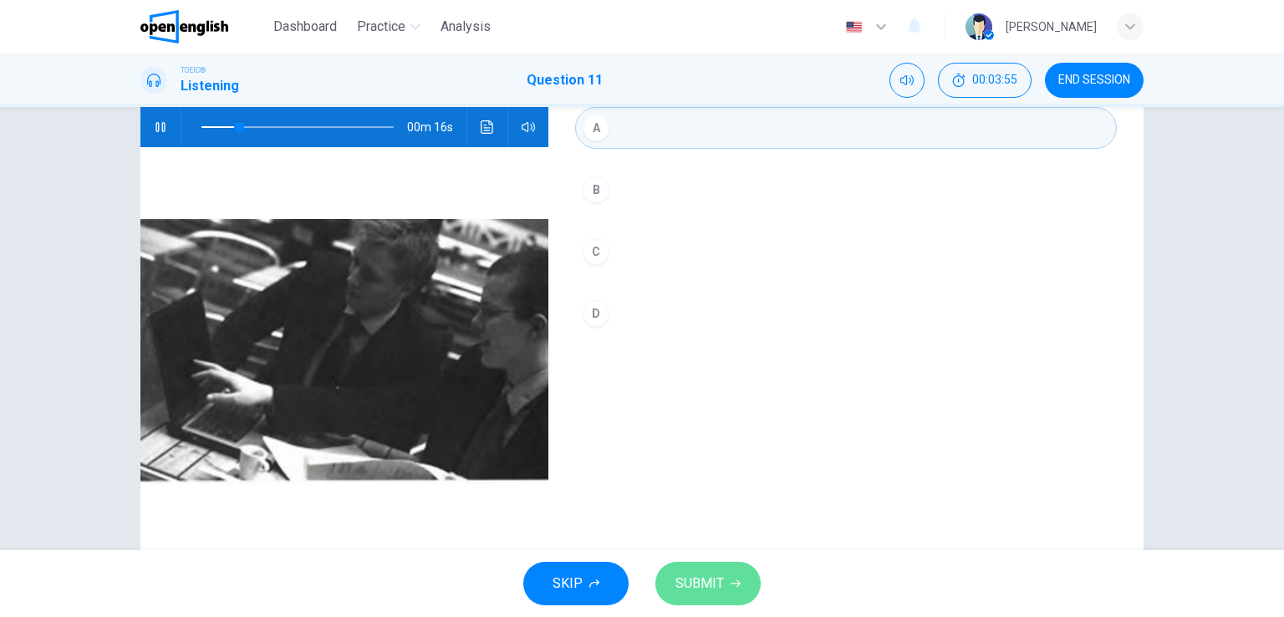
click at [705, 599] on button "SUBMIT" at bounding box center [707, 583] width 105 height 43
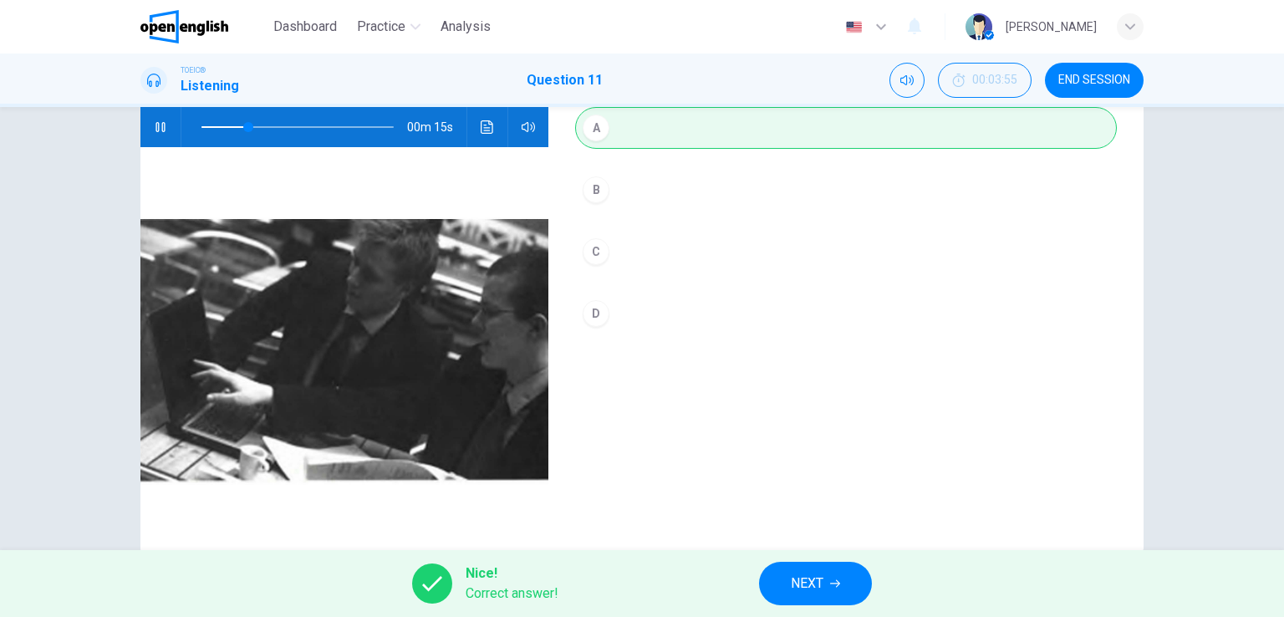
type input "**"
click at [825, 586] on button "NEXT" at bounding box center [815, 583] width 113 height 43
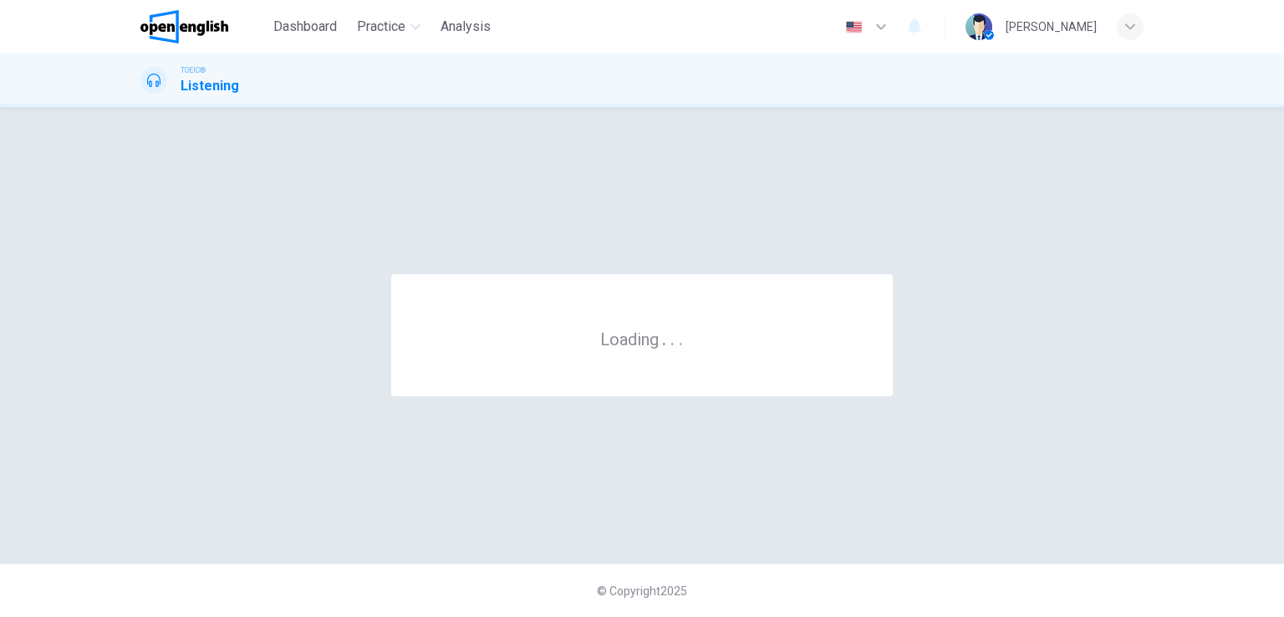
scroll to position [0, 0]
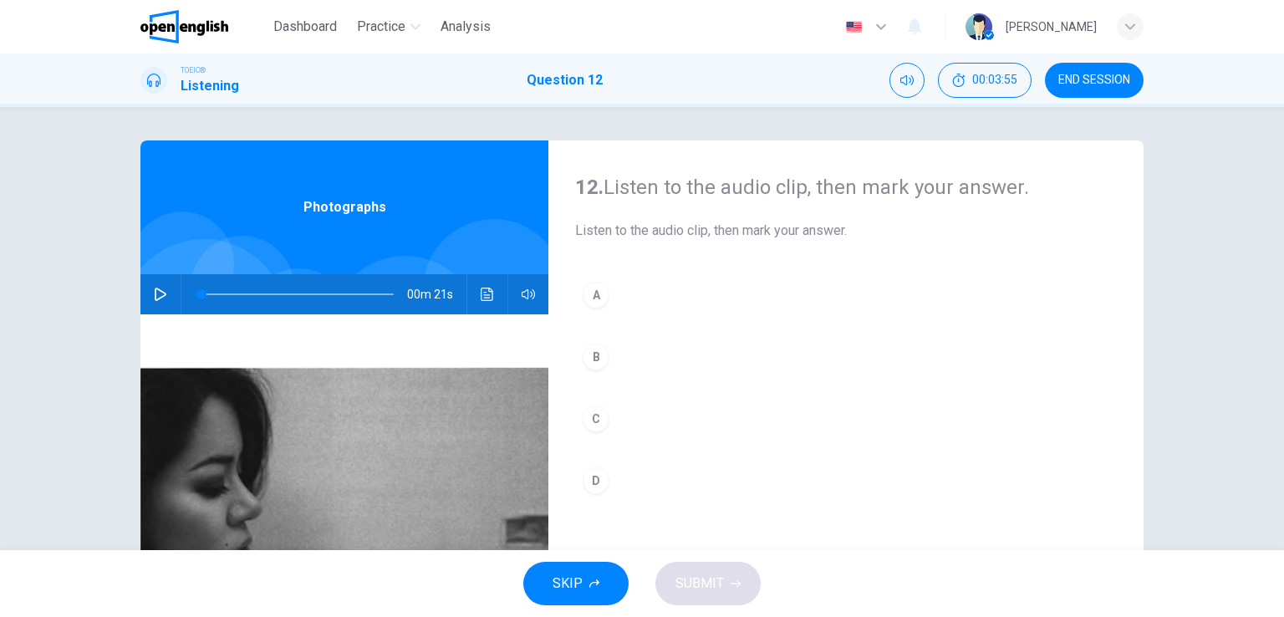
click at [162, 300] on icon "button" at bounding box center [160, 294] width 13 height 13
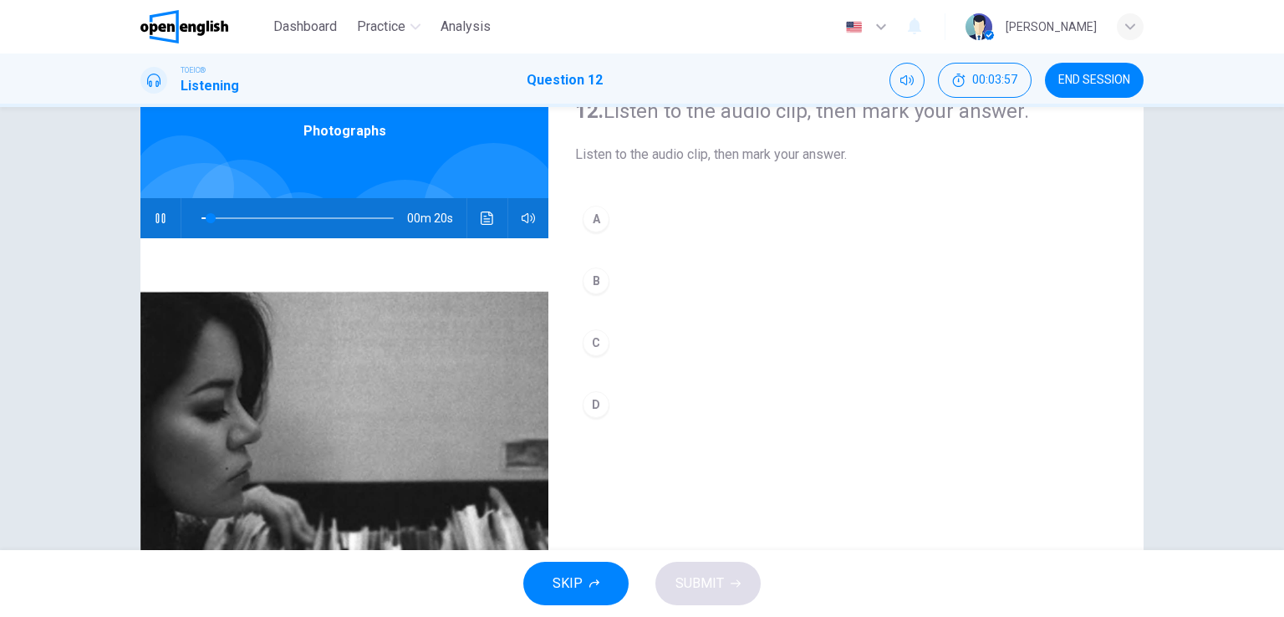
scroll to position [167, 0]
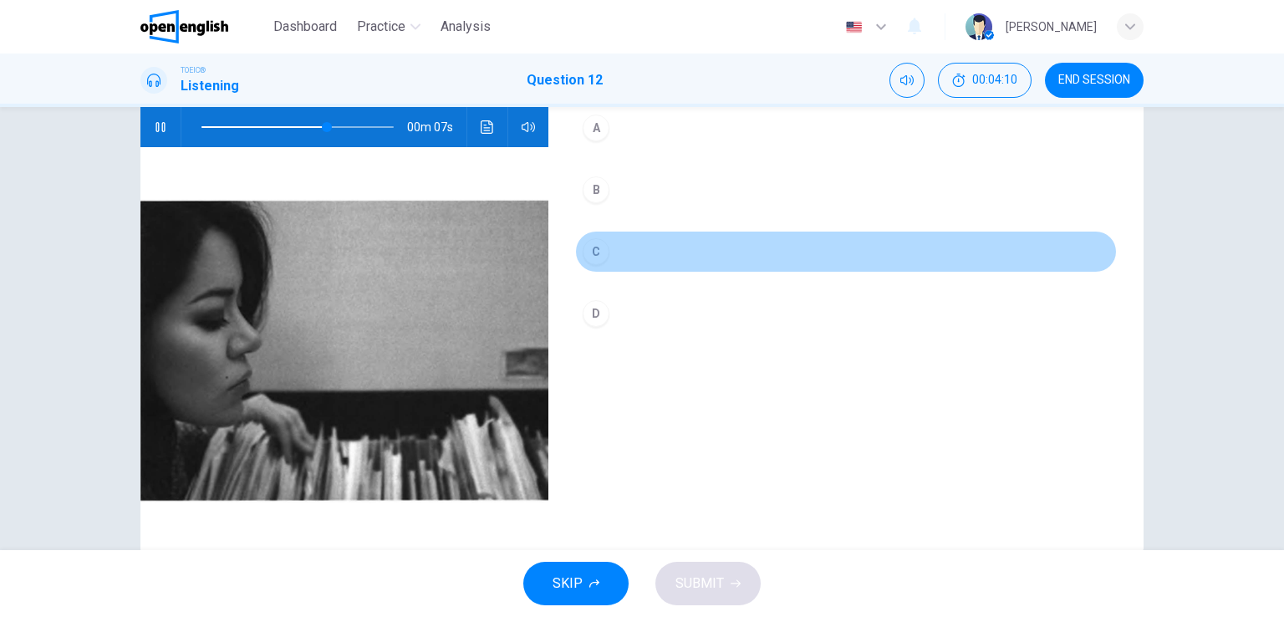
click at [587, 253] on div "C" at bounding box center [596, 251] width 27 height 27
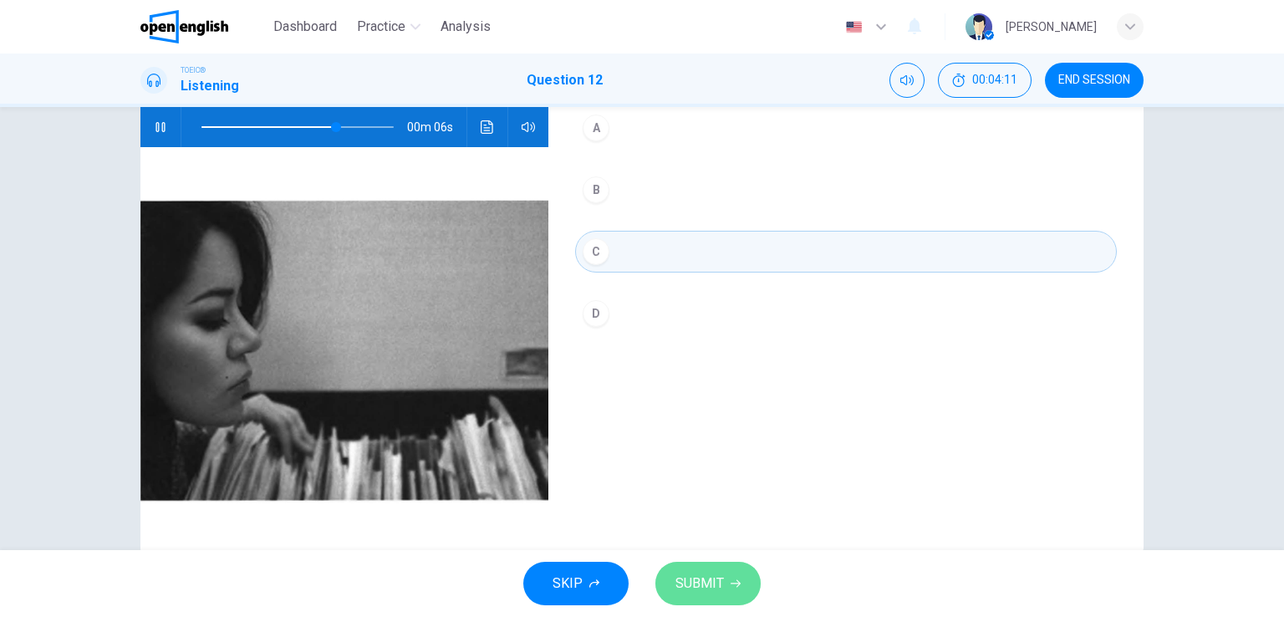
click at [692, 593] on span "SUBMIT" at bounding box center [699, 583] width 48 height 23
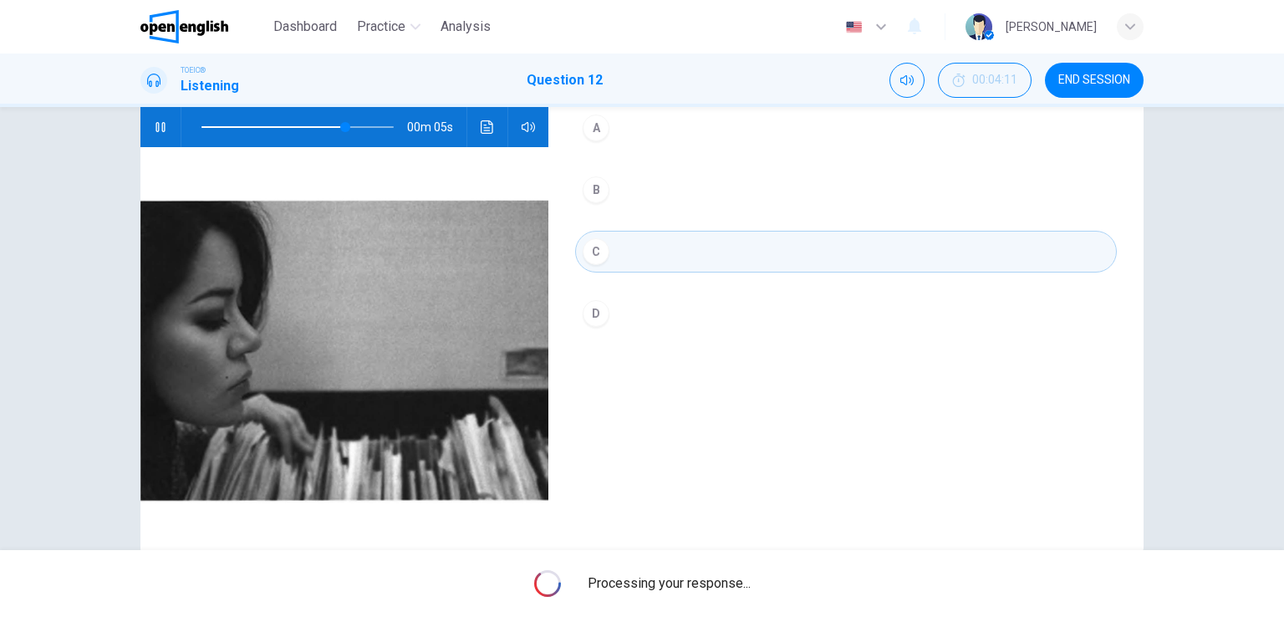
type input "**"
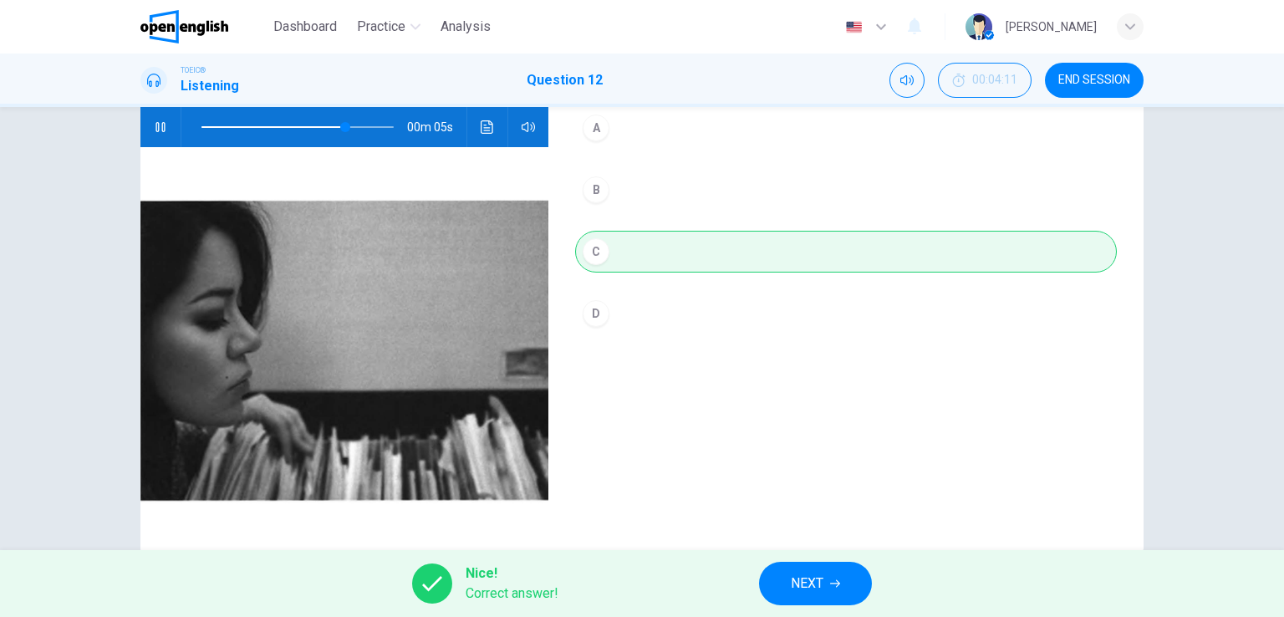
click at [818, 589] on span "NEXT" at bounding box center [807, 583] width 33 height 23
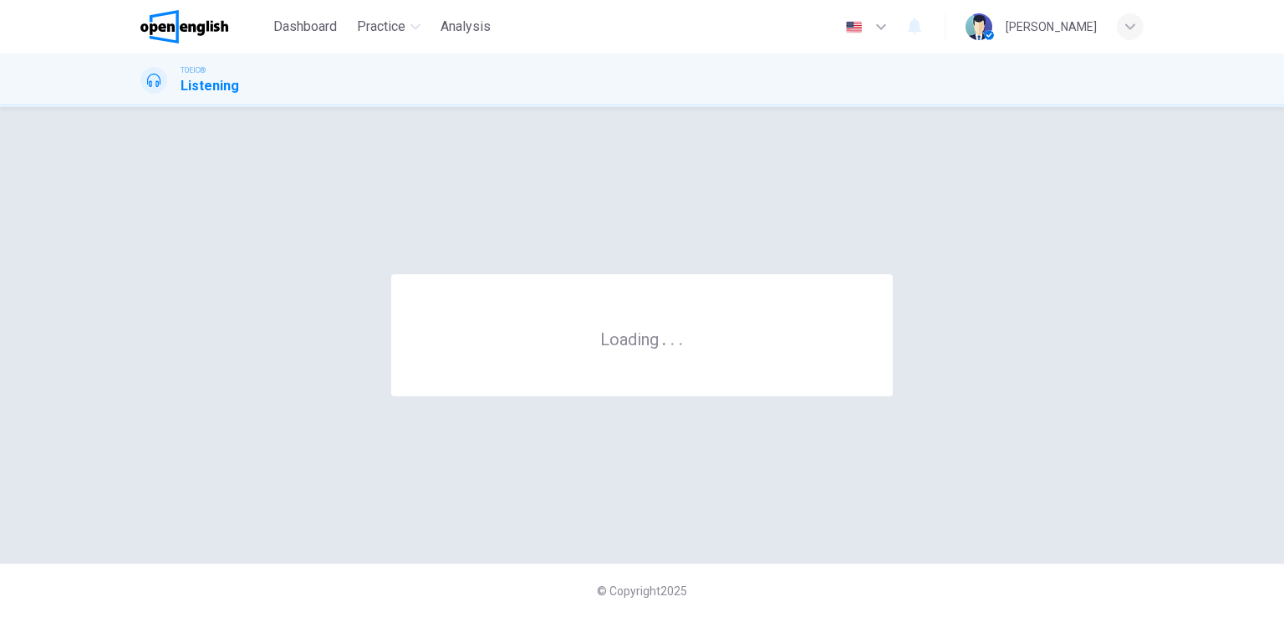
scroll to position [0, 0]
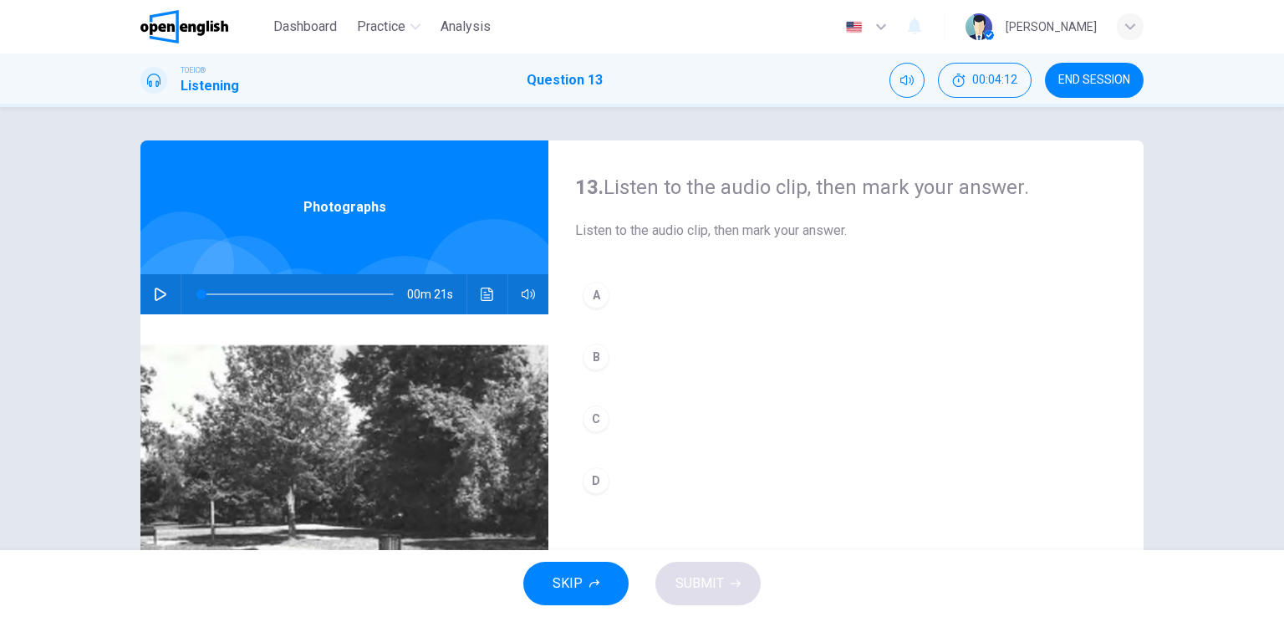
click at [147, 295] on button "button" at bounding box center [160, 294] width 27 height 40
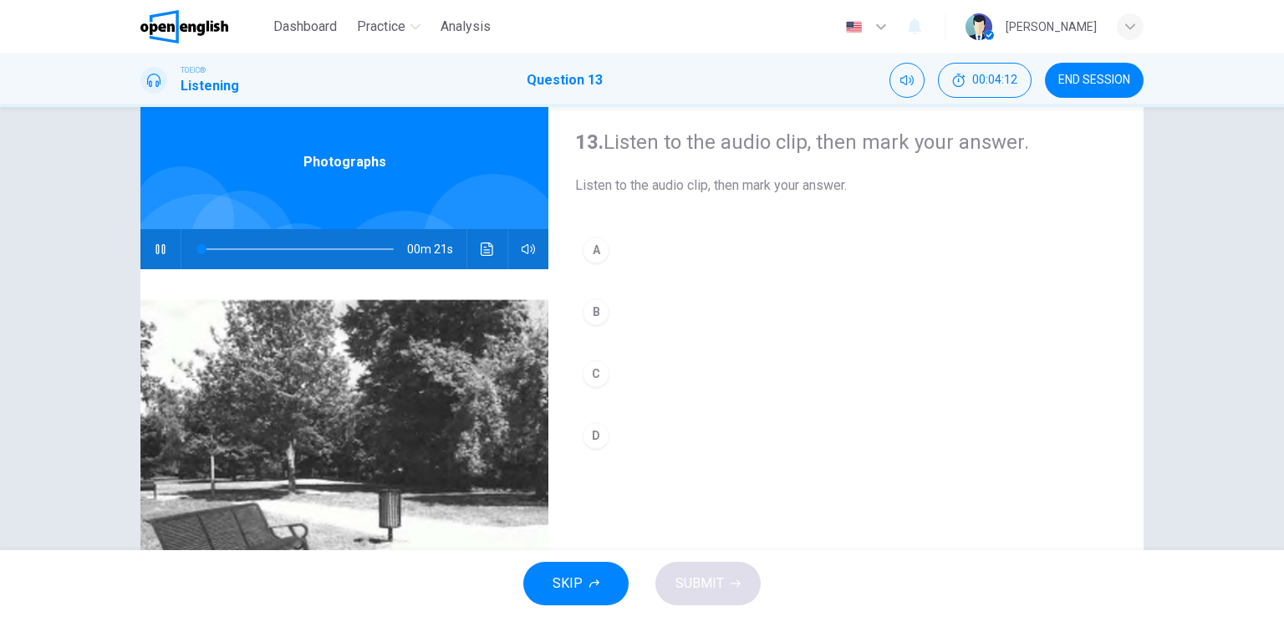
scroll to position [167, 0]
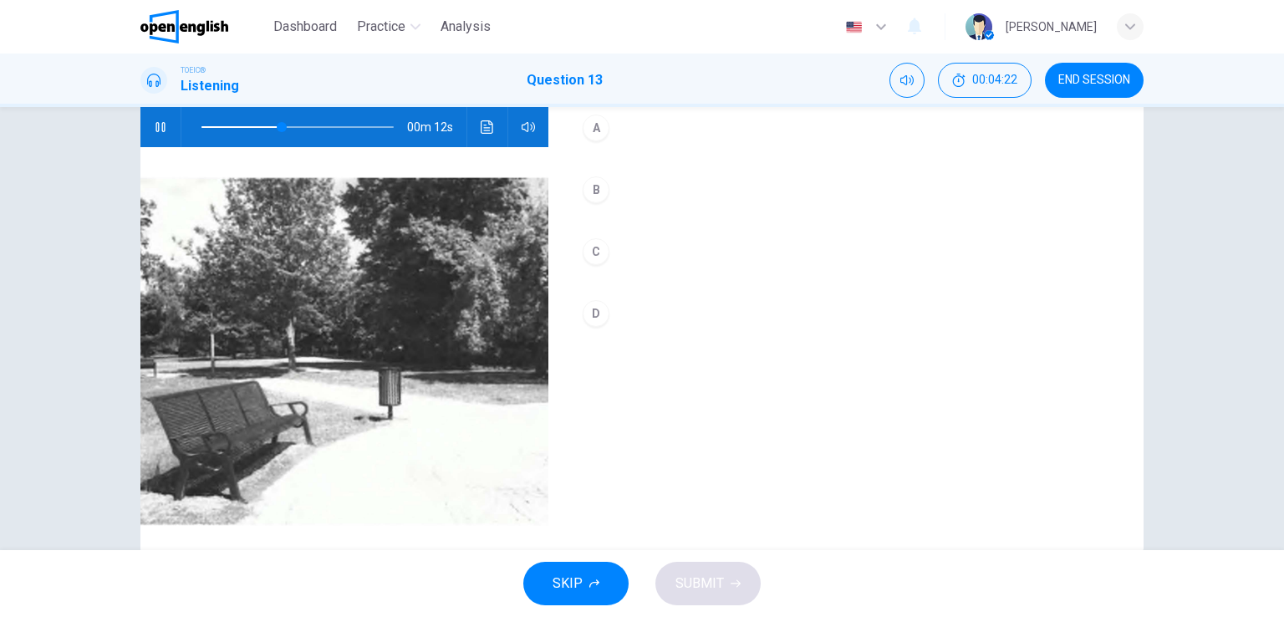
click at [602, 186] on div "B" at bounding box center [596, 189] width 27 height 27
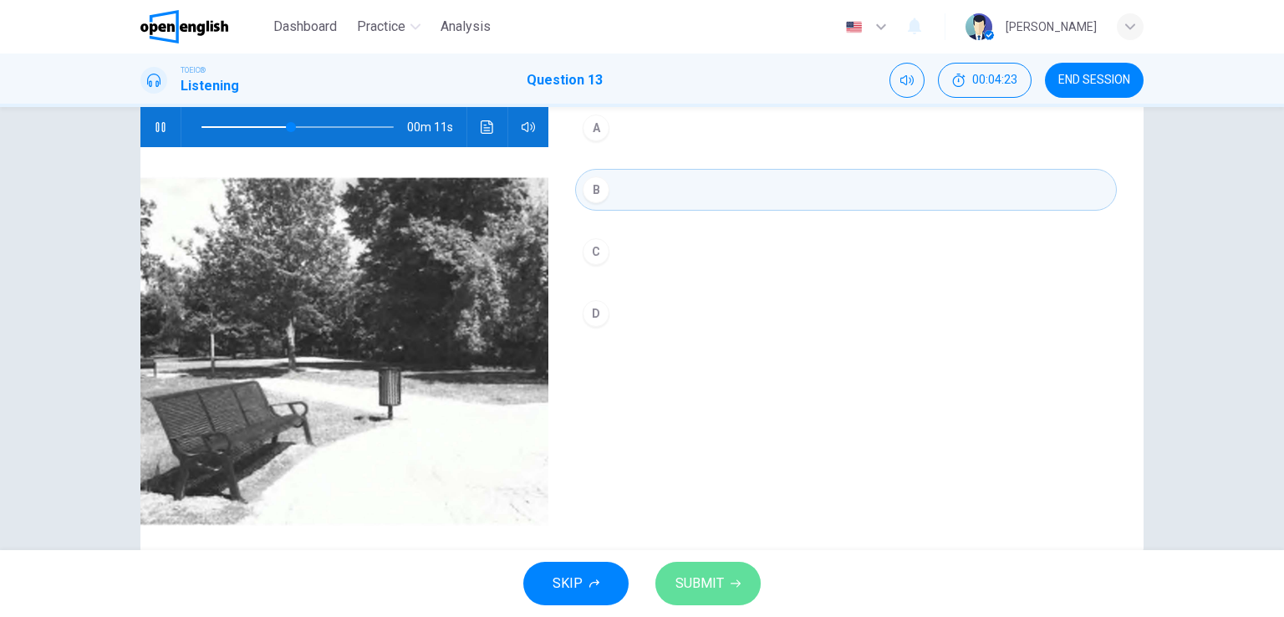
click at [716, 585] on span "SUBMIT" at bounding box center [699, 583] width 48 height 23
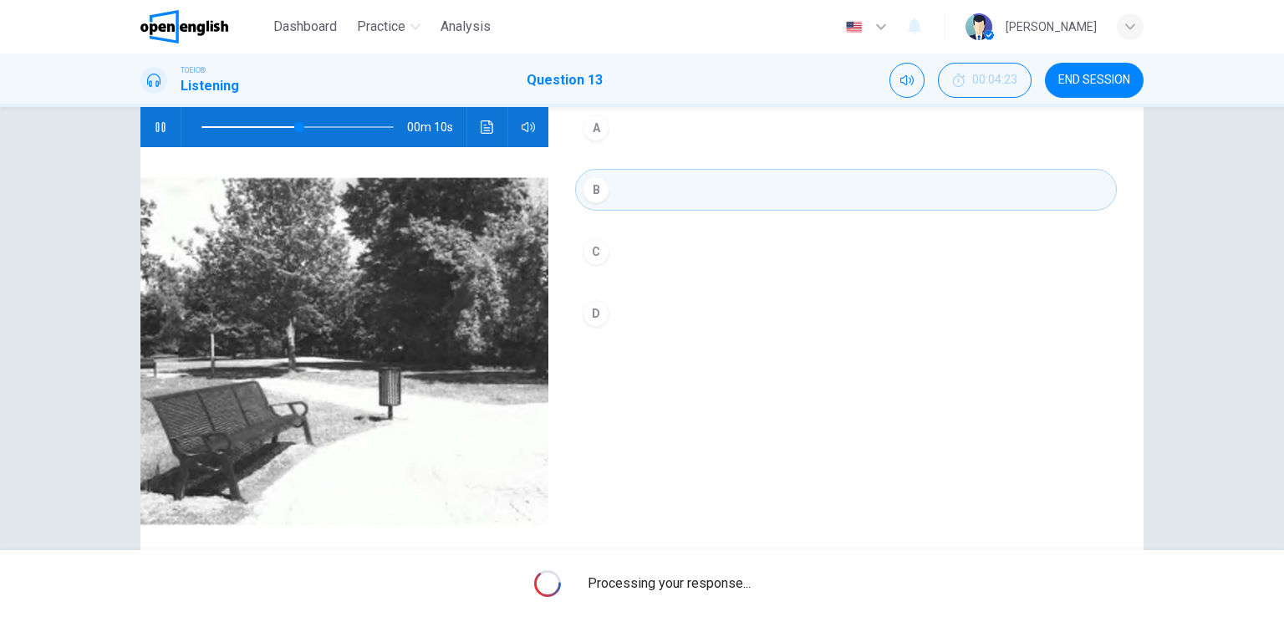
type input "**"
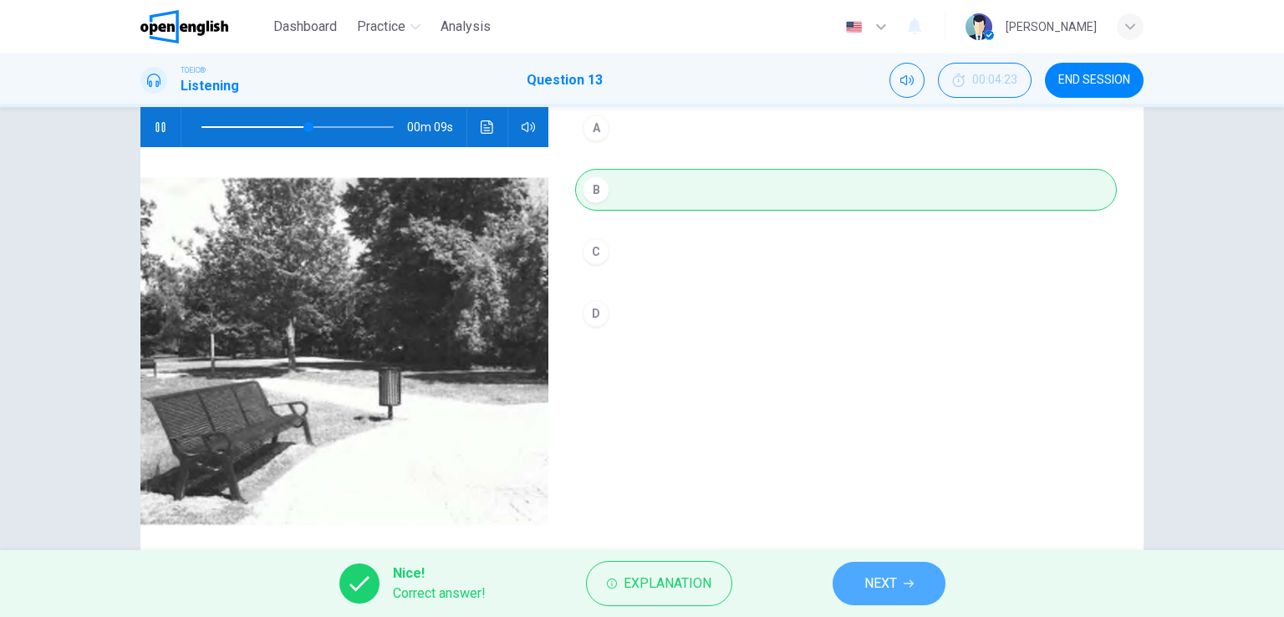
click at [895, 582] on span "NEXT" at bounding box center [880, 583] width 33 height 23
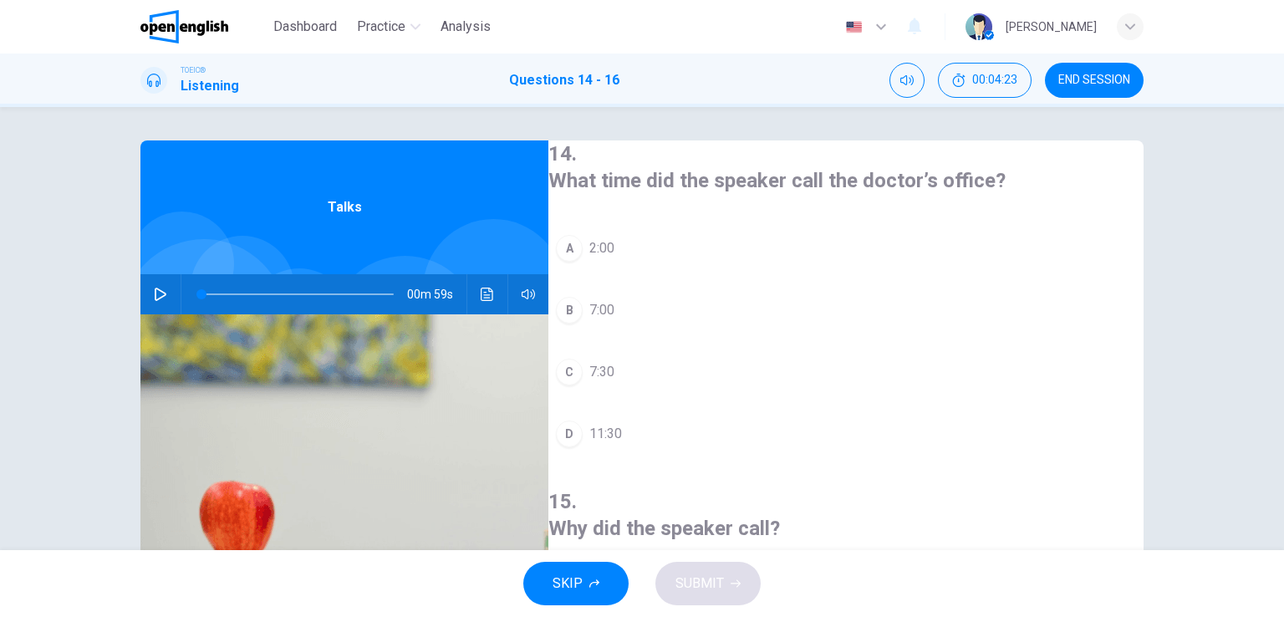
click at [161, 288] on icon "button" at bounding box center [160, 294] width 13 height 13
click at [583, 370] on div "C" at bounding box center [569, 372] width 27 height 27
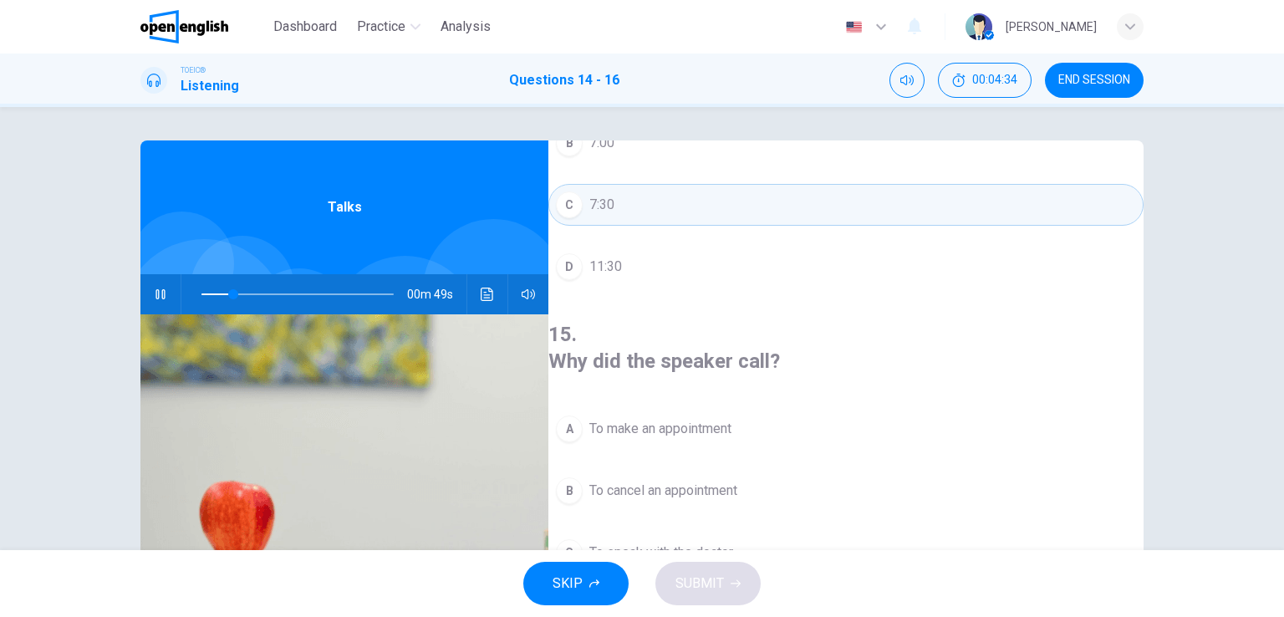
scroll to position [251, 0]
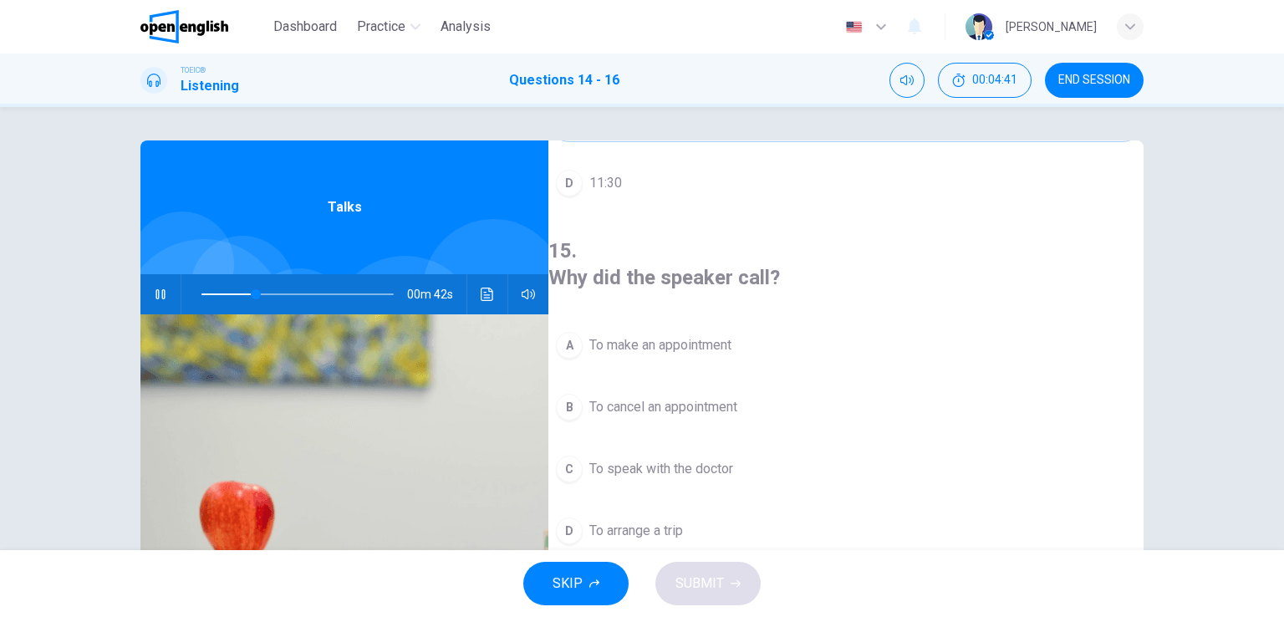
click at [583, 394] on div "B" at bounding box center [569, 407] width 27 height 27
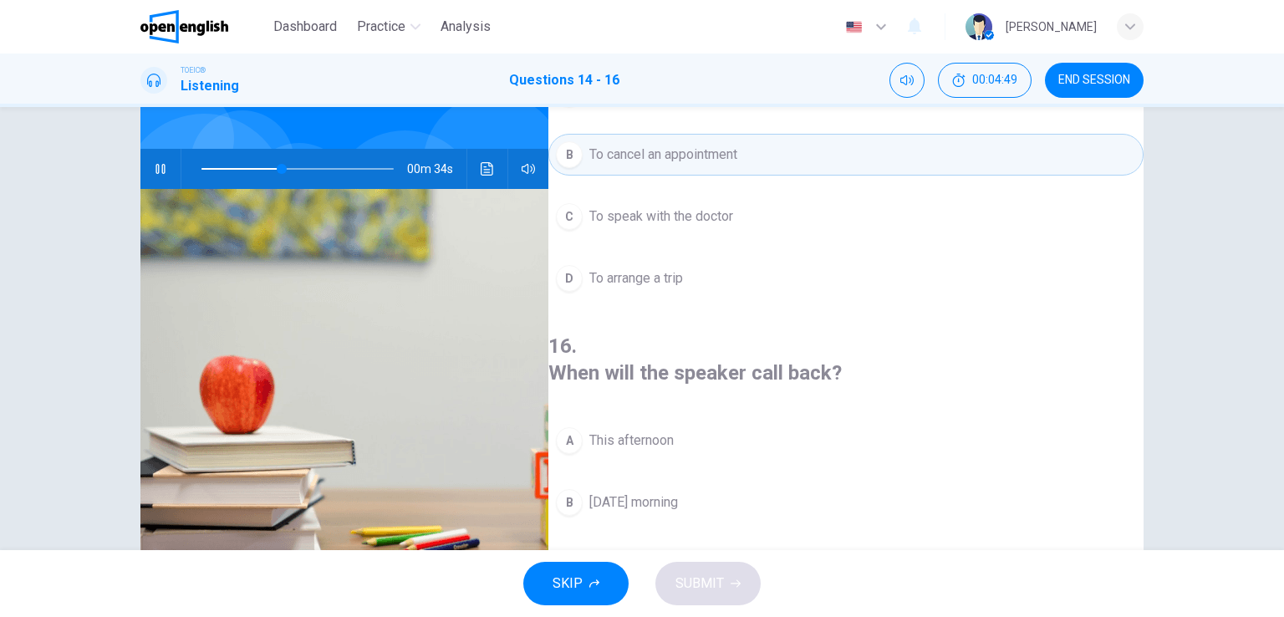
scroll to position [167, 0]
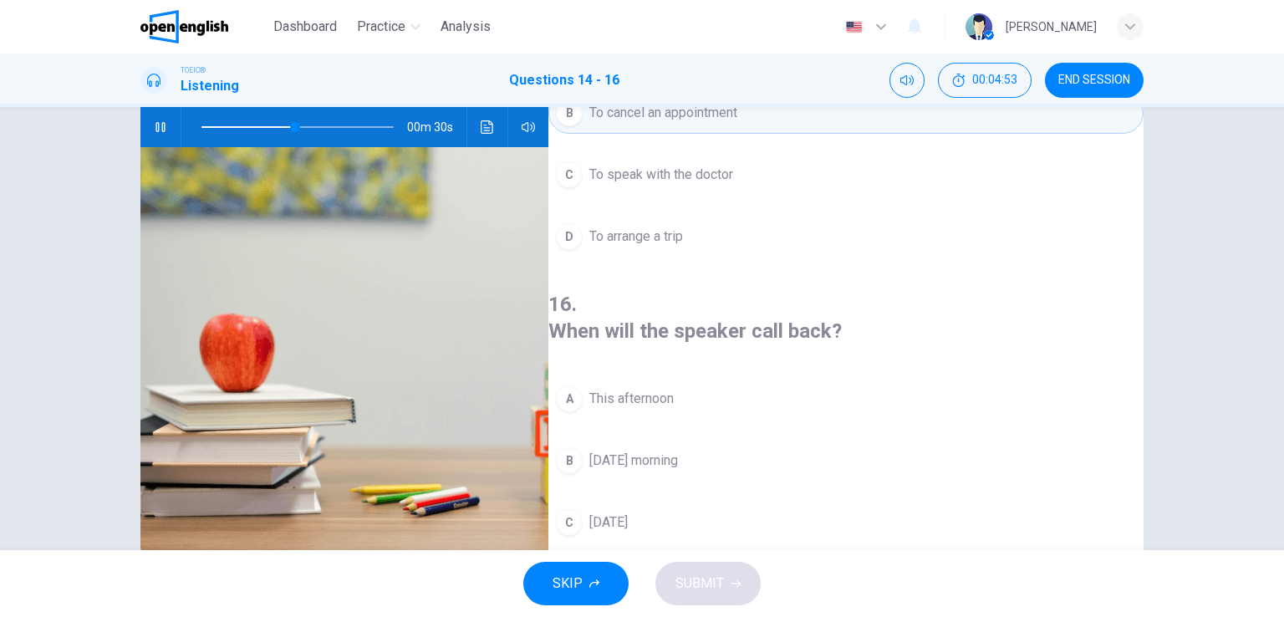
click at [583, 571] on div "D" at bounding box center [569, 584] width 27 height 27
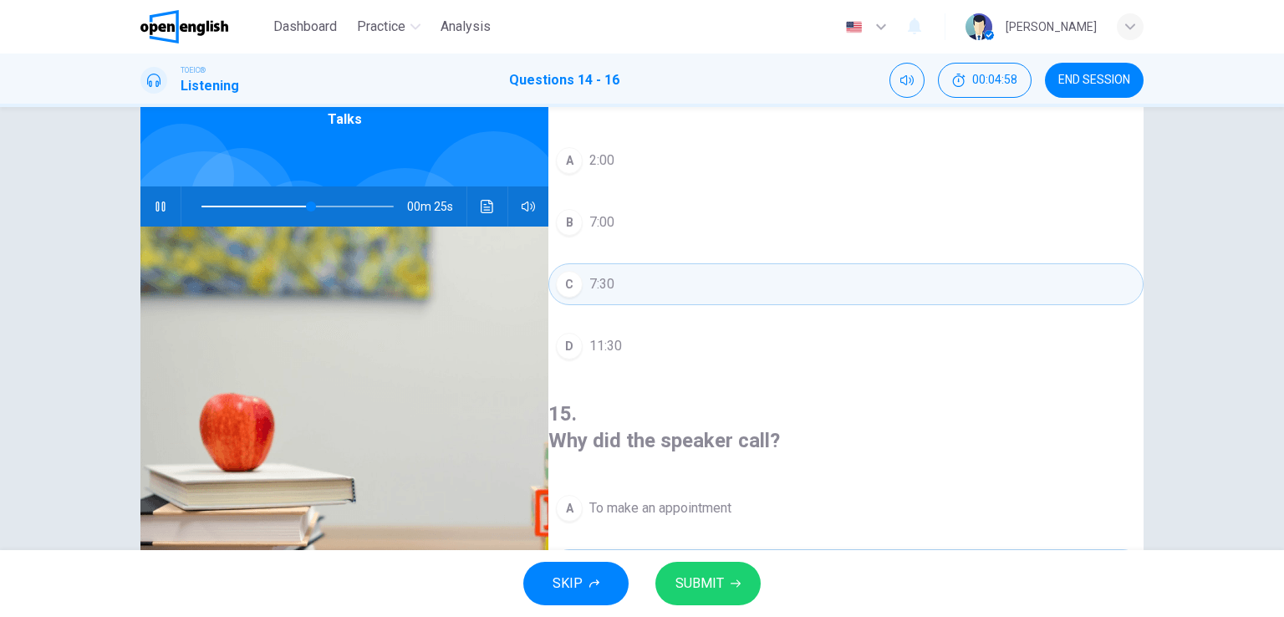
scroll to position [38, 0]
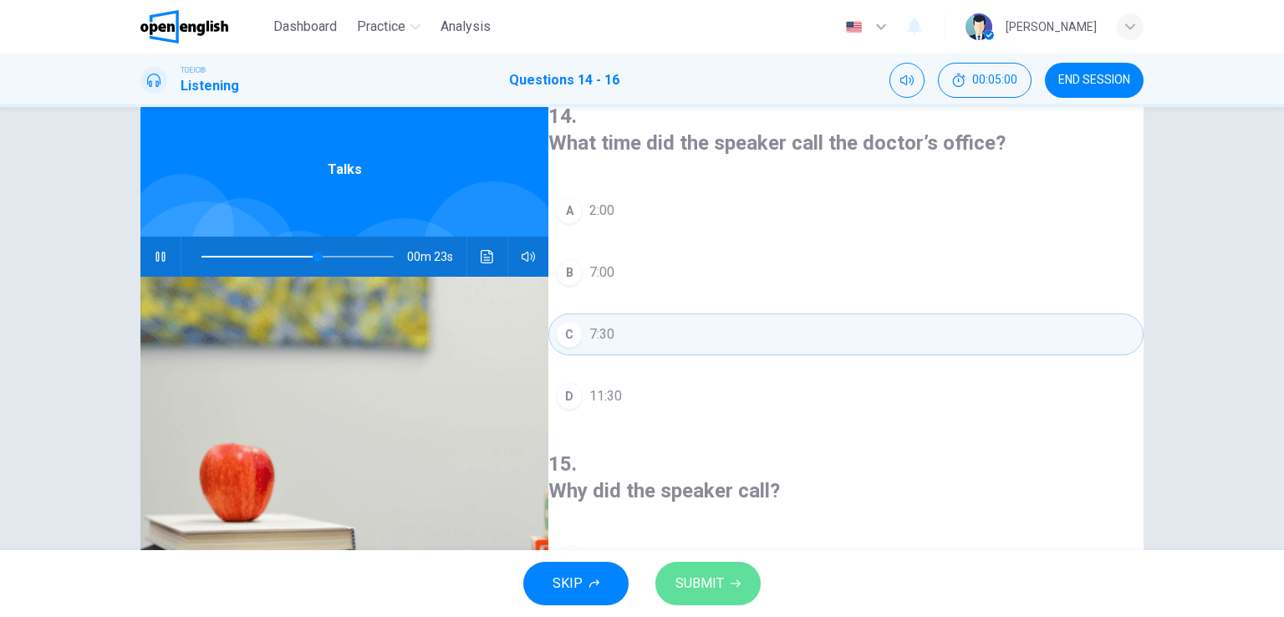
click at [716, 586] on span "SUBMIT" at bounding box center [699, 583] width 48 height 23
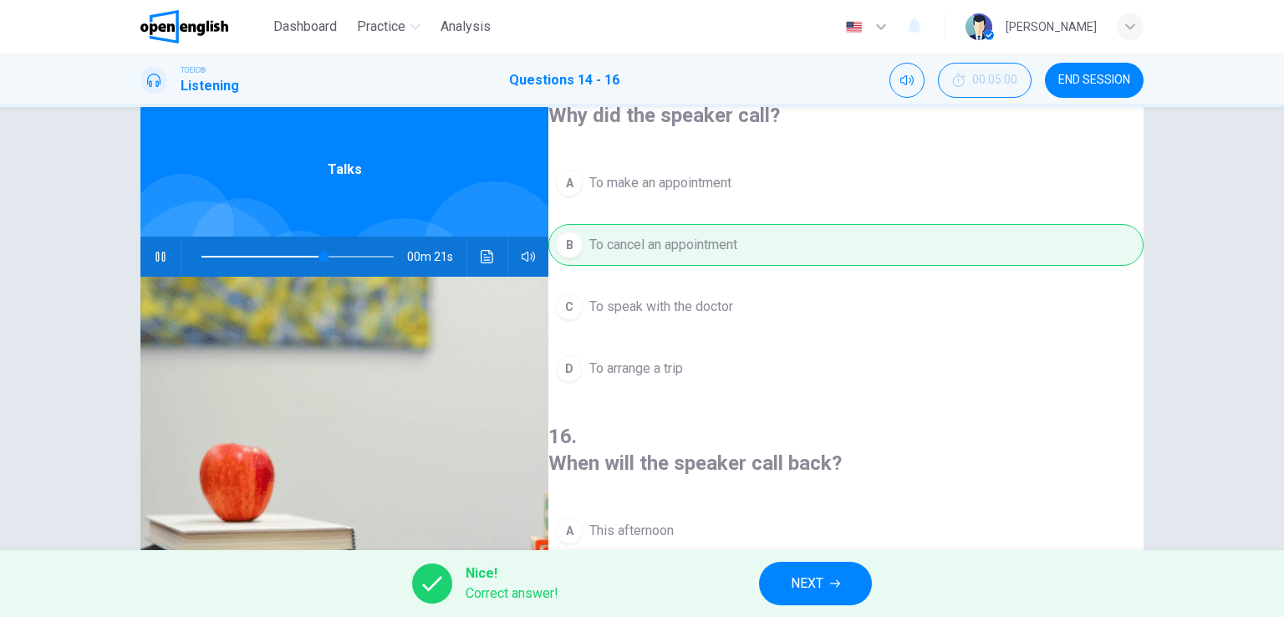
scroll to position [378, 0]
type input "**"
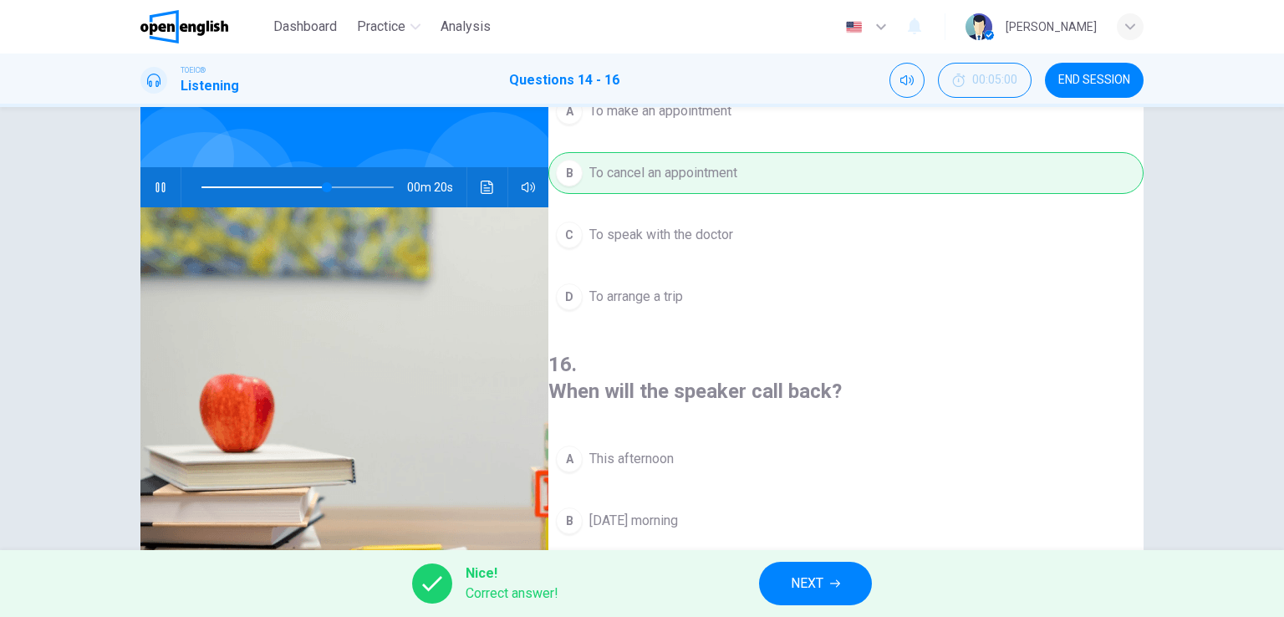
scroll to position [205, 0]
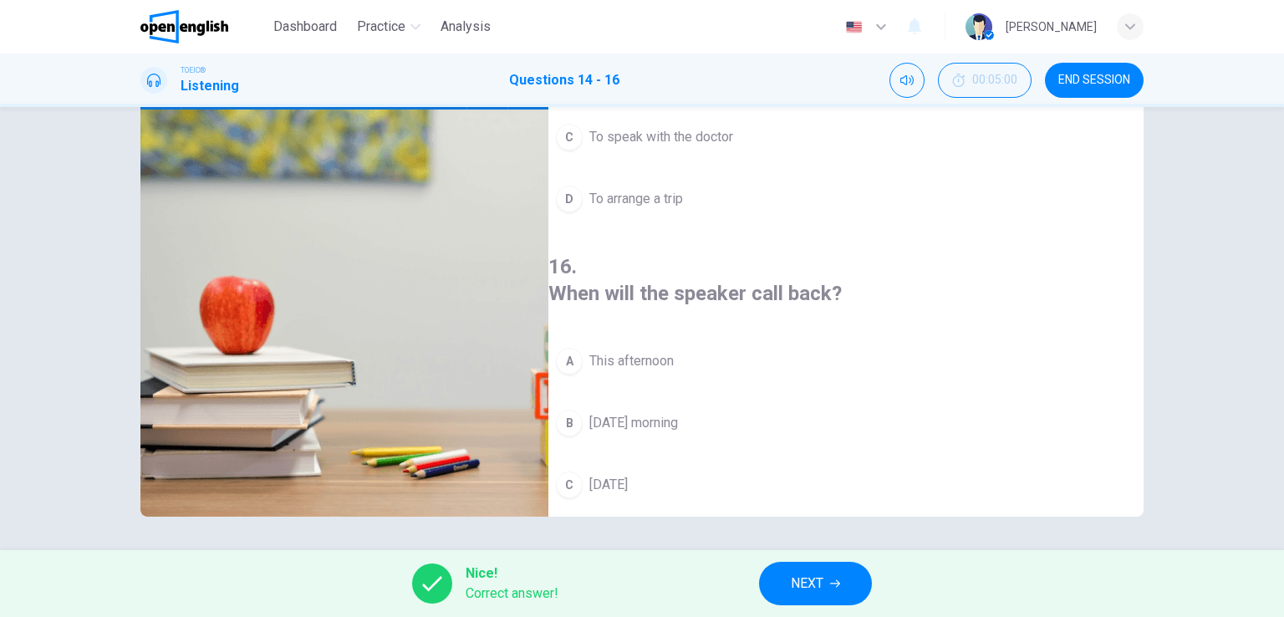
click at [807, 581] on span "NEXT" at bounding box center [807, 583] width 33 height 23
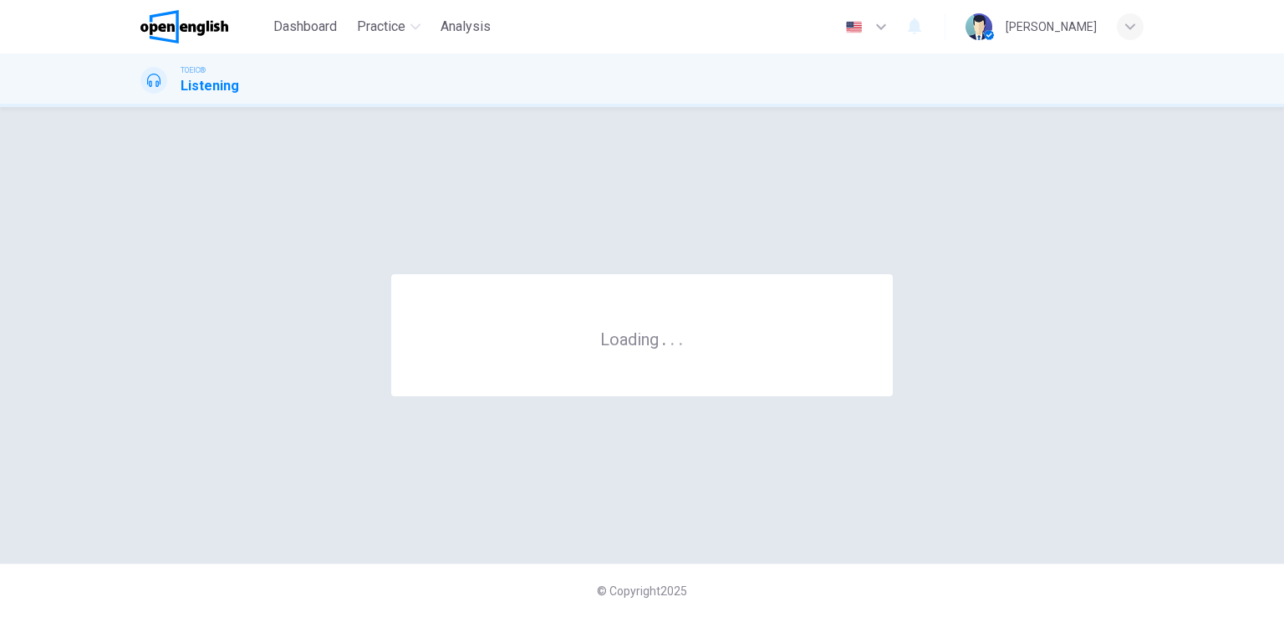
scroll to position [0, 0]
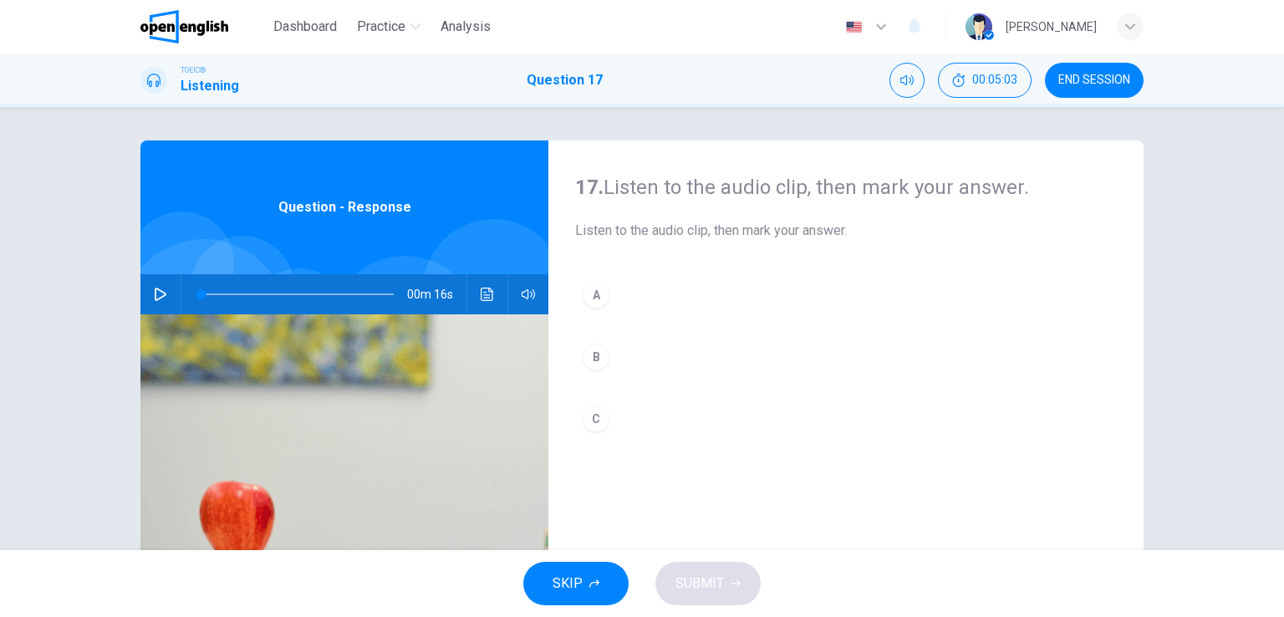
click at [154, 288] on icon "button" at bounding box center [160, 294] width 13 height 13
click at [589, 359] on div "B" at bounding box center [596, 357] width 27 height 27
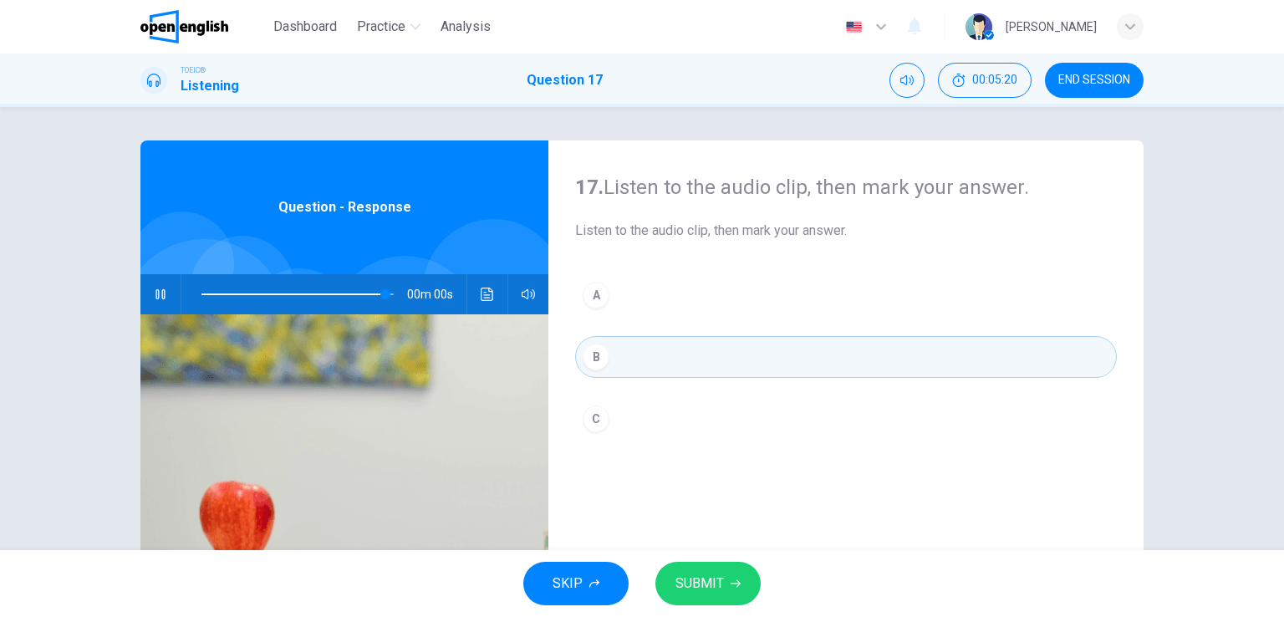
click at [594, 408] on div "C" at bounding box center [596, 418] width 27 height 27
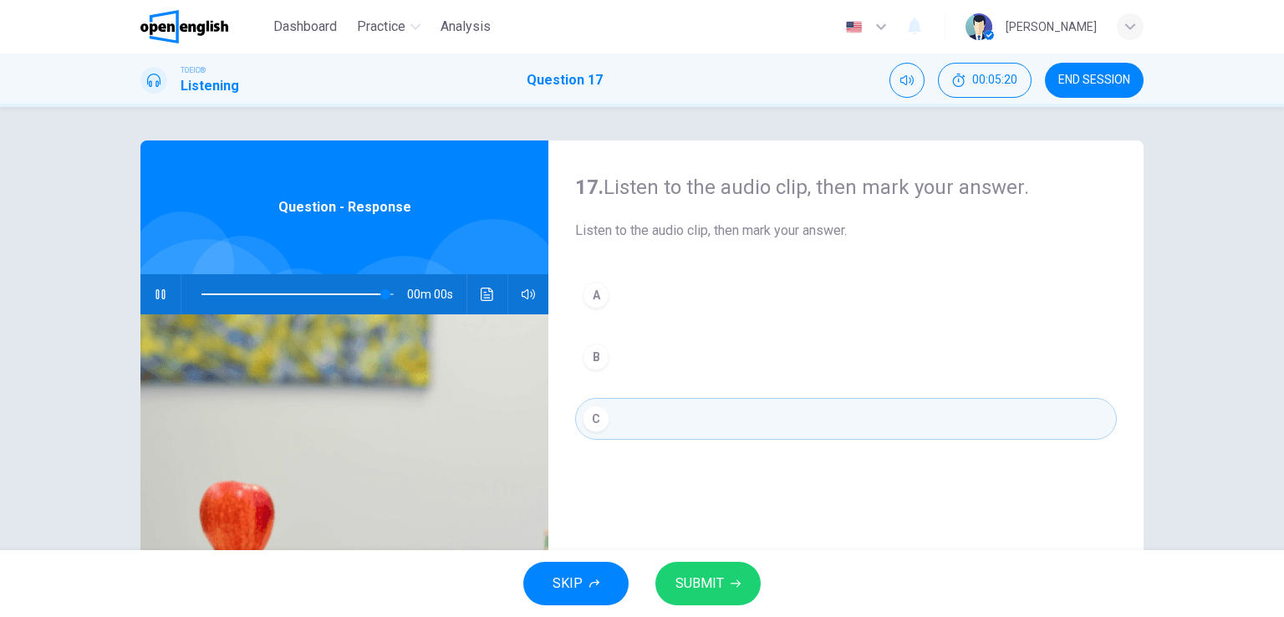
type input "*"
click at [722, 583] on button "SUBMIT" at bounding box center [707, 583] width 105 height 43
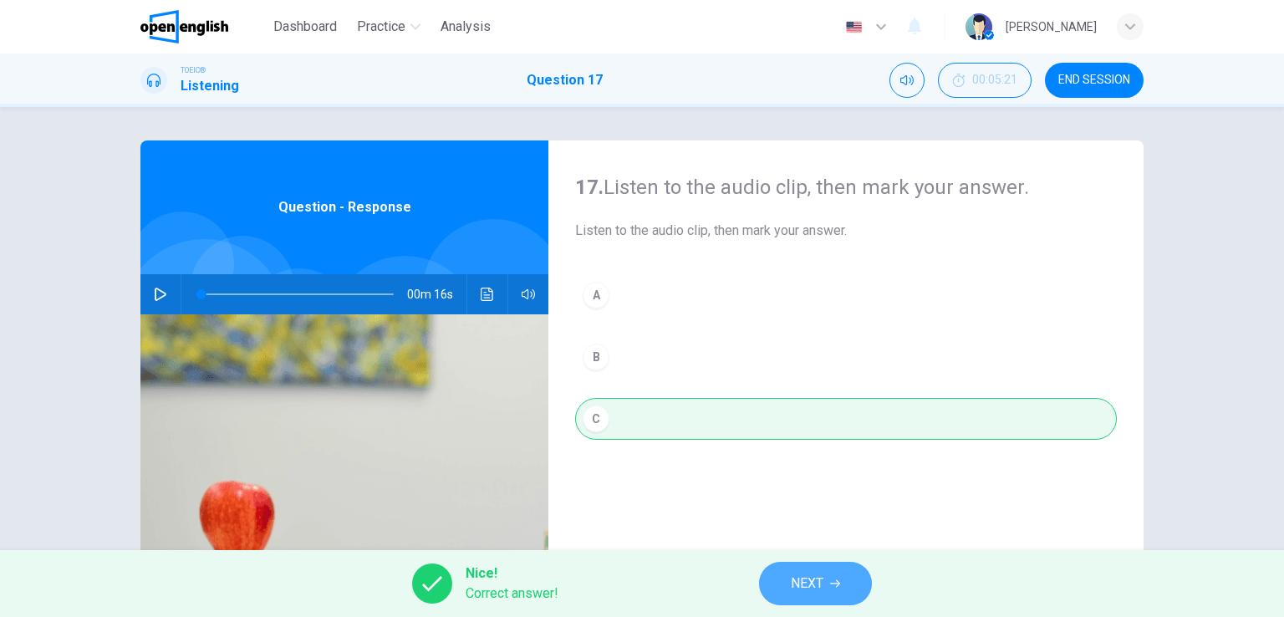
click at [808, 576] on span "NEXT" at bounding box center [807, 583] width 33 height 23
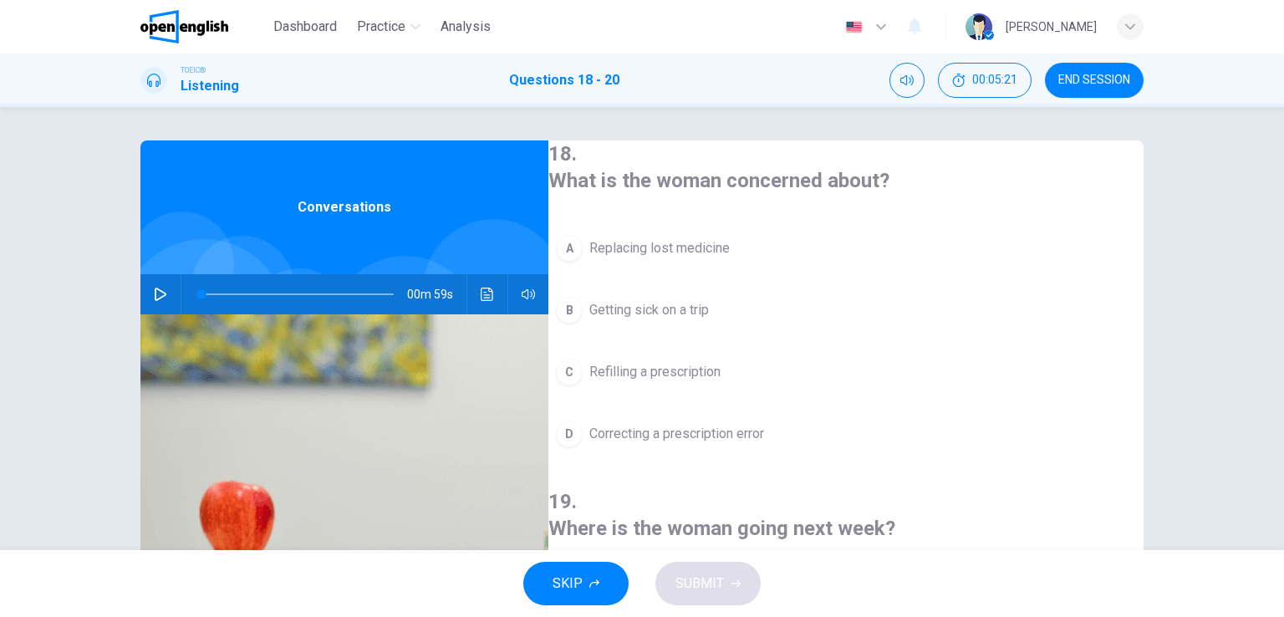
click at [154, 289] on icon "button" at bounding box center [160, 294] width 13 height 13
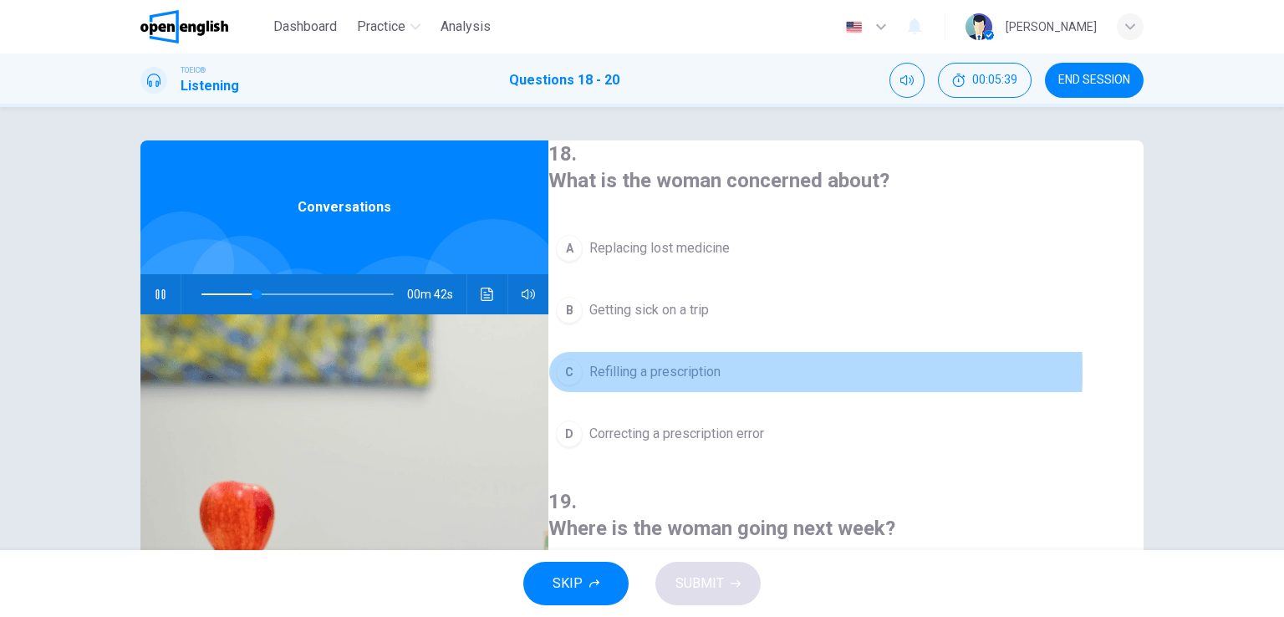
click at [583, 367] on div "C" at bounding box center [569, 372] width 27 height 27
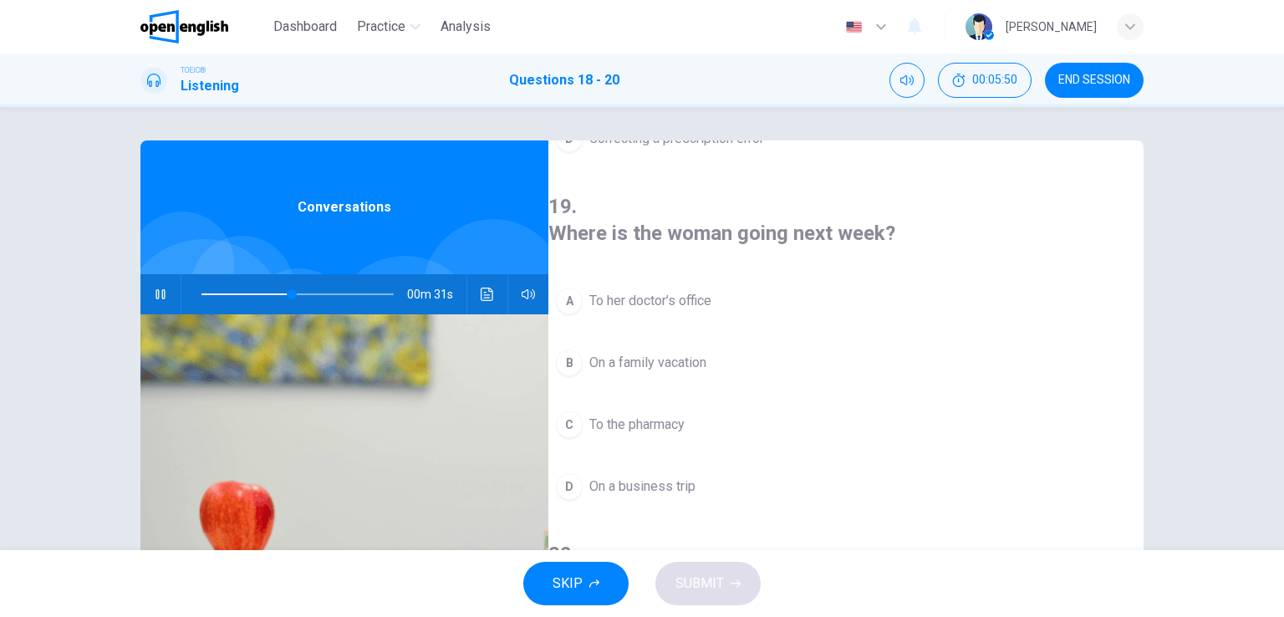
scroll to position [334, 0]
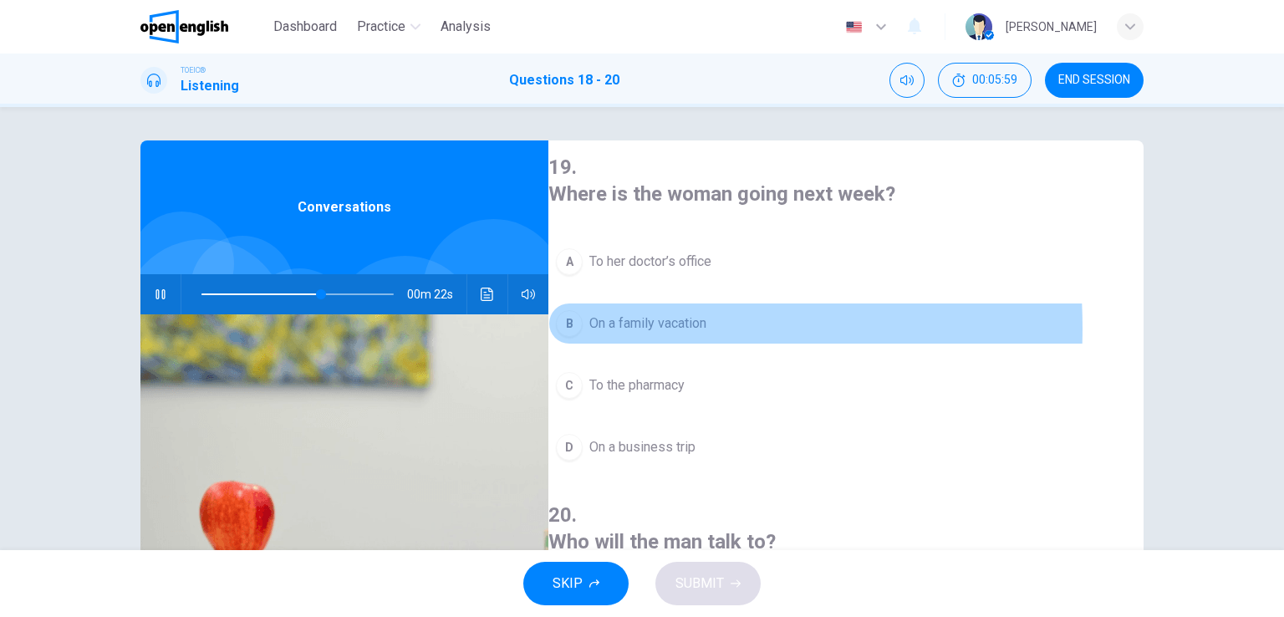
click at [583, 310] on div "B" at bounding box center [569, 323] width 27 height 27
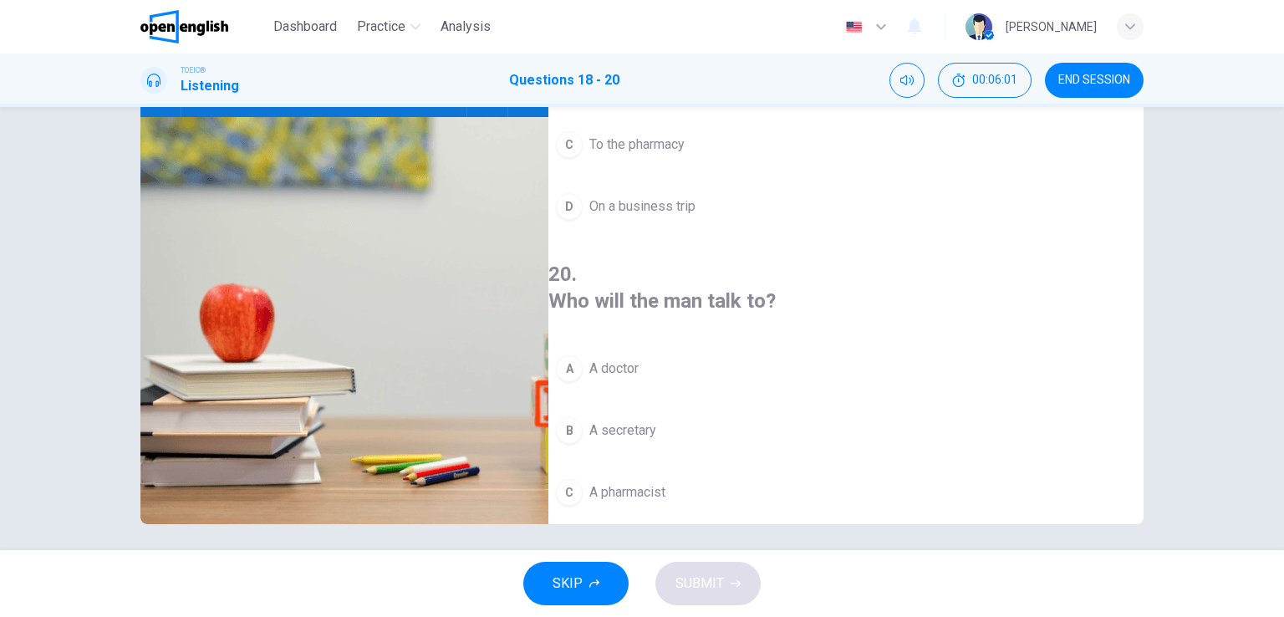
scroll to position [205, 0]
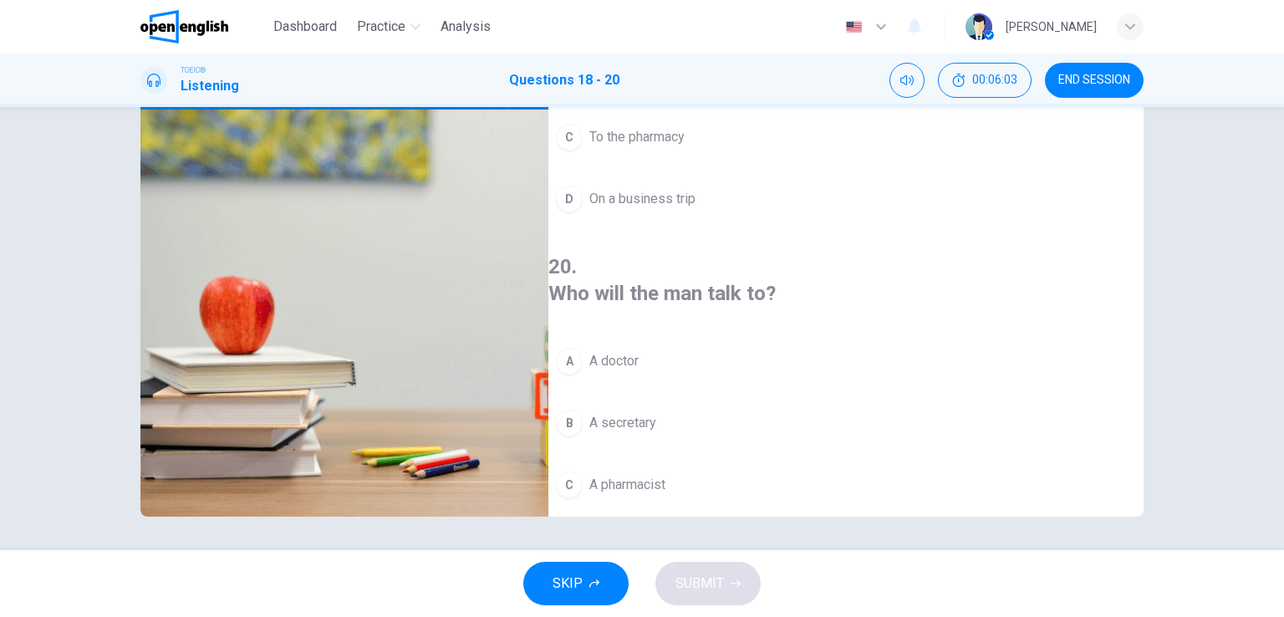
click at [583, 472] on div "C" at bounding box center [569, 485] width 27 height 27
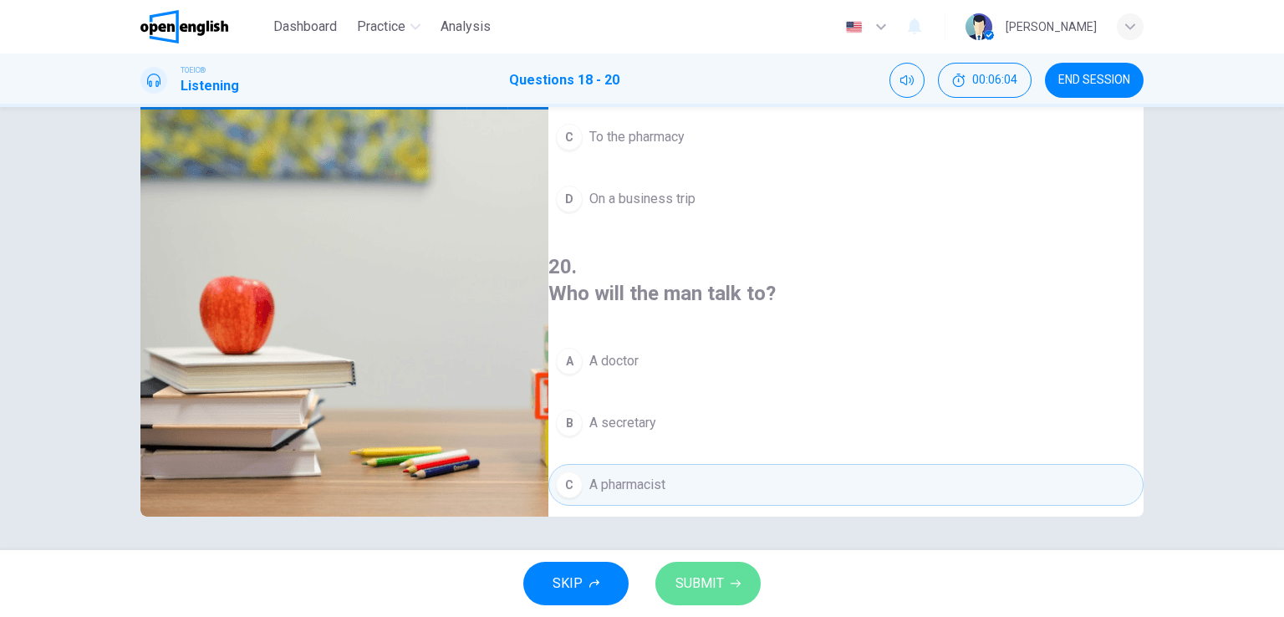
click at [726, 586] on button "SUBMIT" at bounding box center [707, 583] width 105 height 43
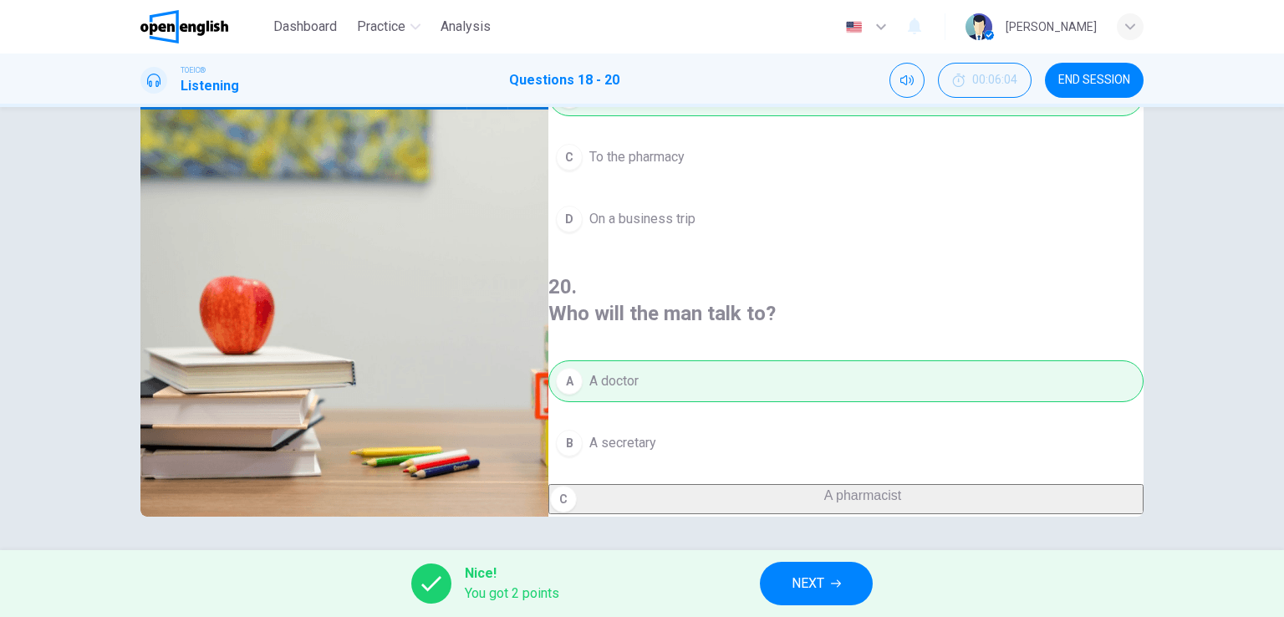
scroll to position [378, 0]
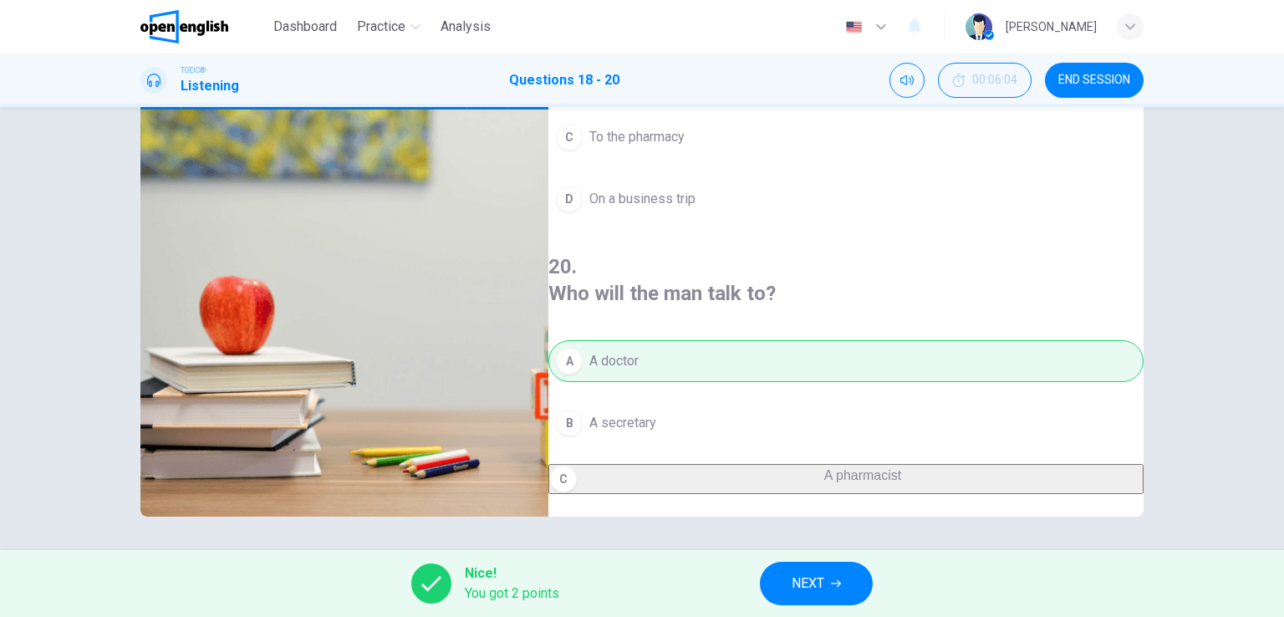
type input "**"
click at [813, 576] on span "NEXT" at bounding box center [808, 583] width 33 height 23
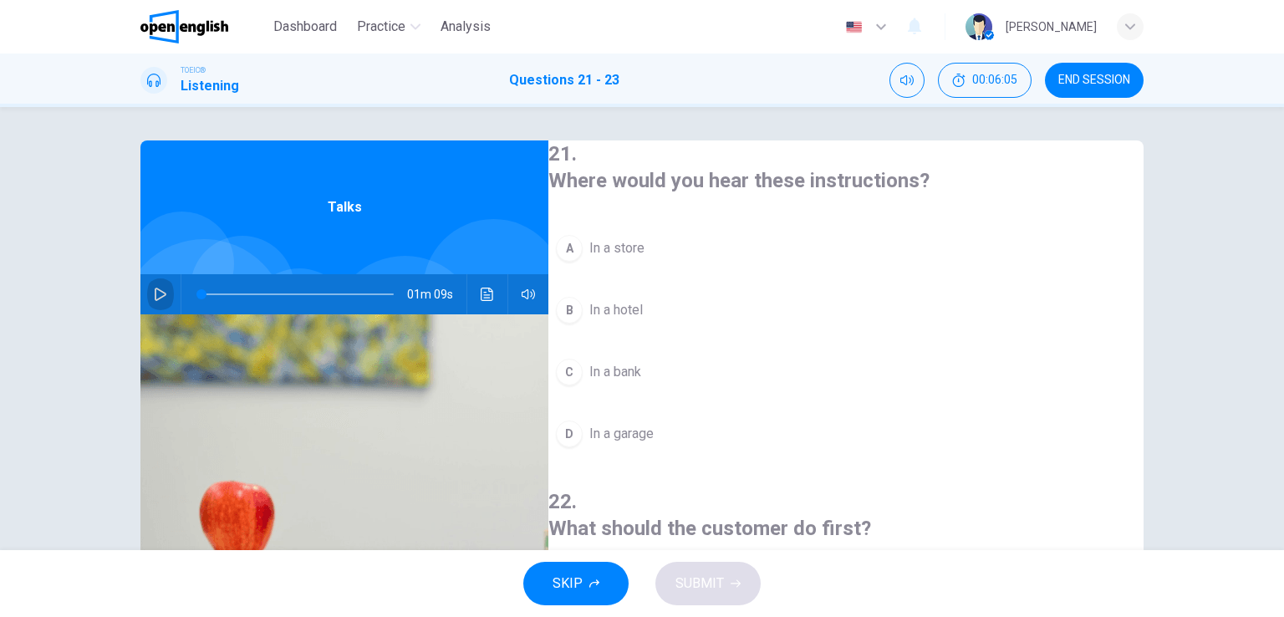
click at [147, 293] on button "button" at bounding box center [160, 294] width 27 height 40
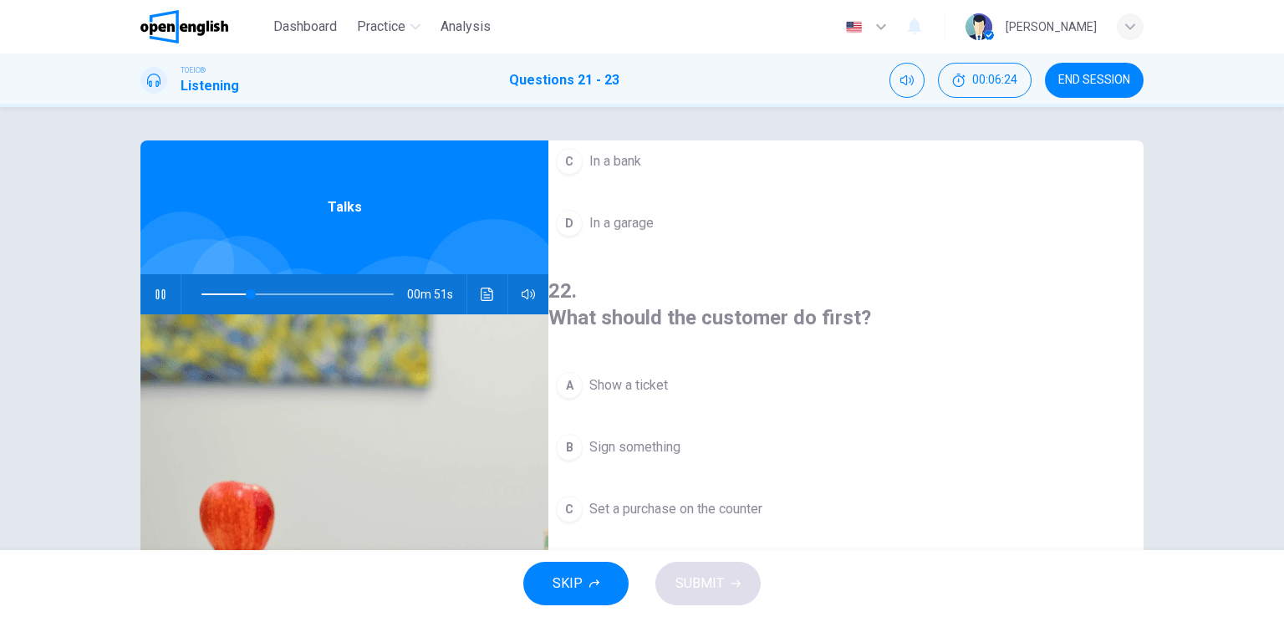
scroll to position [251, 0]
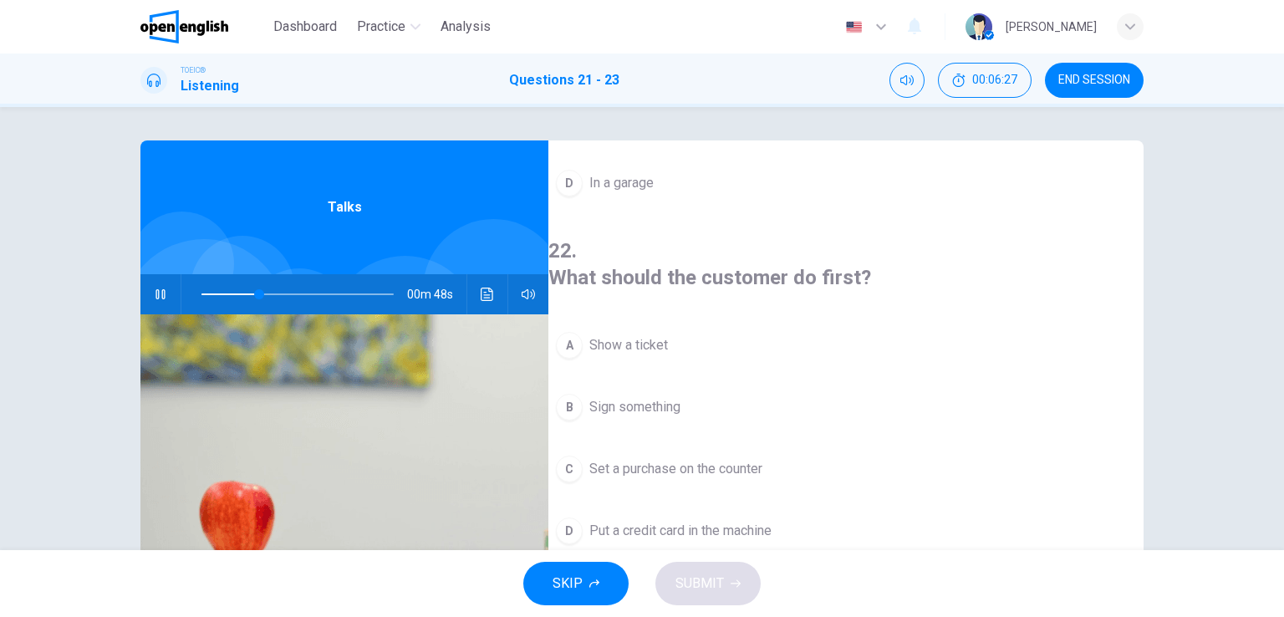
click at [583, 456] on div "C" at bounding box center [569, 469] width 27 height 27
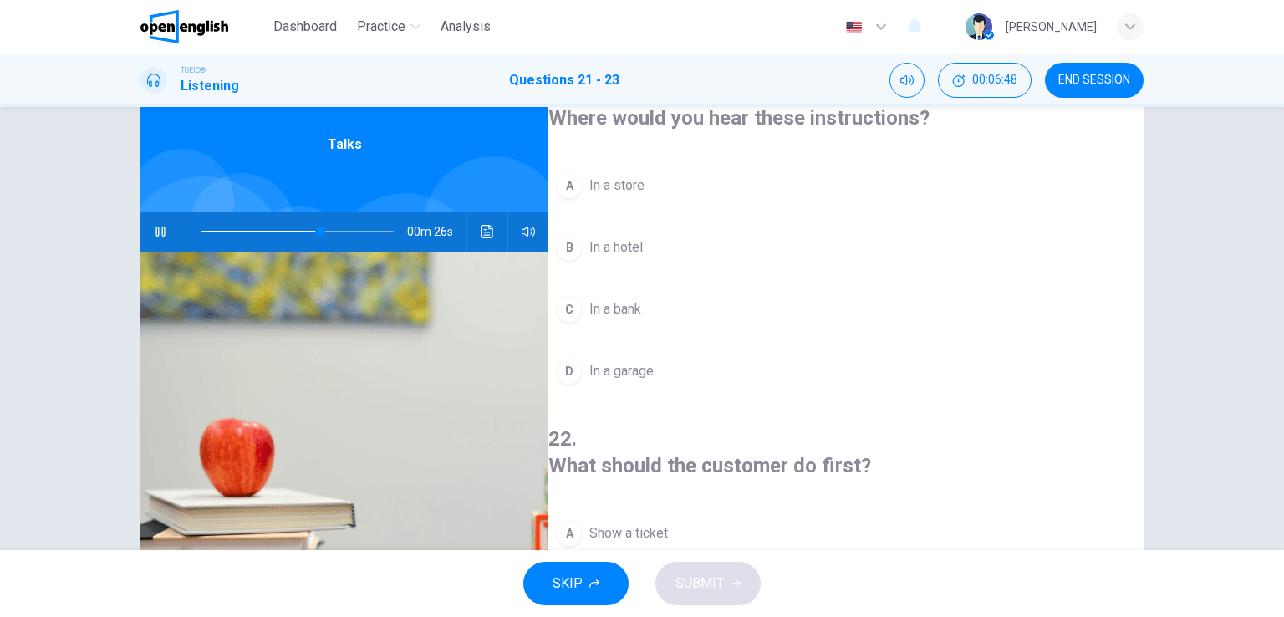
scroll to position [0, 0]
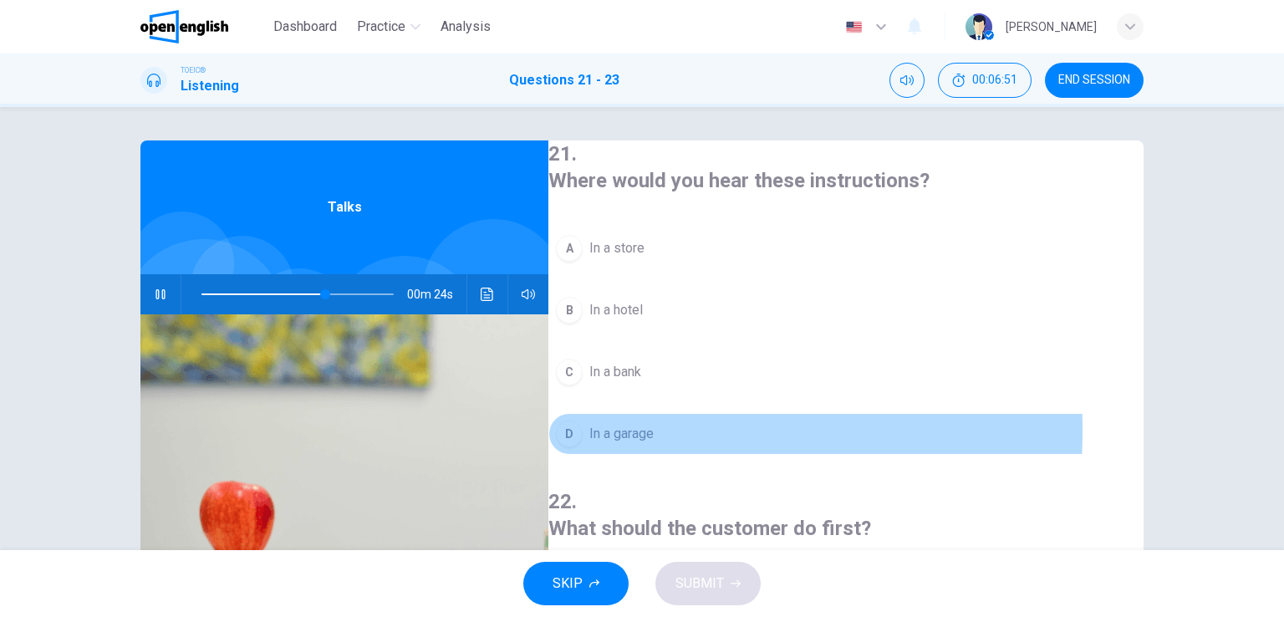
click at [583, 427] on div "D" at bounding box center [569, 434] width 27 height 27
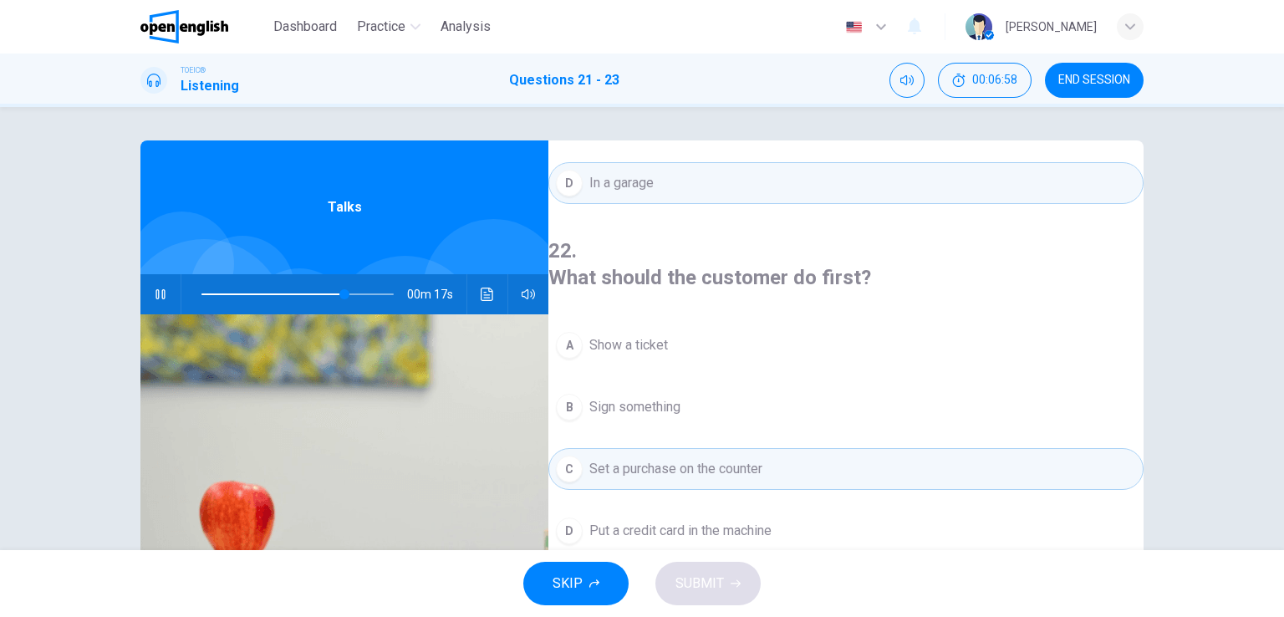
scroll to position [334, 0]
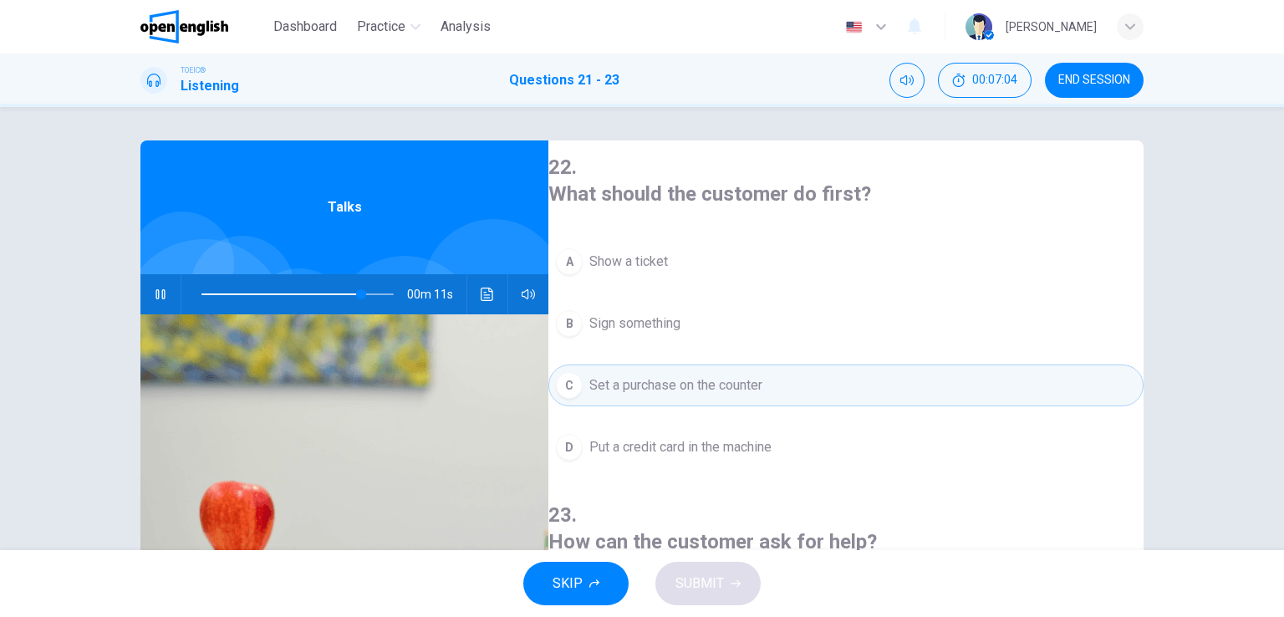
click at [159, 296] on icon "button" at bounding box center [160, 294] width 13 height 13
click at [241, 295] on span at bounding box center [297, 294] width 192 height 23
click at [154, 293] on icon "button" at bounding box center [160, 294] width 13 height 13
drag, startPoint x: 180, startPoint y: 303, endPoint x: 171, endPoint y: 302, distance: 8.4
click at [171, 302] on div "01m 06s" at bounding box center [344, 294] width 408 height 40
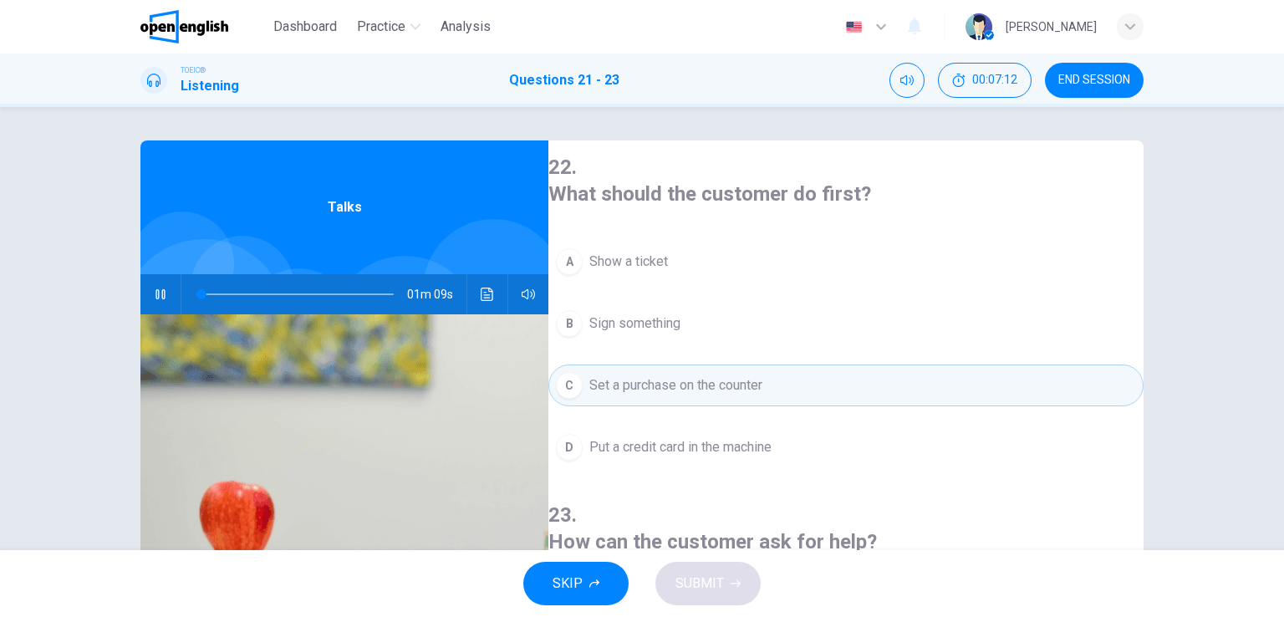
click at [154, 288] on icon "button" at bounding box center [160, 294] width 13 height 13
click at [155, 294] on icon "button" at bounding box center [161, 294] width 12 height 13
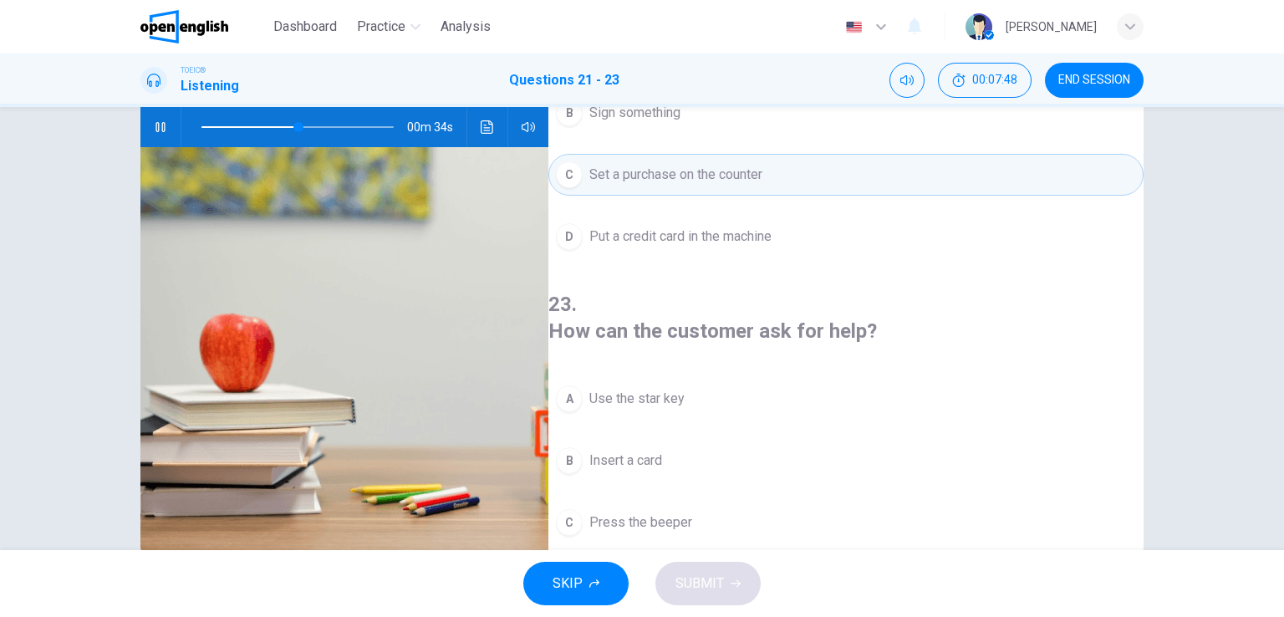
scroll to position [205, 0]
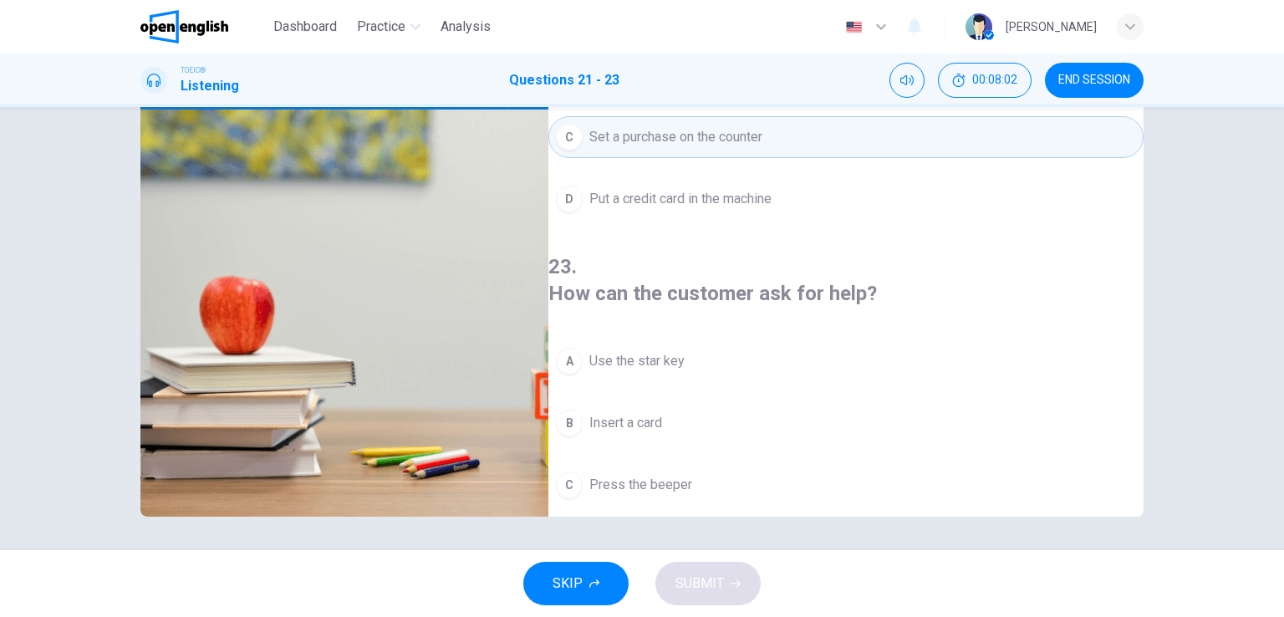
click at [583, 533] on div "D" at bounding box center [569, 546] width 27 height 27
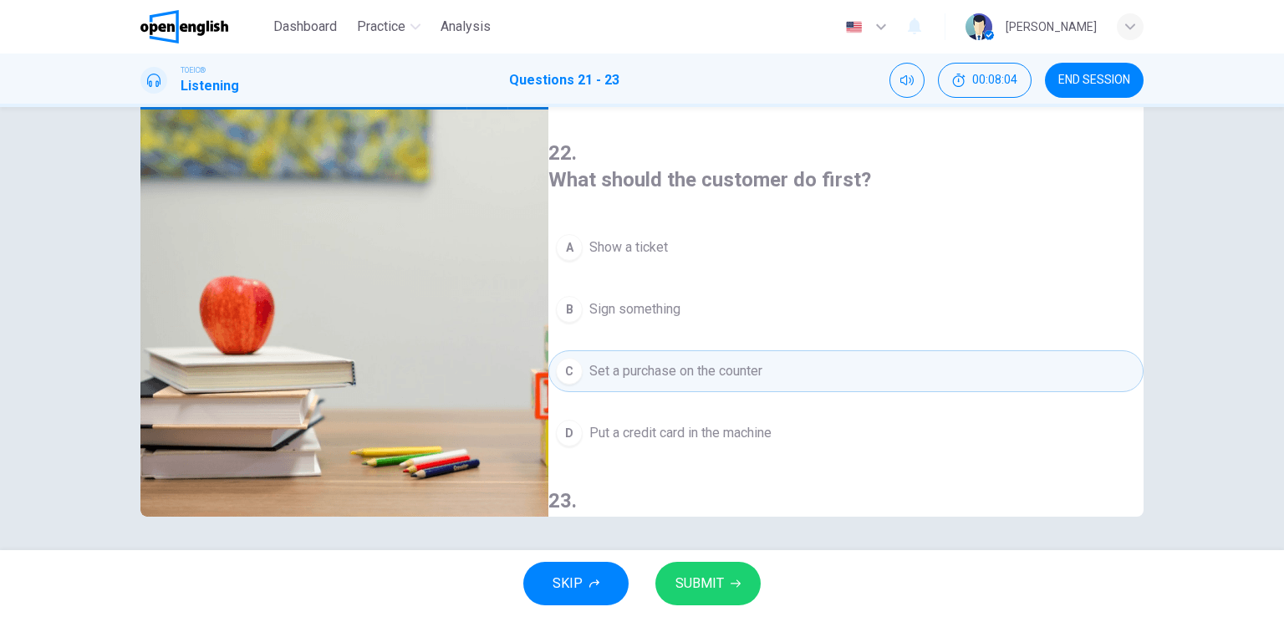
scroll to position [127, 0]
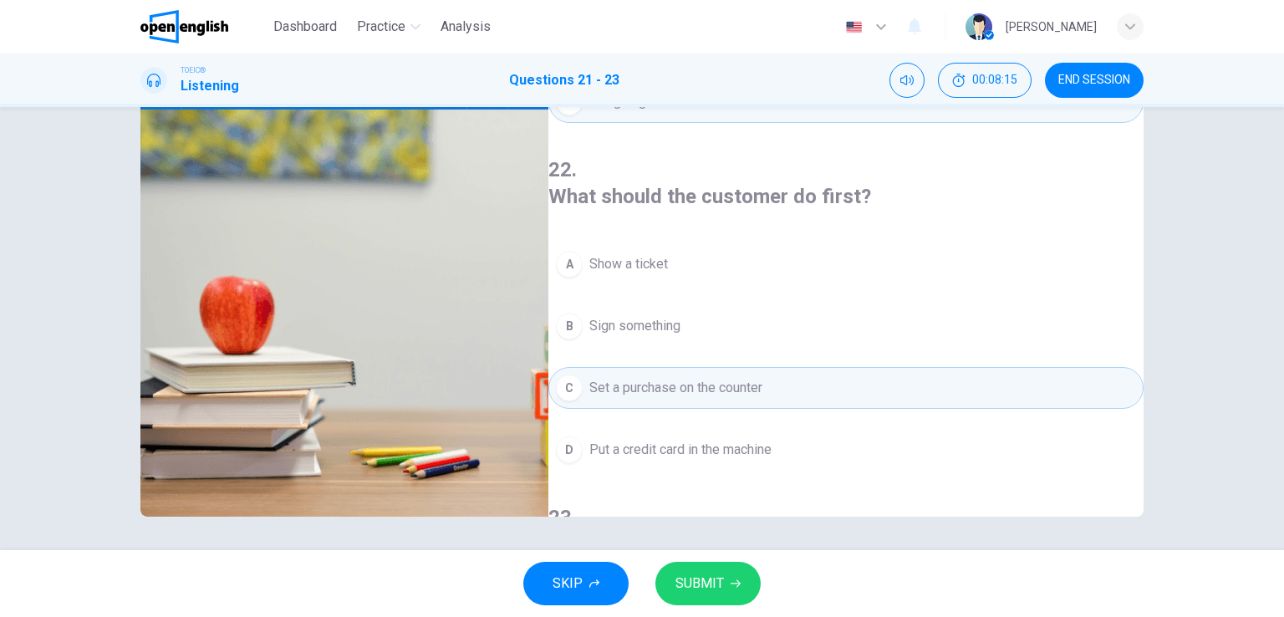
click at [583, 436] on div "D" at bounding box center [569, 449] width 27 height 27
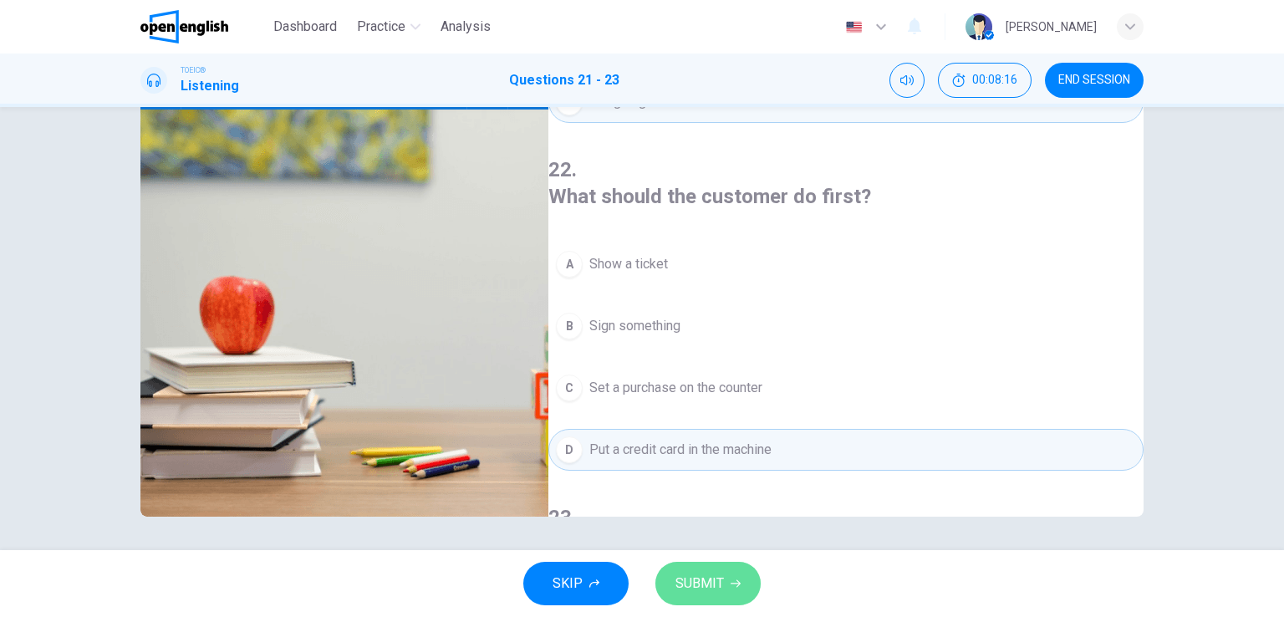
click at [726, 586] on button "SUBMIT" at bounding box center [707, 583] width 105 height 43
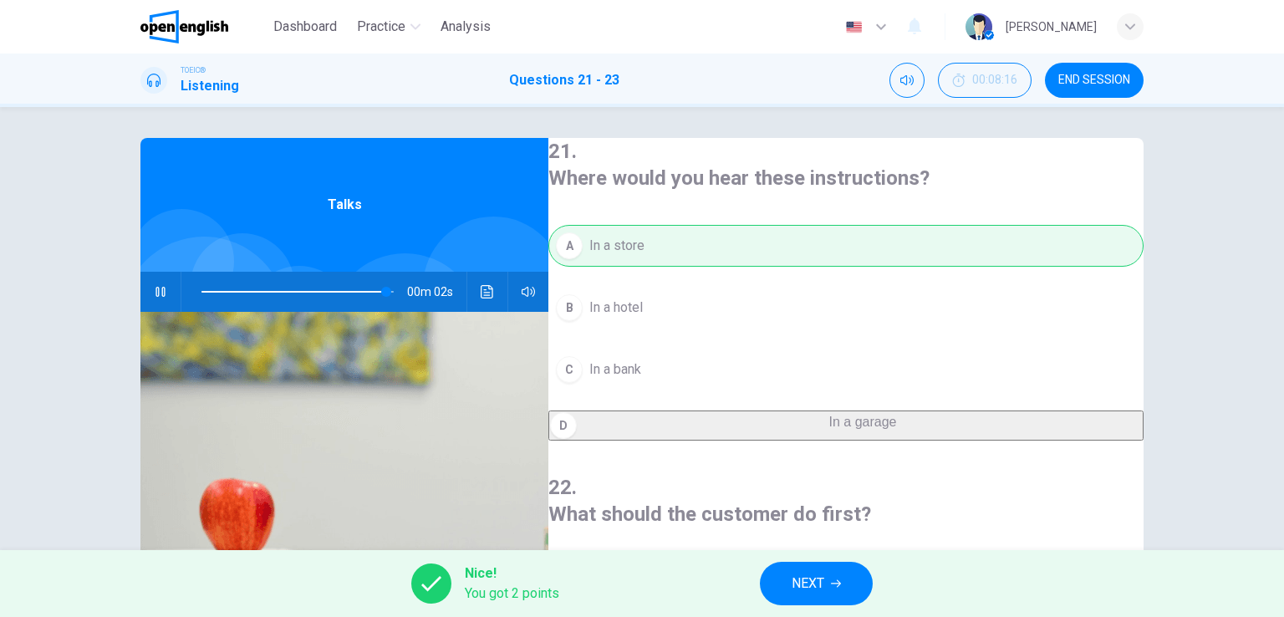
scroll to position [0, 0]
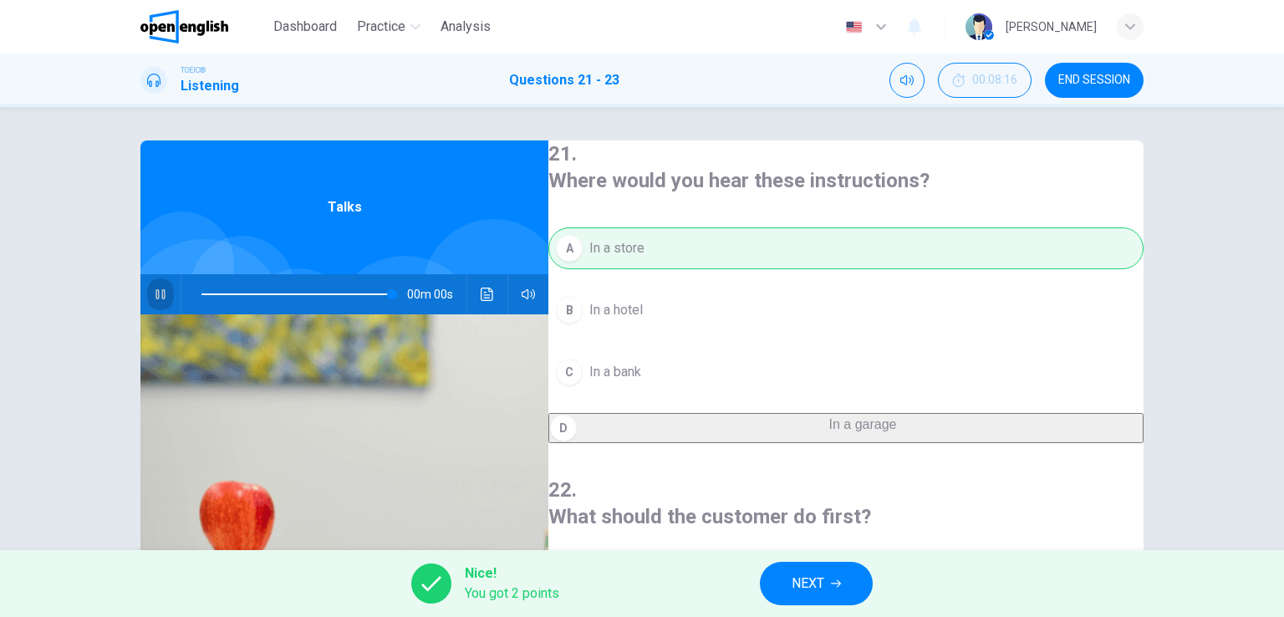
click at [147, 294] on button "button" at bounding box center [160, 294] width 27 height 40
type input "**"
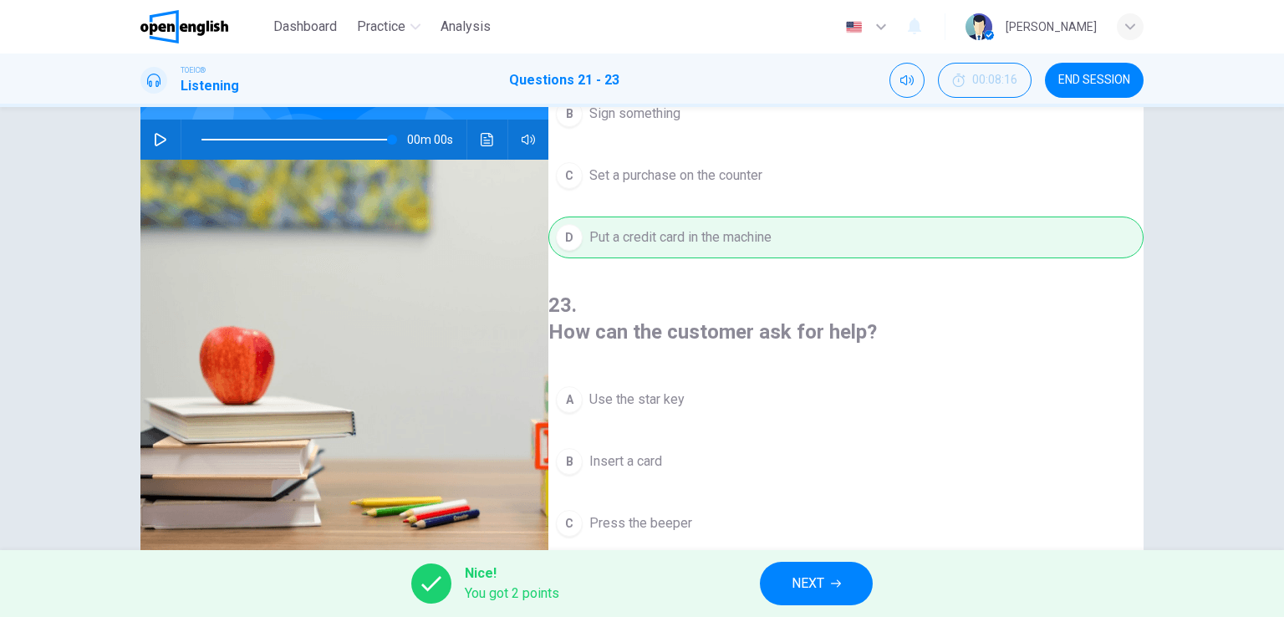
scroll to position [205, 0]
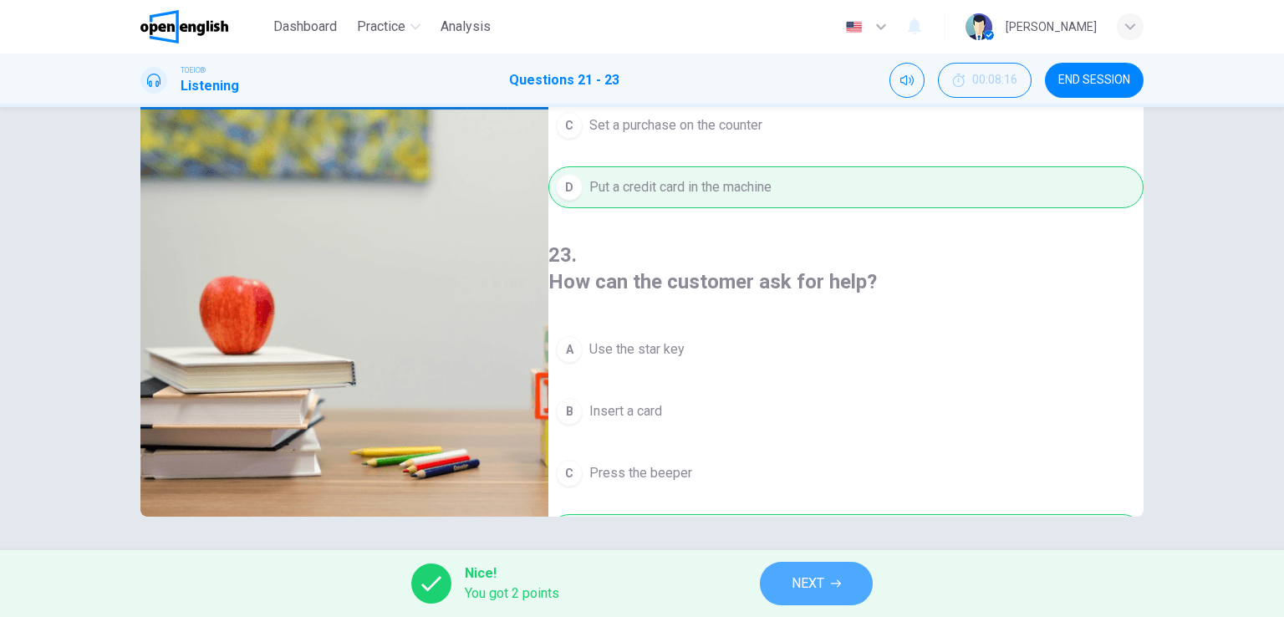
click at [815, 579] on span "NEXT" at bounding box center [808, 583] width 33 height 23
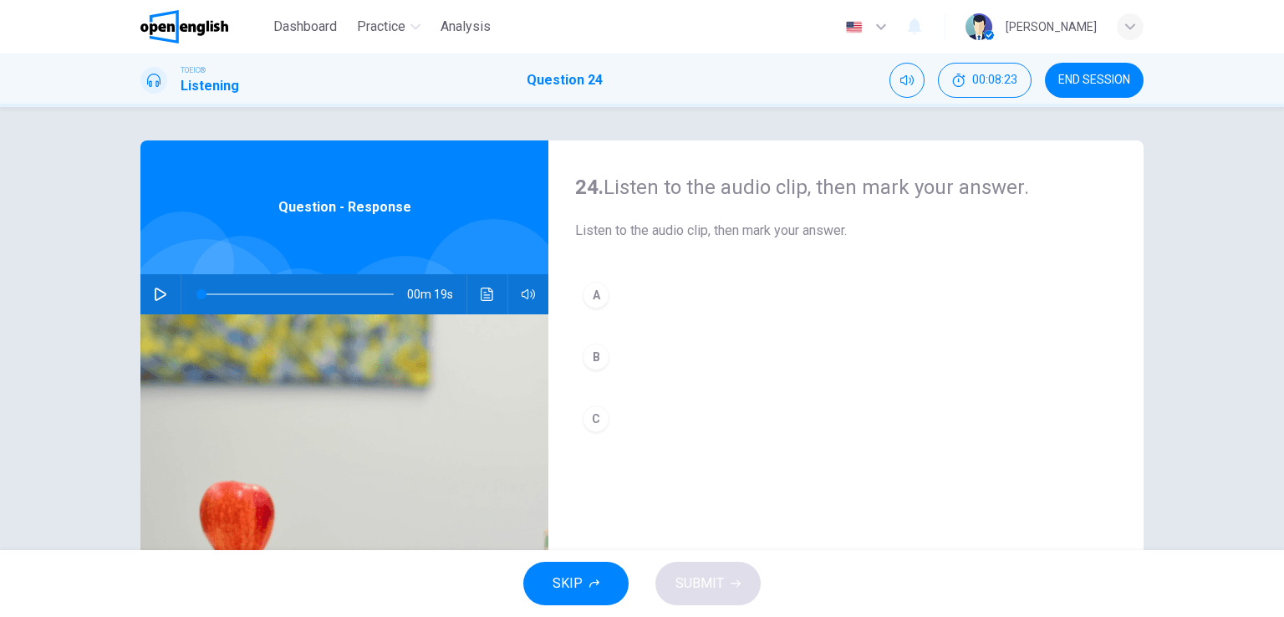
drag, startPoint x: 160, startPoint y: 295, endPoint x: 297, endPoint y: 305, distance: 137.5
click at [158, 295] on icon "button" at bounding box center [160, 294] width 13 height 13
click at [990, 345] on button "B" at bounding box center [846, 357] width 542 height 42
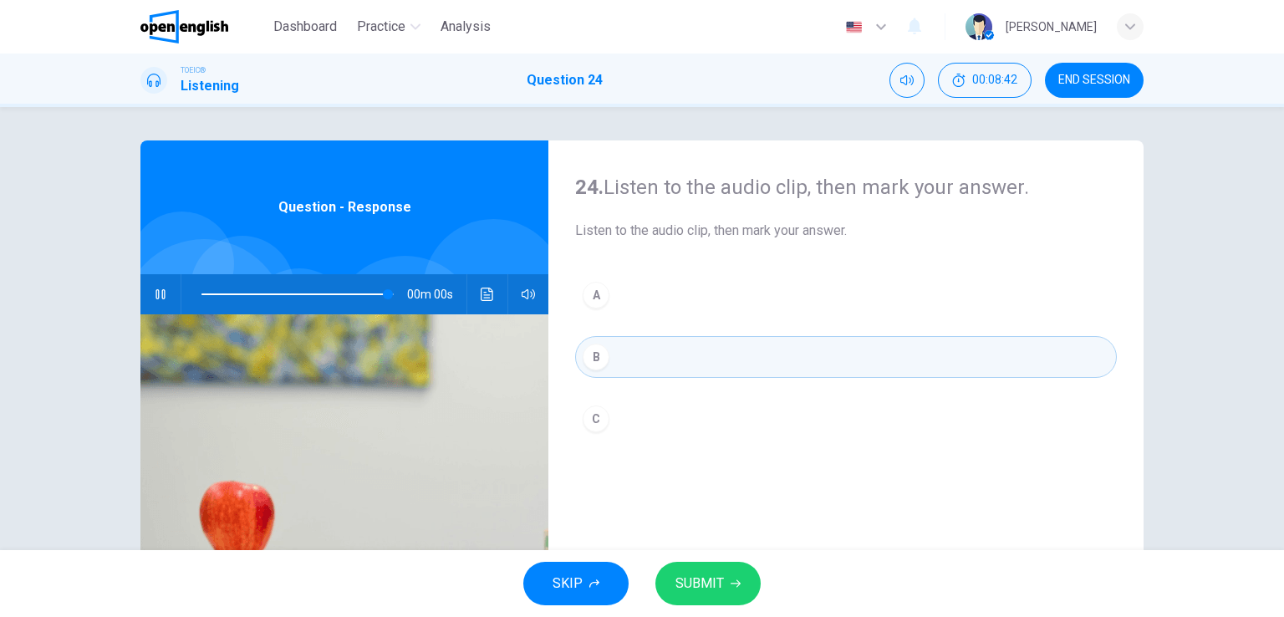
drag, startPoint x: 589, startPoint y: 426, endPoint x: 611, endPoint y: 456, distance: 37.1
click at [589, 426] on div "C" at bounding box center [596, 418] width 27 height 27
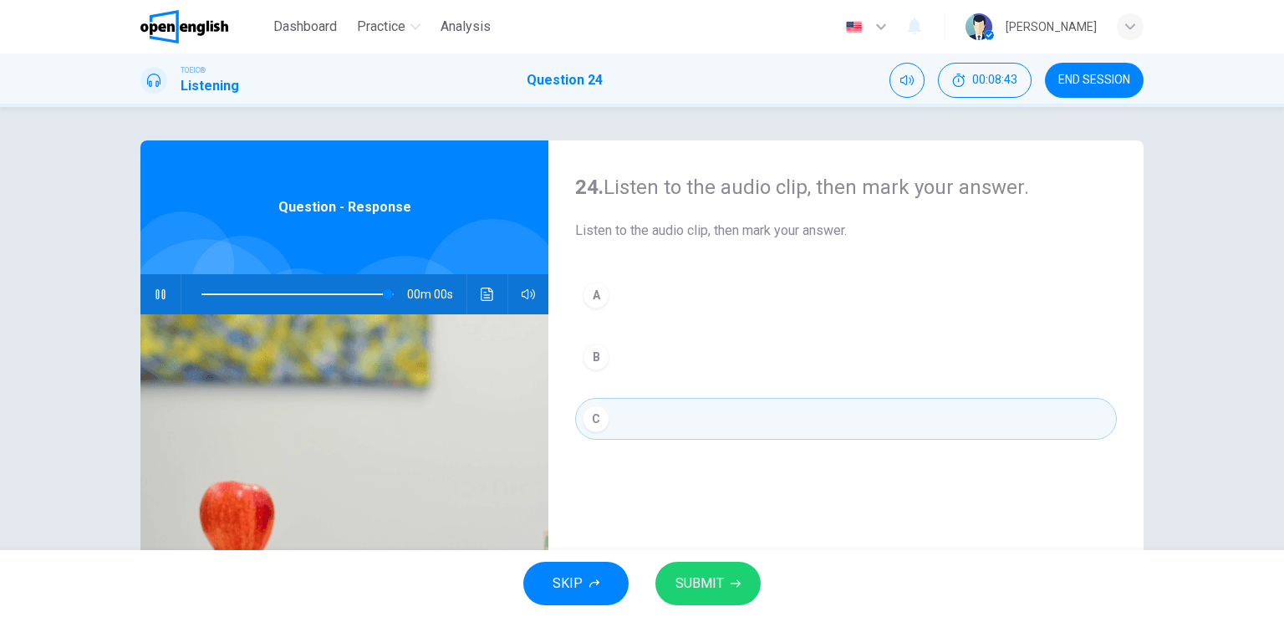
type input "*"
click at [716, 595] on button "SUBMIT" at bounding box center [707, 583] width 105 height 43
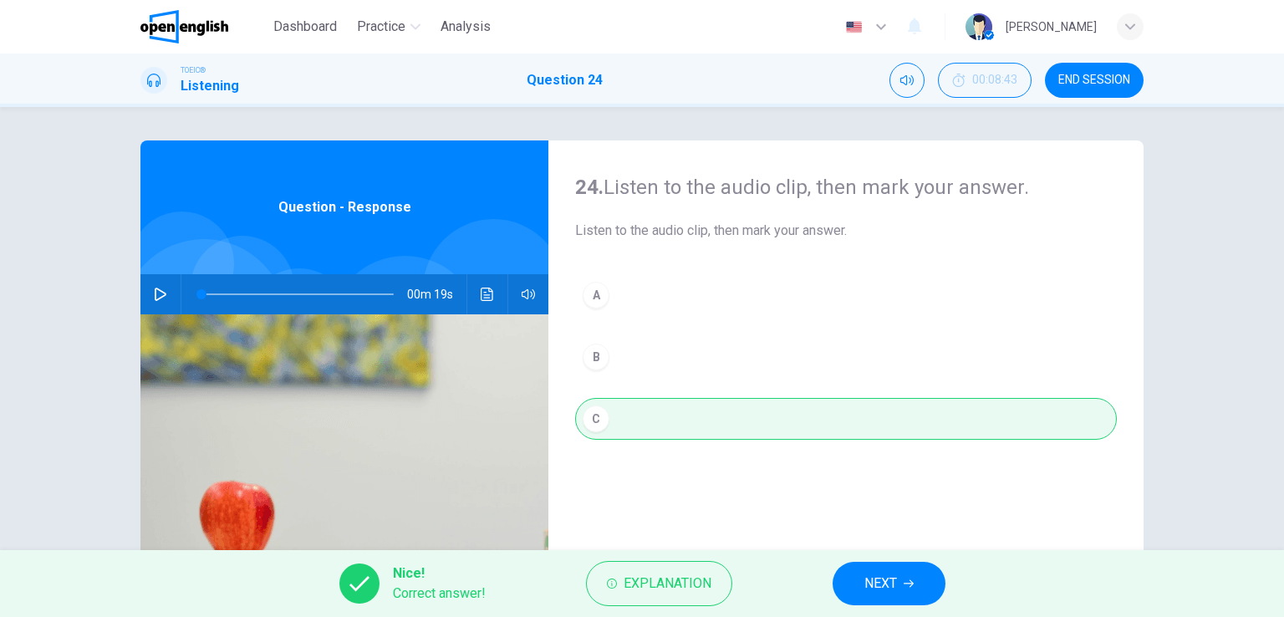
click at [892, 586] on span "NEXT" at bounding box center [880, 583] width 33 height 23
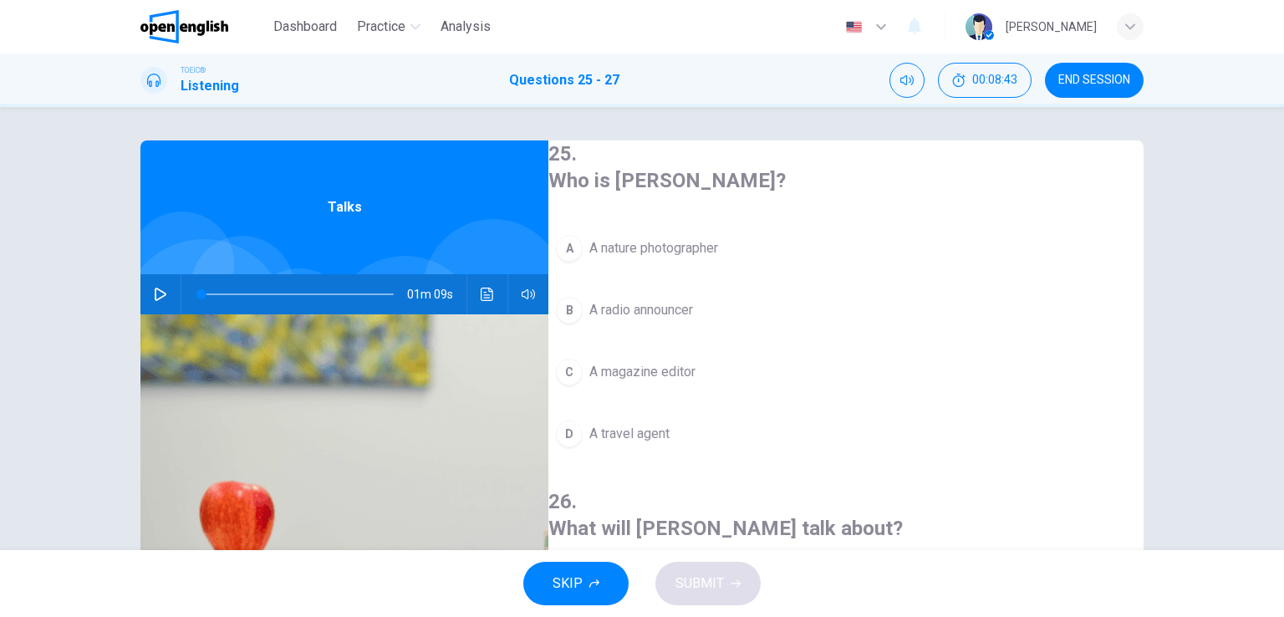
click at [155, 297] on icon "button" at bounding box center [161, 294] width 12 height 13
click at [583, 245] on div "A" at bounding box center [569, 248] width 27 height 27
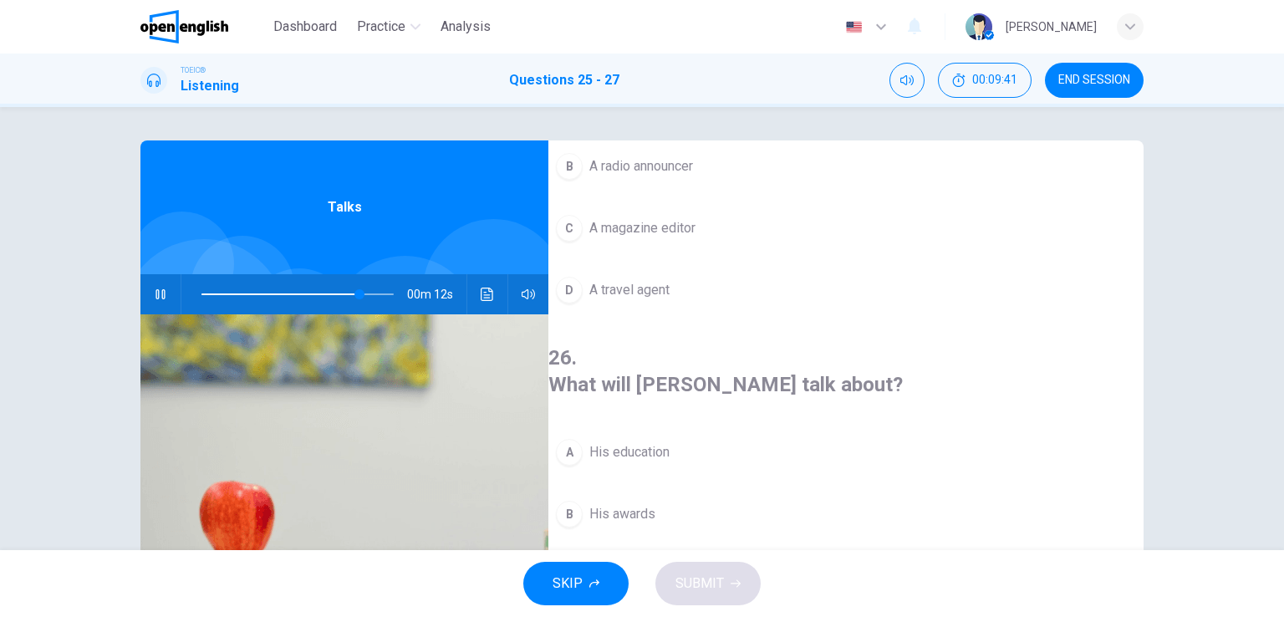
scroll to position [334, 0]
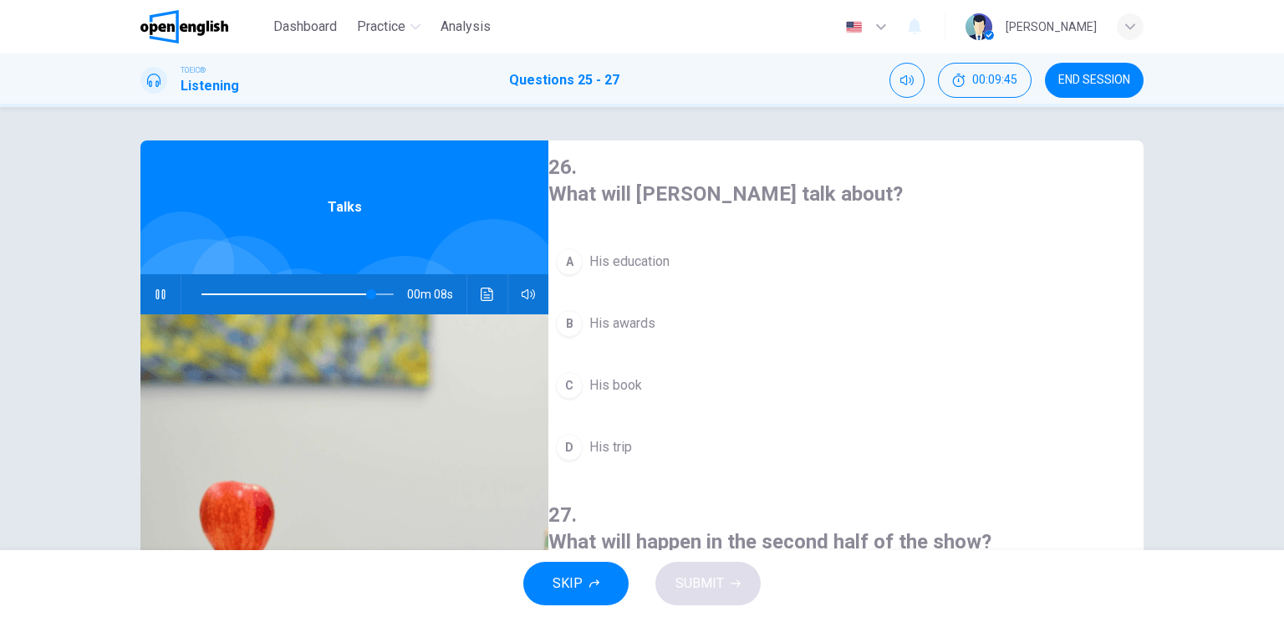
click at [582, 310] on div "B" at bounding box center [569, 323] width 27 height 27
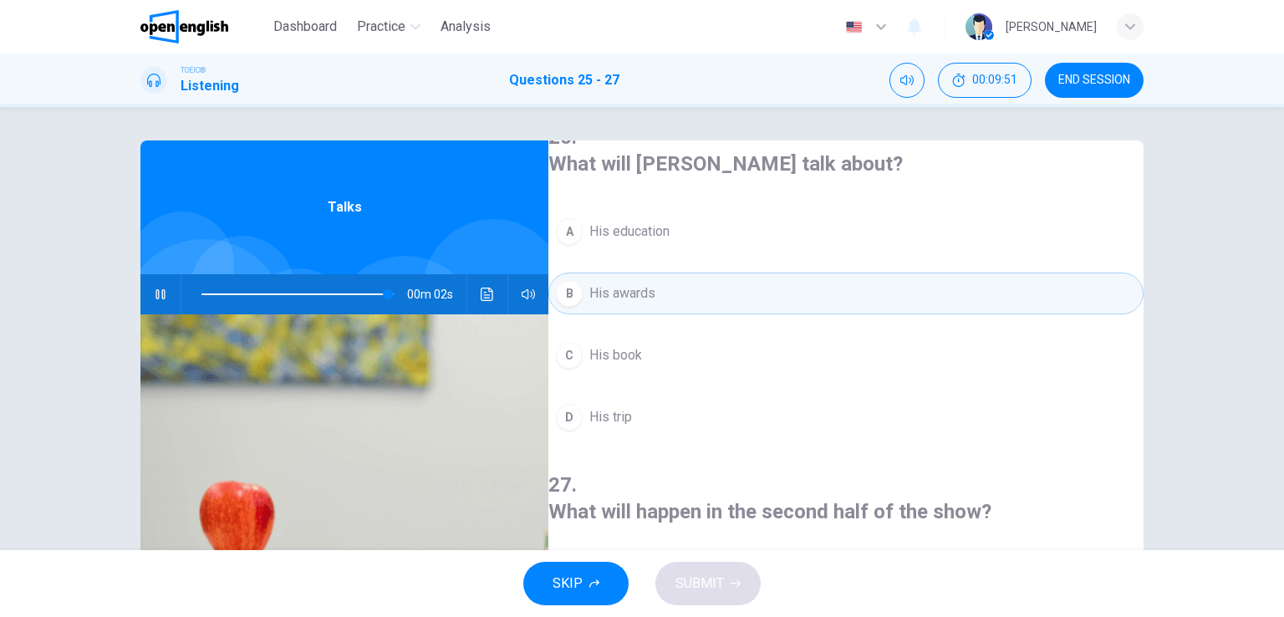
scroll to position [378, 0]
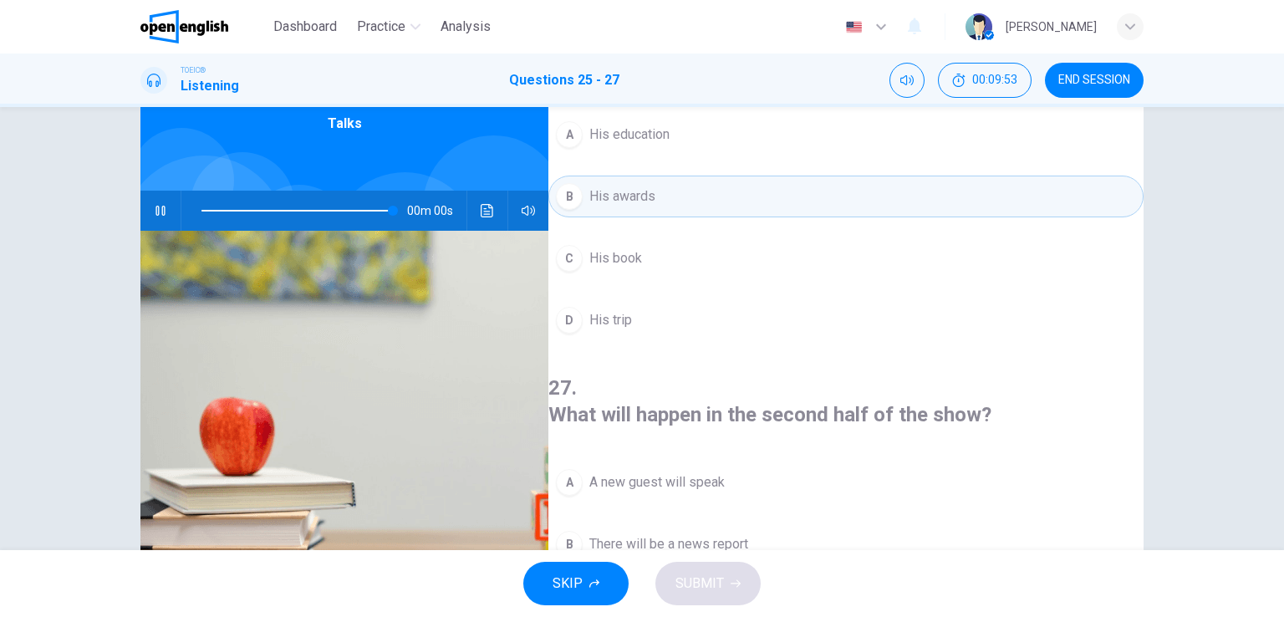
type input "*"
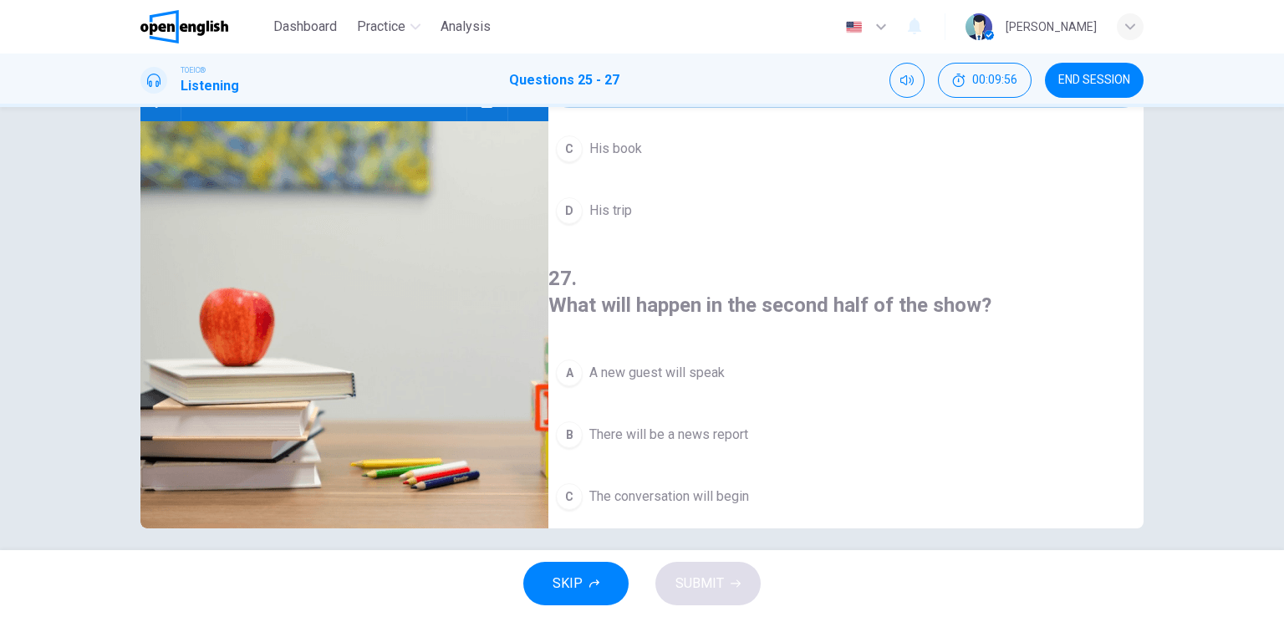
scroll to position [205, 0]
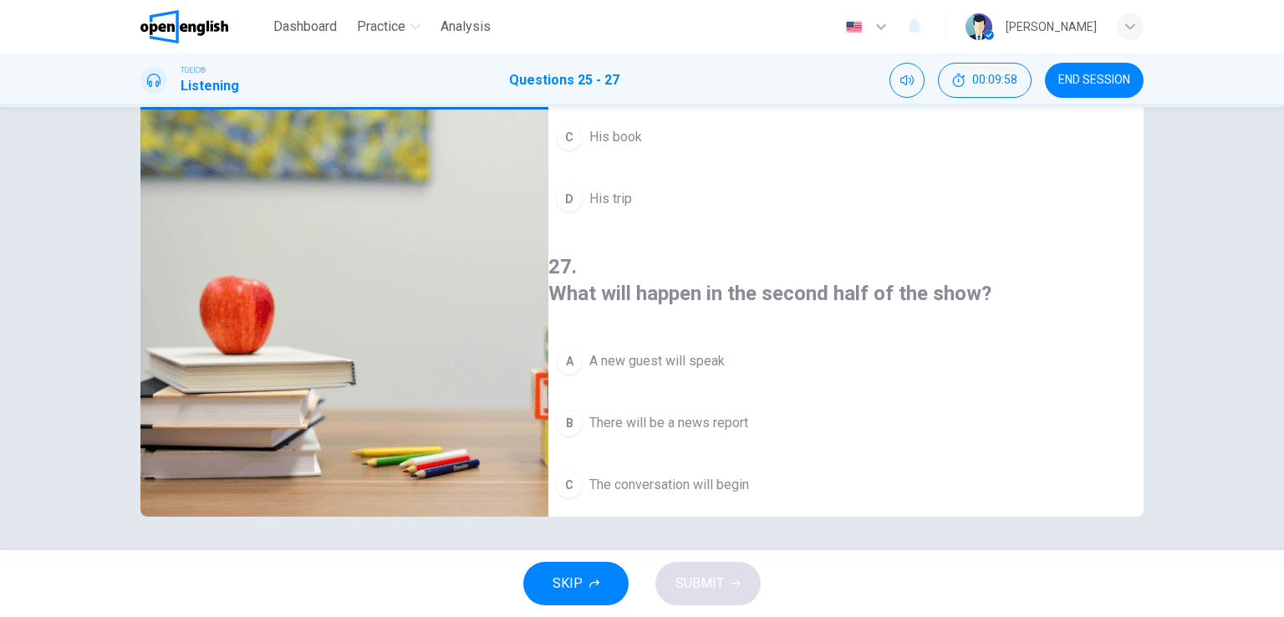
click at [582, 533] on div "D" at bounding box center [569, 546] width 27 height 27
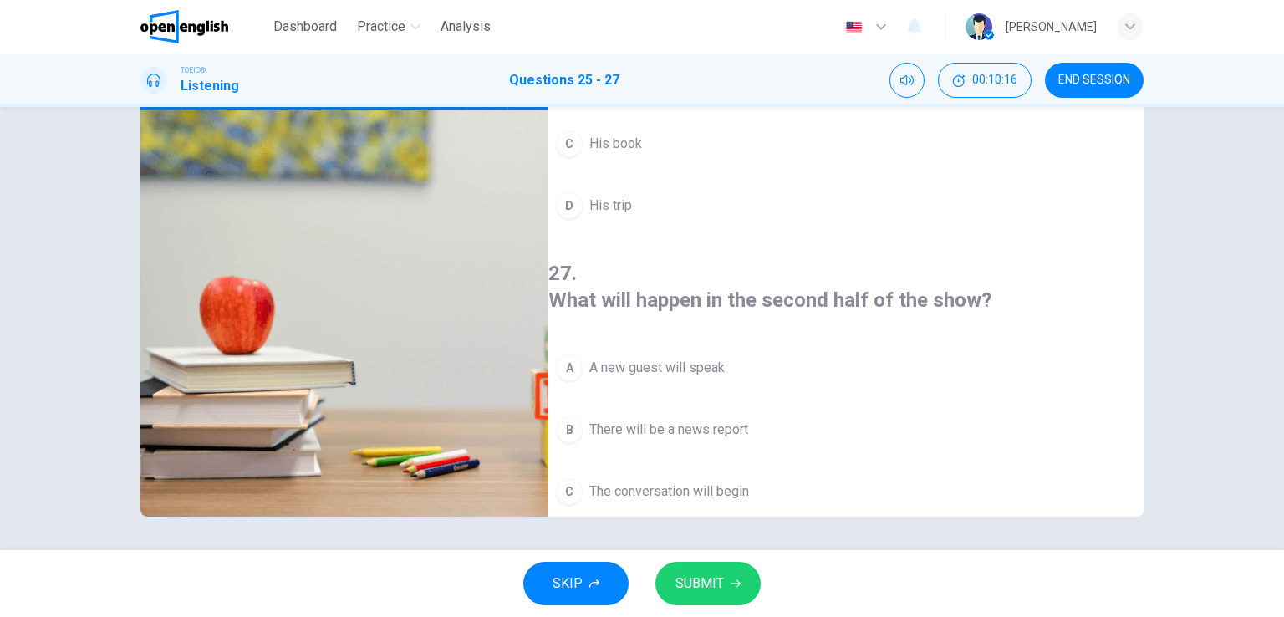
scroll to position [378, 0]
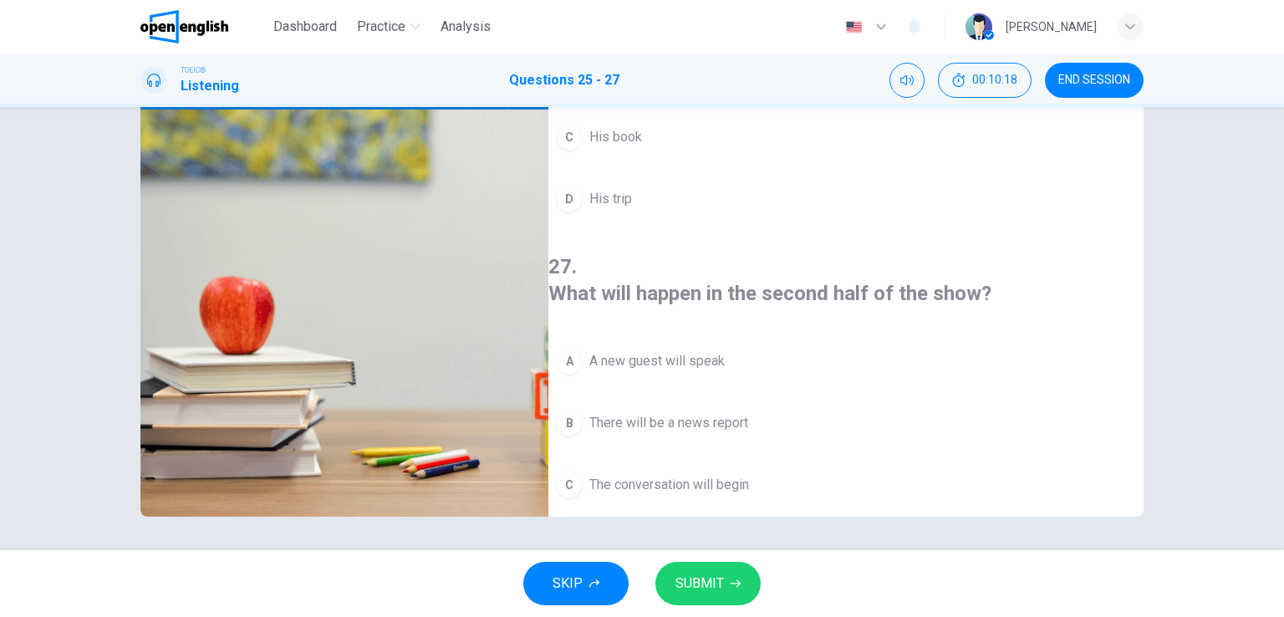
click at [720, 592] on span "SUBMIT" at bounding box center [699, 583] width 48 height 23
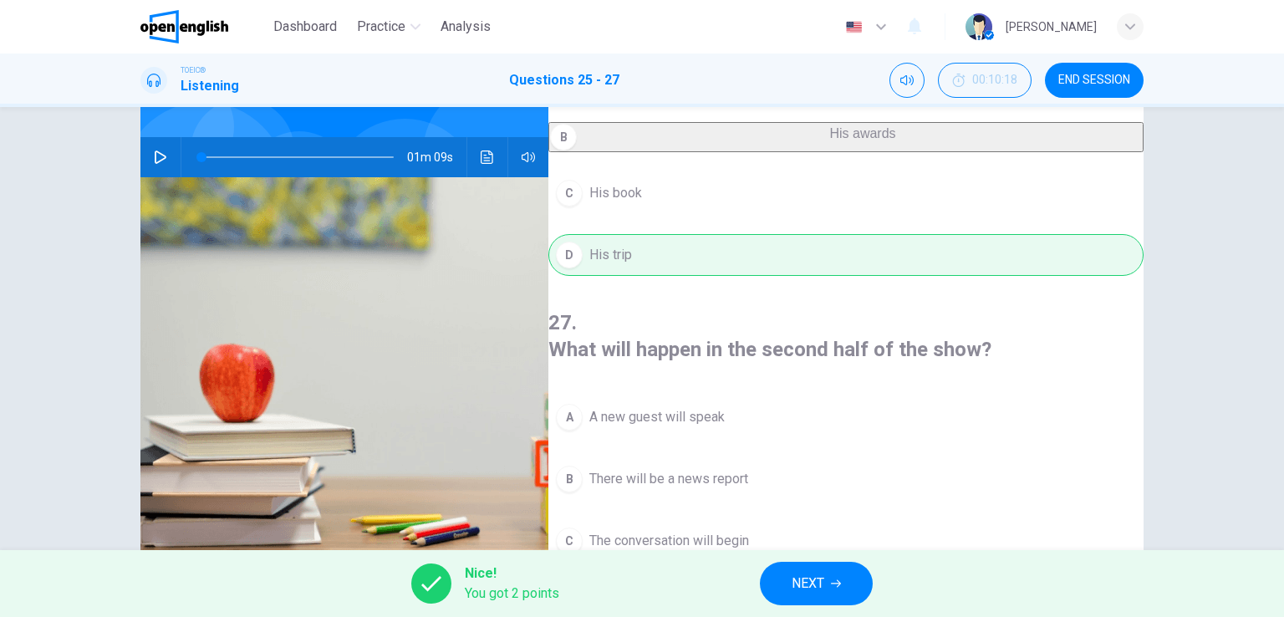
scroll to position [205, 0]
